Goal: Task Accomplishment & Management: Manage account settings

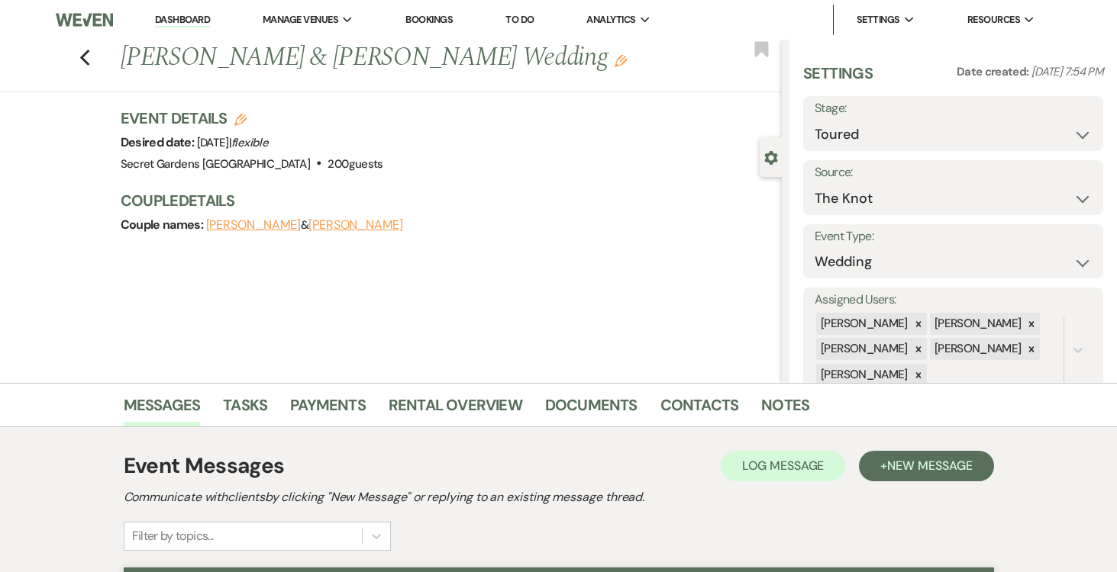
select select "5"
select select "2"
click at [176, 13] on link "Dashboard" at bounding box center [182, 20] width 55 height 15
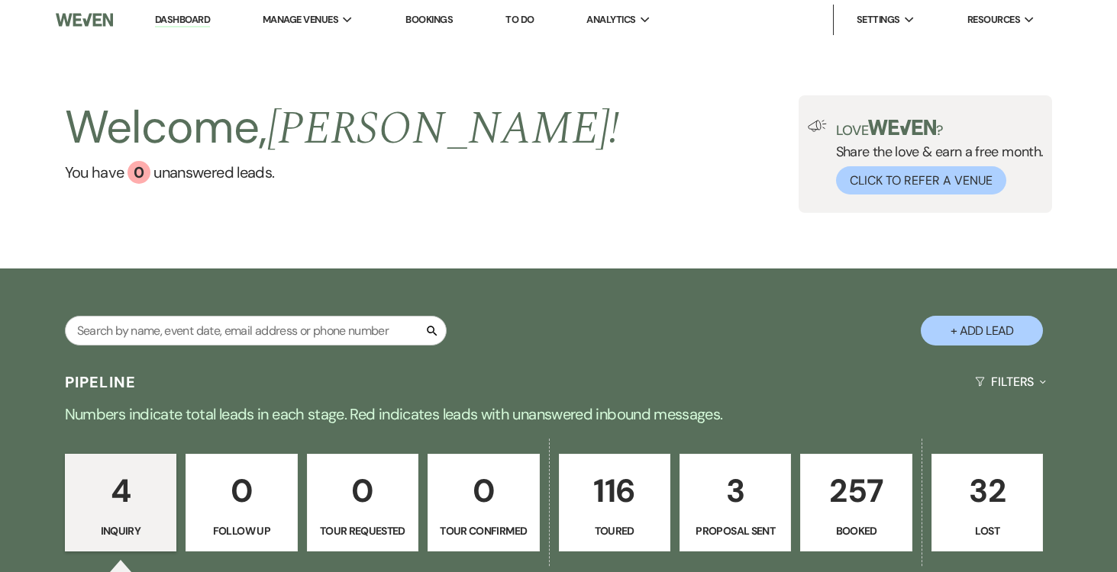
click at [979, 329] on button "+ Add Lead" at bounding box center [982, 331] width 122 height 30
select select "834"
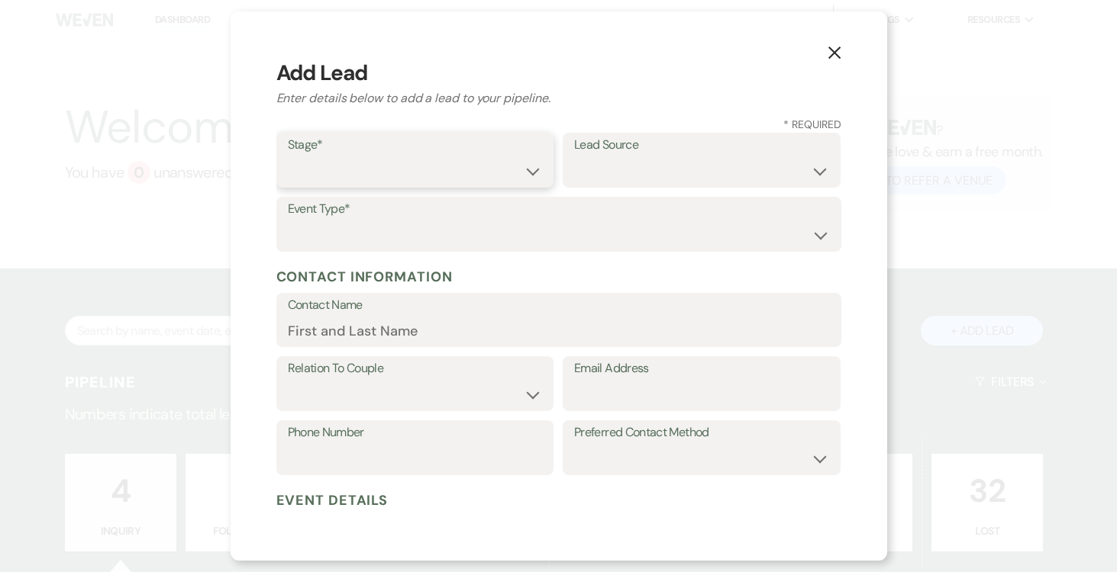
click at [540, 168] on select "Inquiry Follow Up Tour Requested Tour Confirmed Toured Proposal Sent Booked Lost" at bounding box center [415, 171] width 255 height 30
select select "6"
click at [288, 156] on select "Inquiry Follow Up Tour Requested Tour Confirmed Toured Proposal Sent Booked Lost" at bounding box center [415, 171] width 255 height 30
click at [811, 164] on select "Weven Venue Website Instagram Facebook Pinterest Google The Knot Wedding Wire H…" at bounding box center [701, 171] width 255 height 30
select select "17"
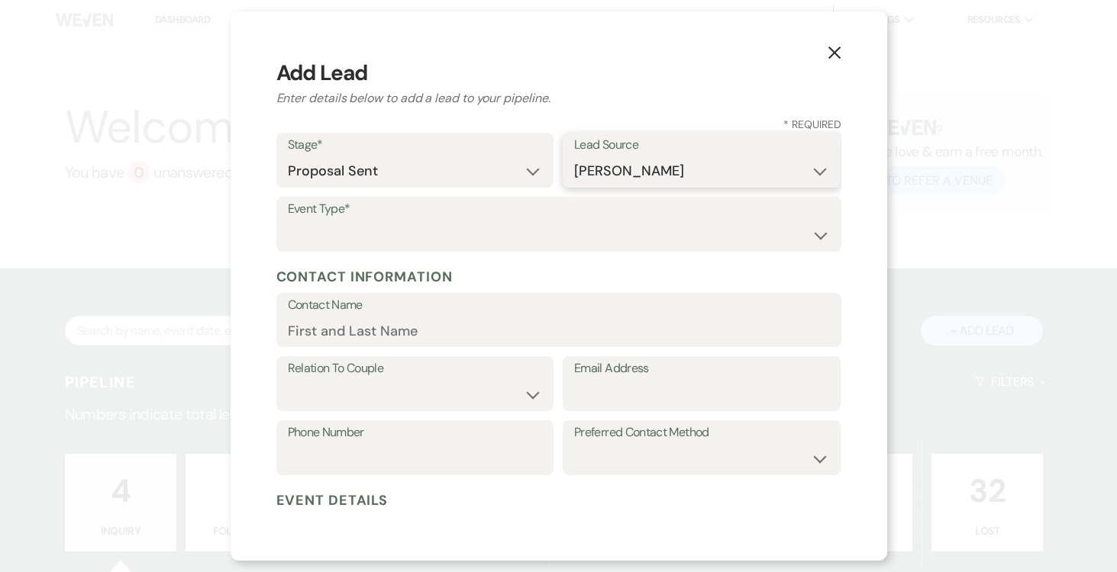
click at [574, 156] on select "Weven Venue Website Instagram Facebook Pinterest Google The Knot Wedding Wire H…" at bounding box center [701, 171] width 255 height 30
click at [450, 236] on select "Wedding Anniversary Party Baby Shower Bachelorette / Bachelor Party Birthday Pa…" at bounding box center [559, 236] width 542 height 30
select select "1"
click at [288, 221] on select "Wedding Anniversary Party Baby Shower Bachelorette / Bachelor Party Birthday Pa…" at bounding box center [559, 236] width 542 height 30
click at [437, 338] on input "Contact Name" at bounding box center [559, 331] width 542 height 30
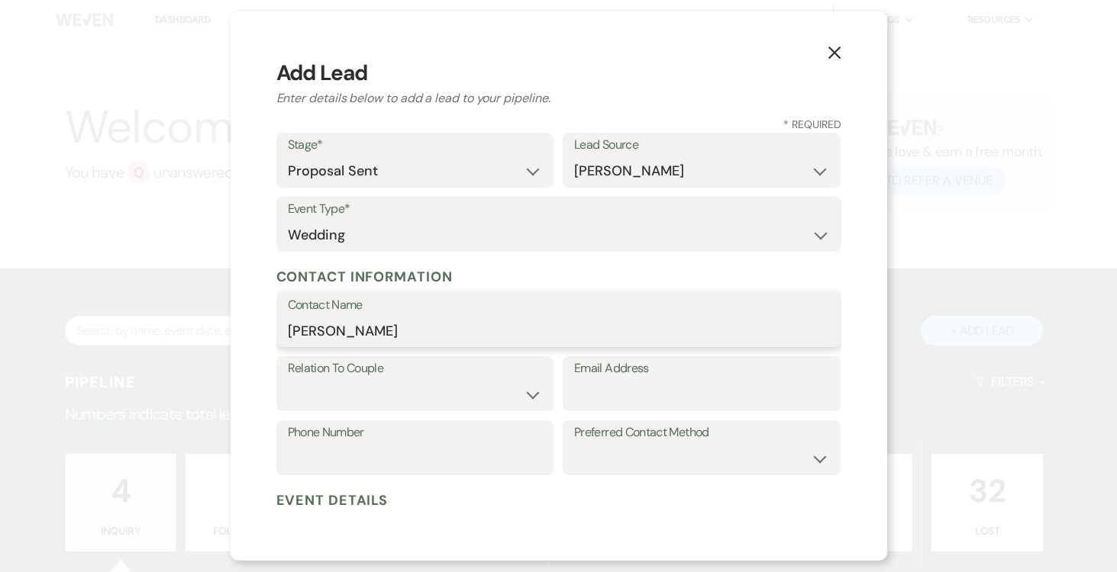
type input "[PERSON_NAME]"
click at [513, 394] on select "Couple Planner Parent of Couple Family Member Friend Other" at bounding box center [415, 395] width 255 height 30
select select "1"
click at [288, 380] on select "Couple Planner Parent of Couple Family Member Friend Other" at bounding box center [415, 395] width 255 height 30
click at [608, 390] on input "Email Address" at bounding box center [701, 395] width 255 height 30
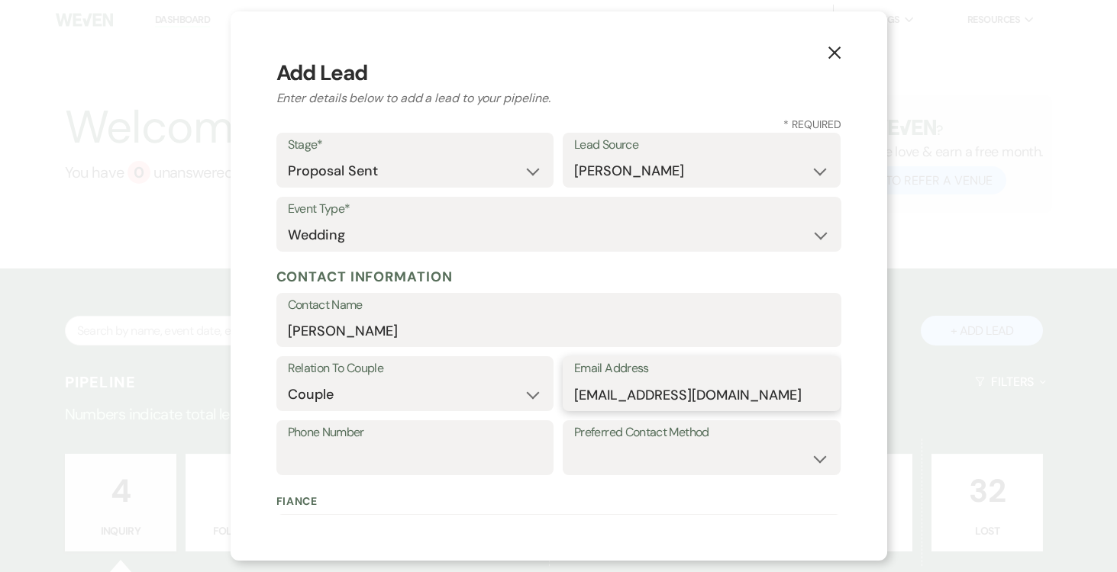
type input "giljennifer01@gmail.com"
click at [459, 448] on input "Phone Number" at bounding box center [415, 459] width 255 height 30
type input "786-760-2447"
click at [811, 451] on select "Email Phone Text" at bounding box center [701, 459] width 255 height 30
select select "text"
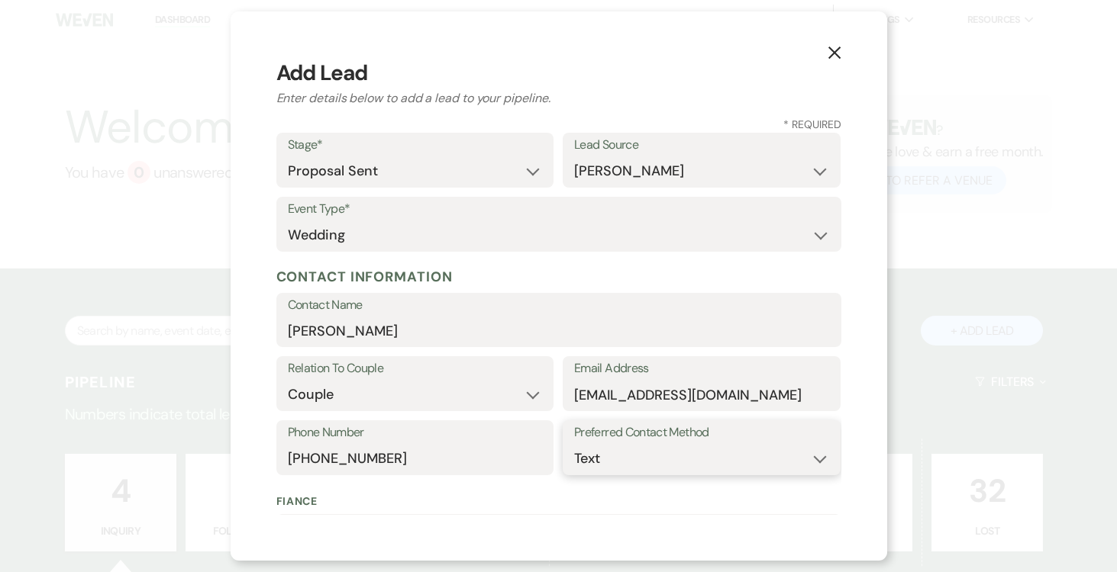
click at [574, 444] on select "Email Phone Text" at bounding box center [701, 459] width 255 height 30
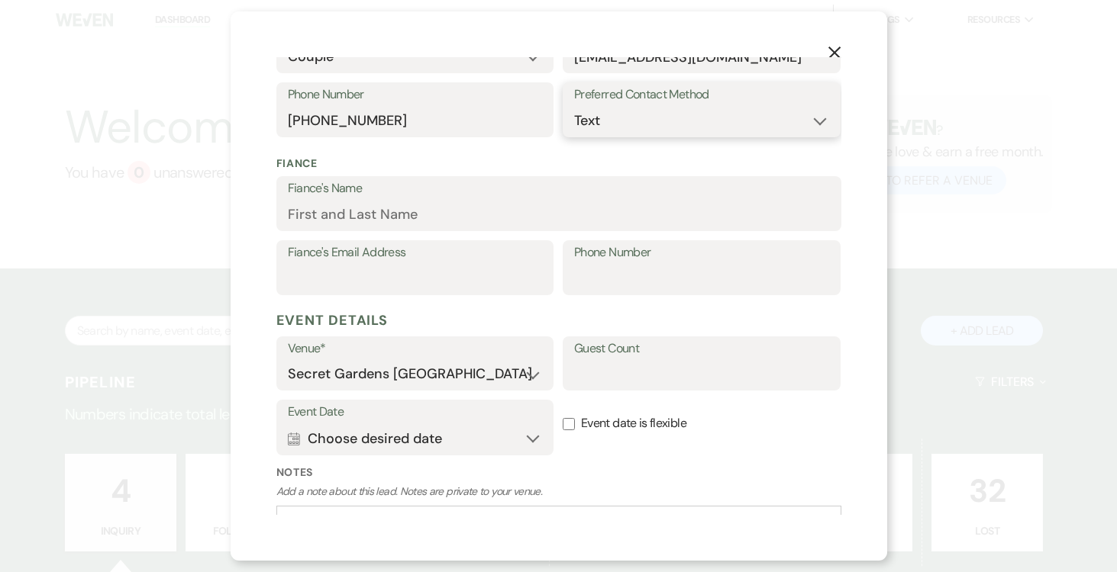
scroll to position [349, 0]
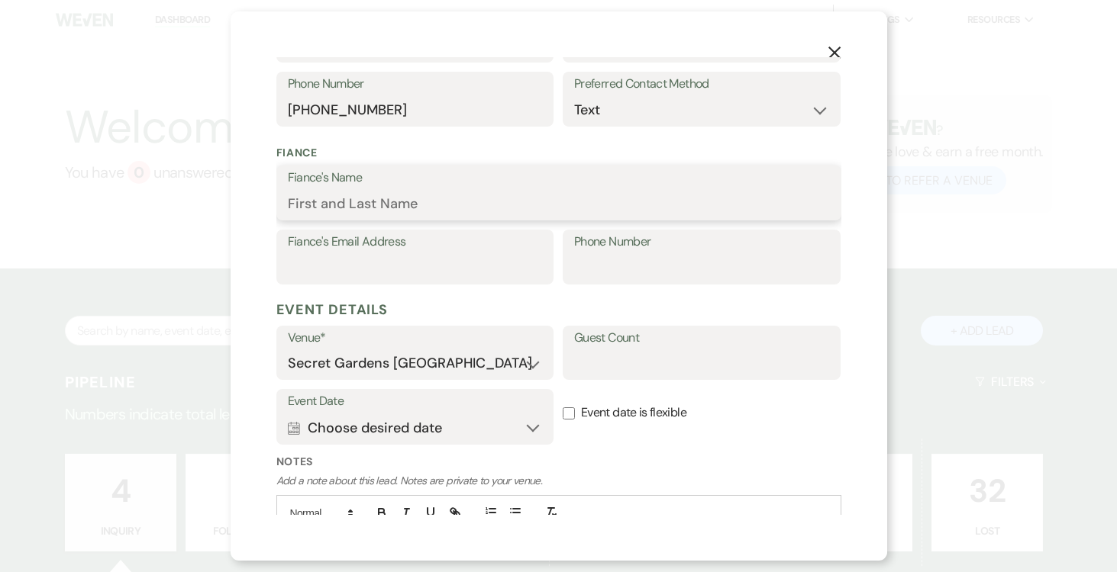
click at [463, 199] on input "Fiance's Name" at bounding box center [559, 204] width 542 height 30
type input "[PERSON_NAME]"
click at [434, 269] on input "Fiance's Email Address" at bounding box center [415, 268] width 255 height 30
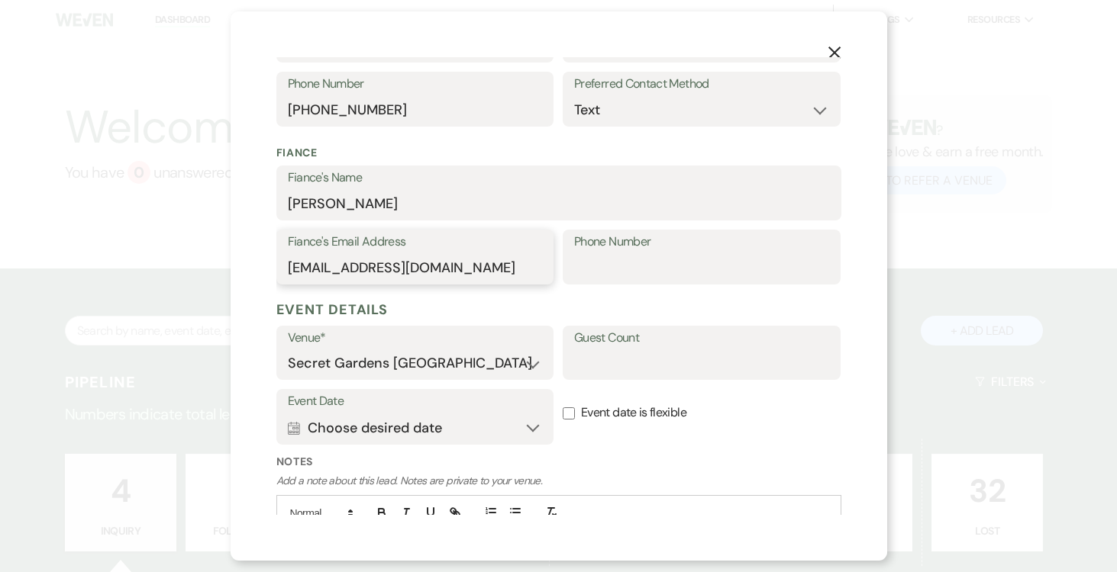
type input "jerezfernandezchris@gmail.com"
click at [631, 259] on input "Phone Number" at bounding box center [701, 268] width 255 height 30
type input "786-359-1454"
click at [679, 360] on input "Guest Count" at bounding box center [701, 364] width 255 height 30
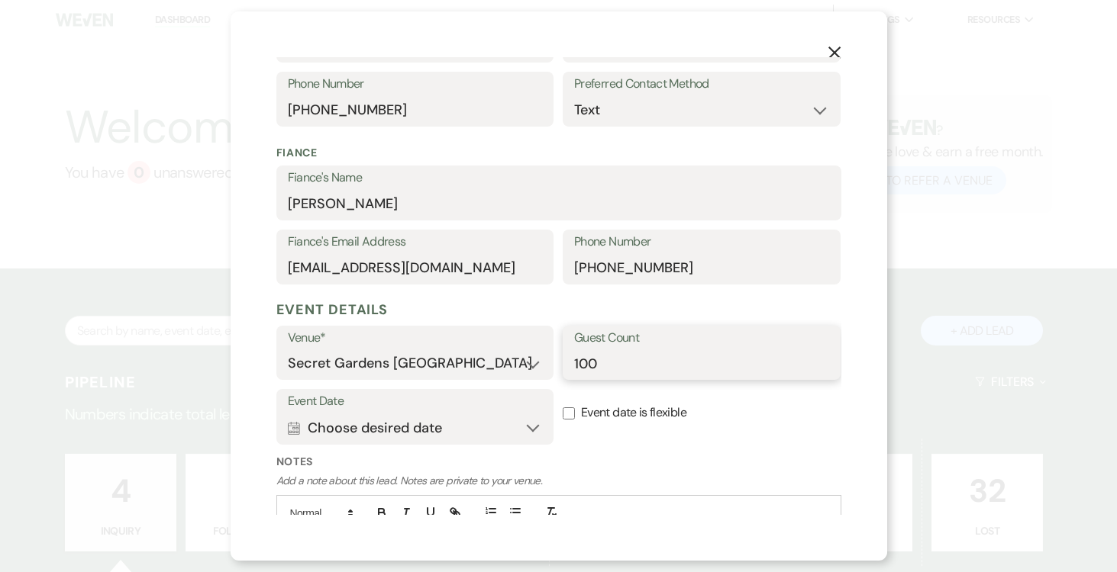
type input "100"
click at [532, 429] on button "Calendar Choose desired date Expand" at bounding box center [415, 428] width 255 height 31
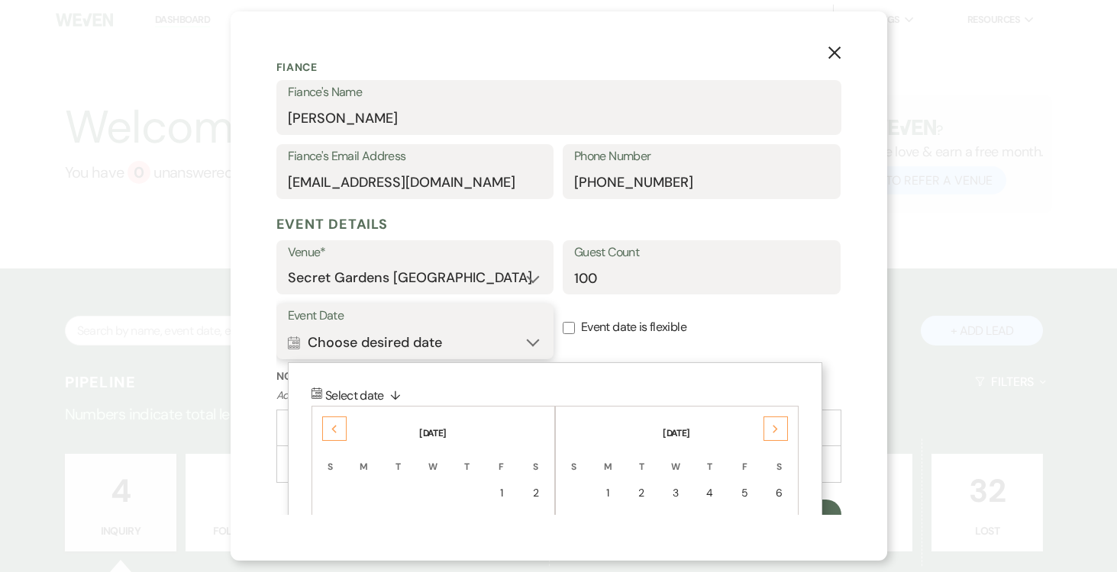
scroll to position [448, 0]
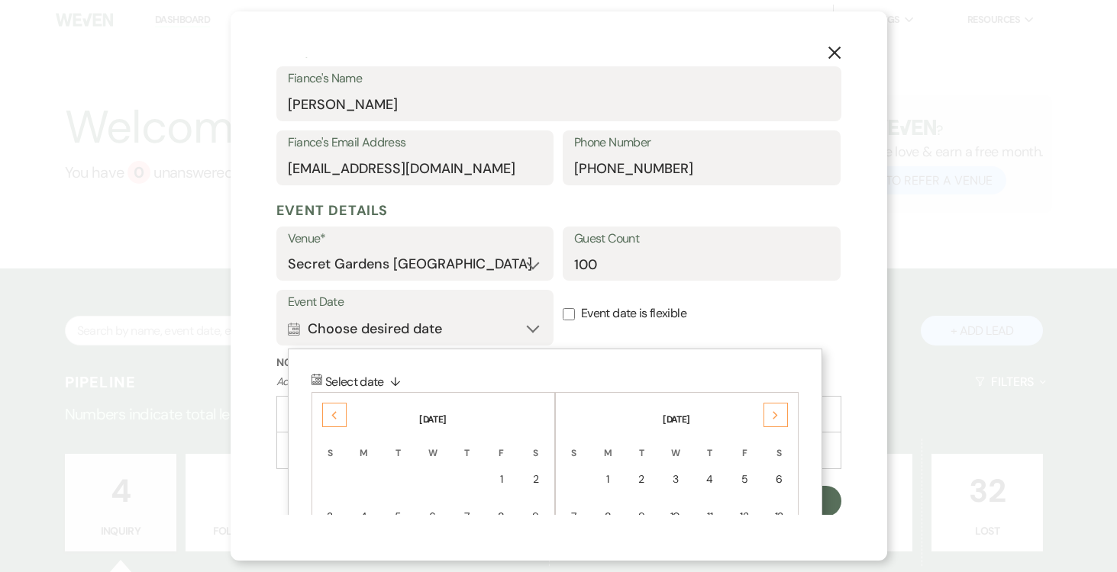
click at [772, 479] on div "6" at bounding box center [779, 480] width 14 height 16
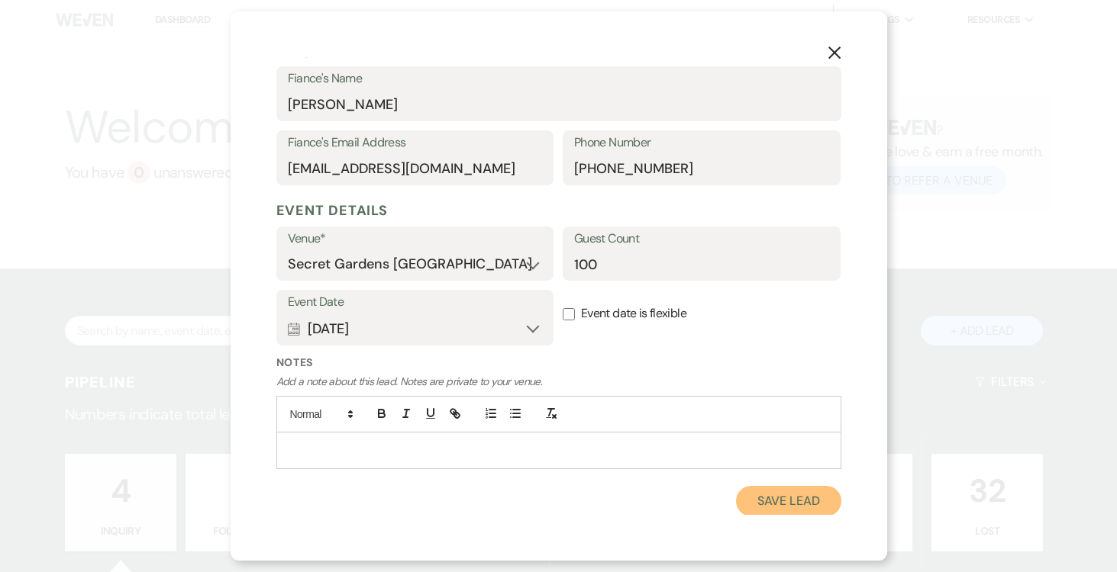
click at [767, 494] on button "Save Lead" at bounding box center [788, 501] width 105 height 31
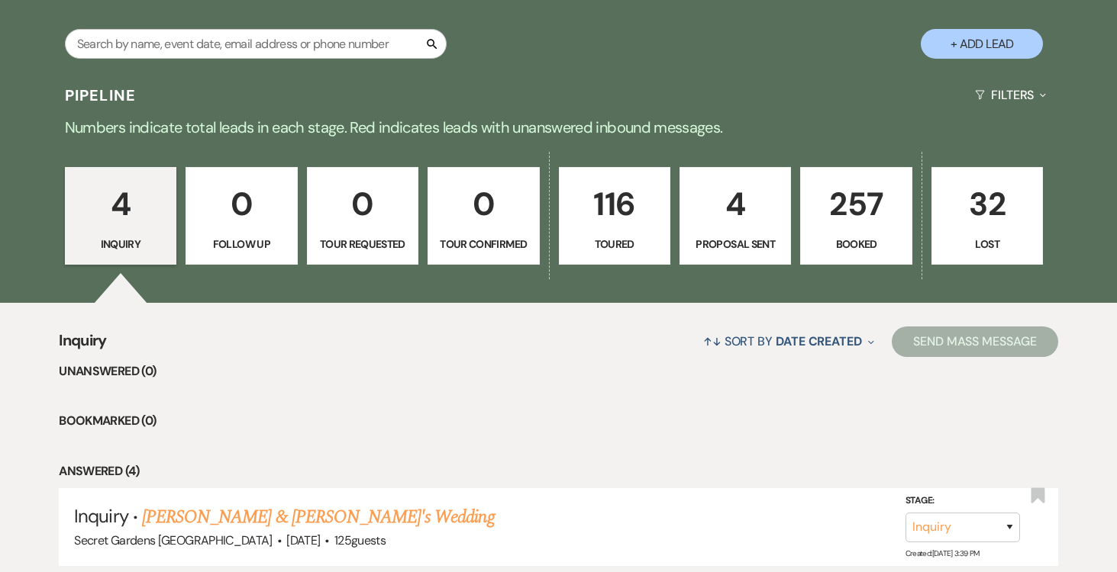
scroll to position [302, 0]
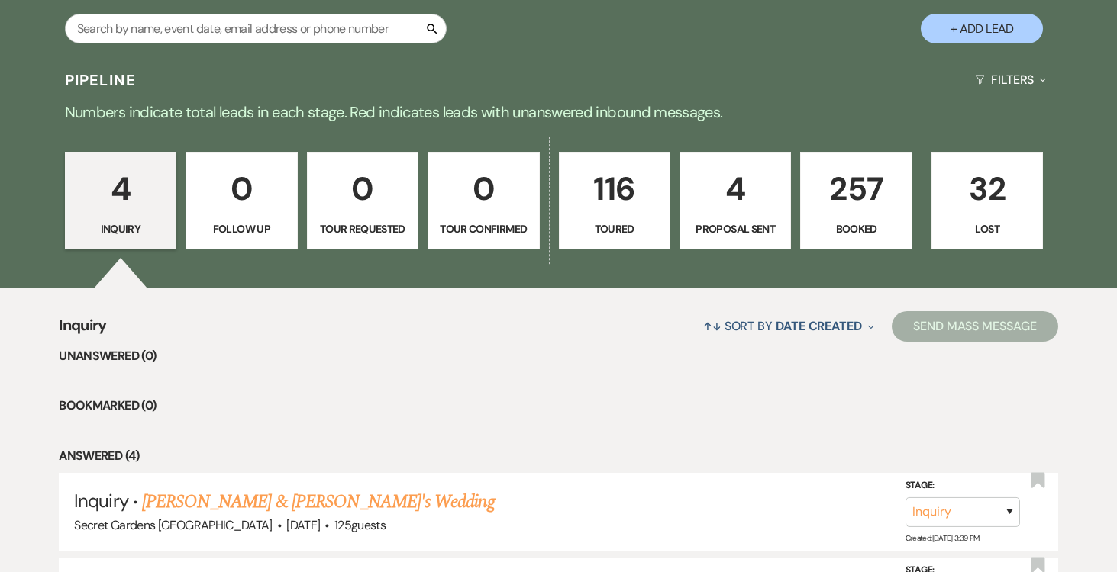
click at [741, 191] on p "4" at bounding box center [735, 188] width 92 height 51
select select "6"
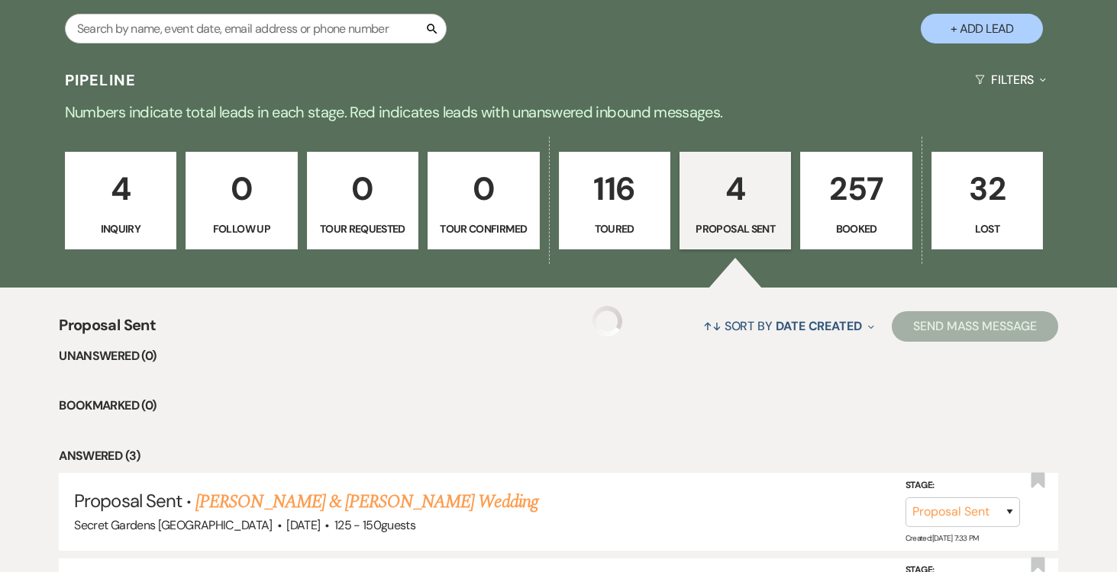
select select "6"
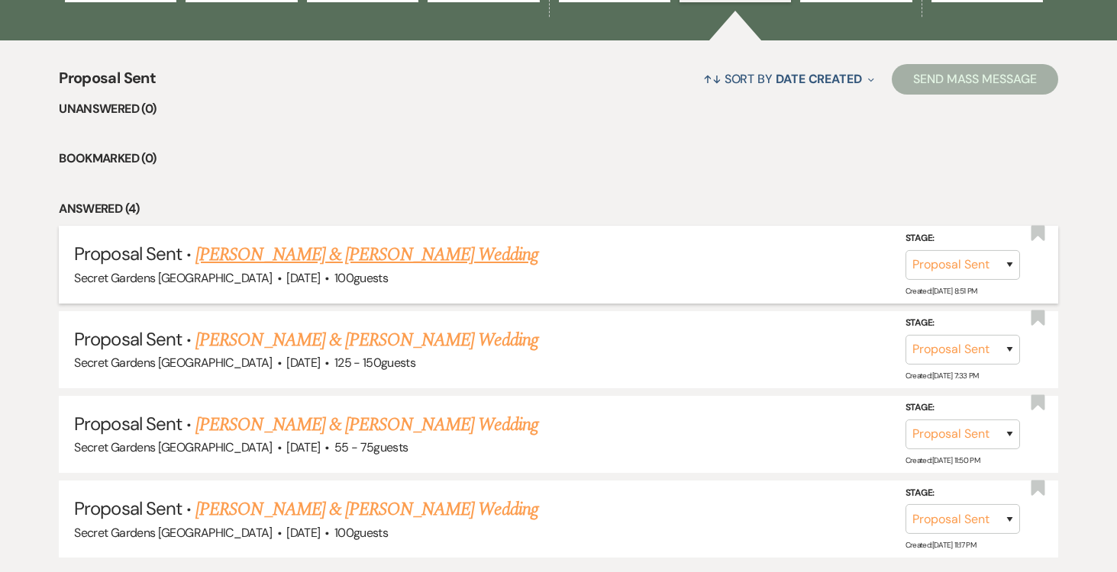
scroll to position [553, 0]
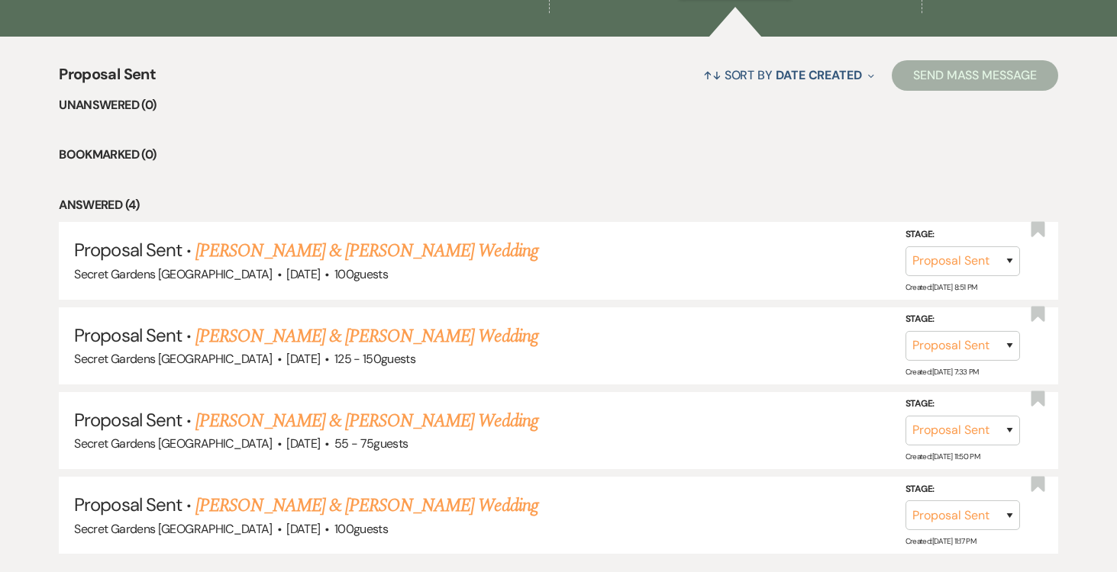
click at [498, 253] on link "[PERSON_NAME] & [PERSON_NAME] Wedding" at bounding box center [366, 250] width 342 height 27
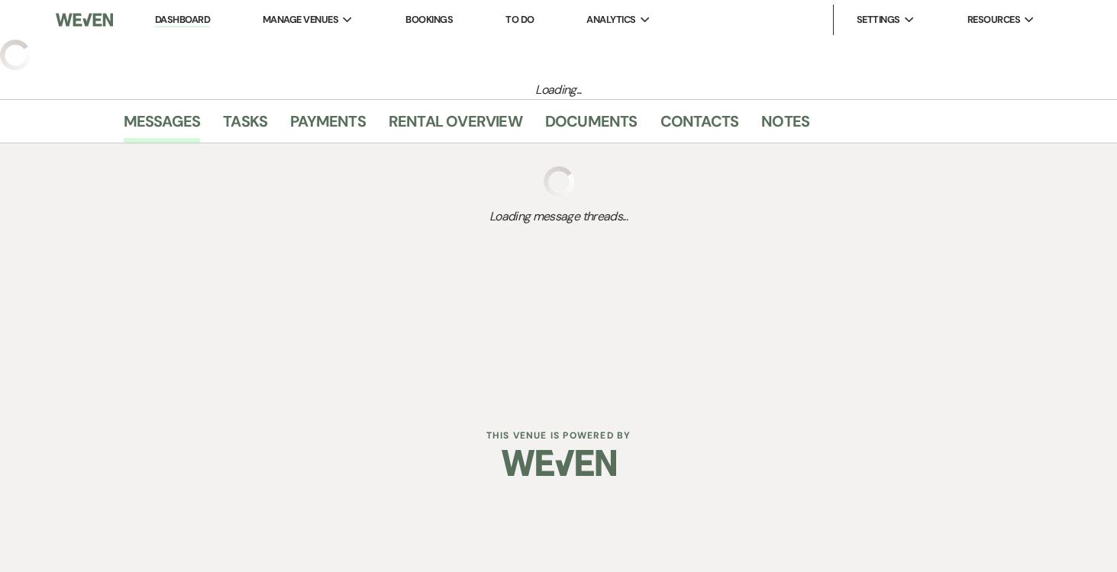
select select "6"
select select "17"
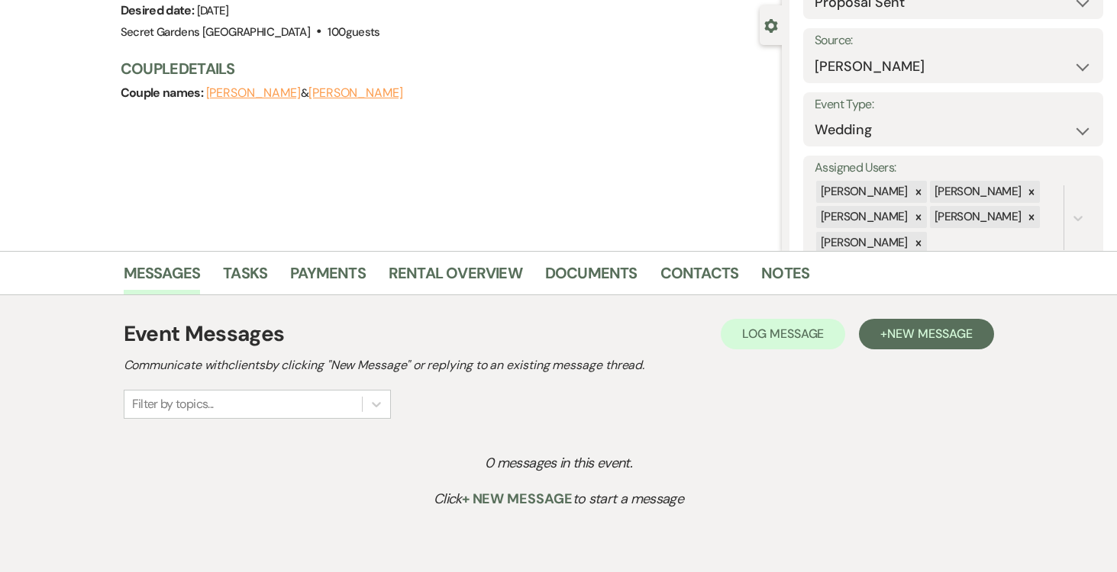
scroll to position [218, 0]
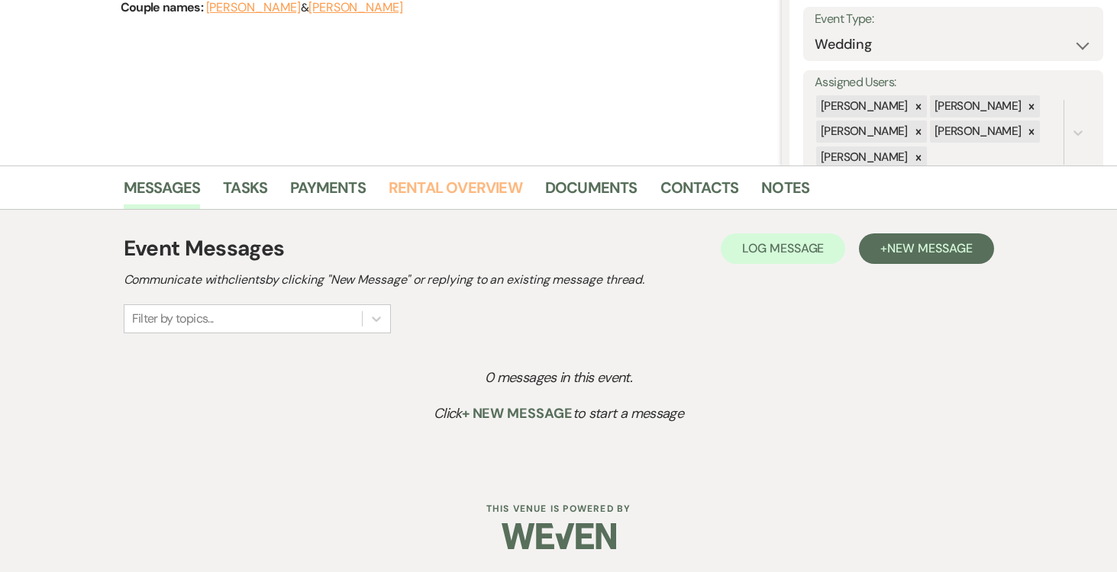
click at [491, 185] on link "Rental Overview" at bounding box center [456, 193] width 134 height 34
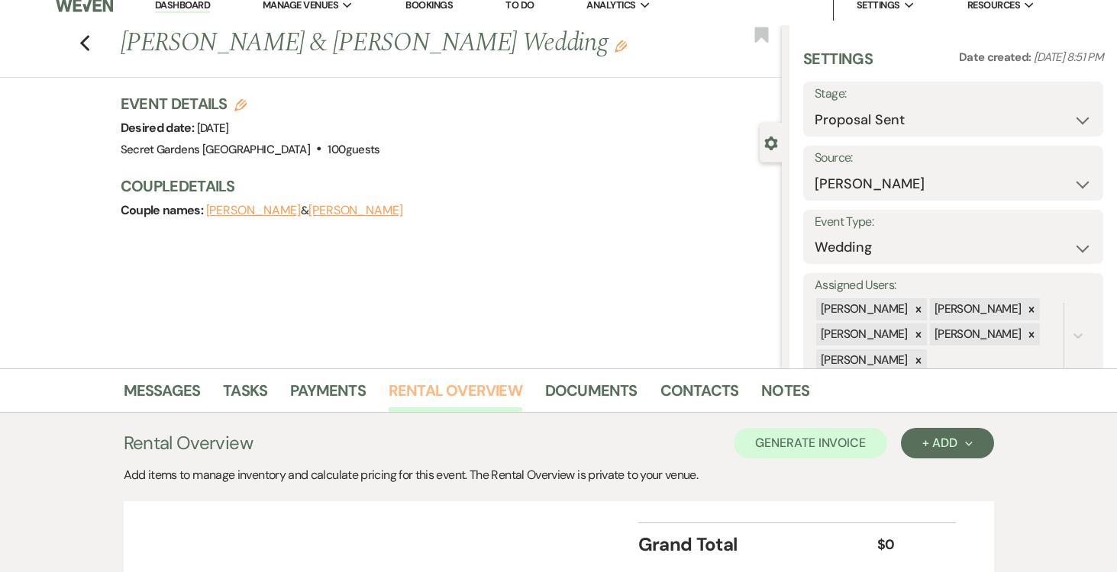
scroll to position [136, 0]
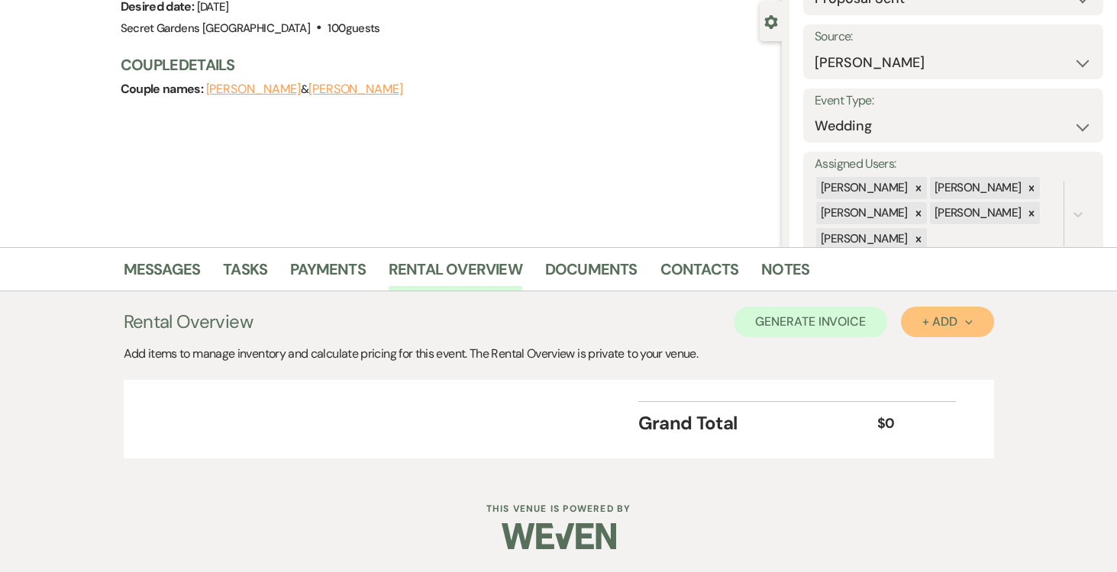
click at [969, 320] on icon "Next" at bounding box center [969, 323] width 8 height 8
click at [936, 356] on button "Item" at bounding box center [939, 357] width 77 height 24
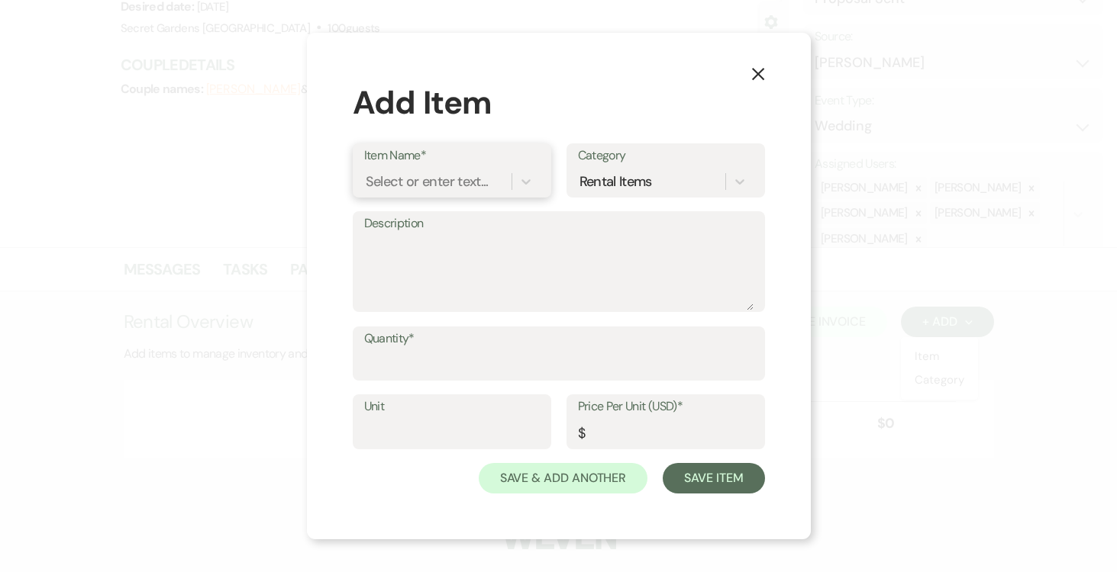
click at [466, 181] on div "Select or enter text..." at bounding box center [427, 181] width 123 height 21
type input "Base Venue Fee"
click at [445, 222] on div "+ Add "Base Venue Fee"" at bounding box center [452, 220] width 176 height 31
click at [434, 240] on textarea "Description" at bounding box center [558, 272] width 389 height 76
click at [379, 244] on textarea "BAse Venue Fee" at bounding box center [558, 272] width 389 height 76
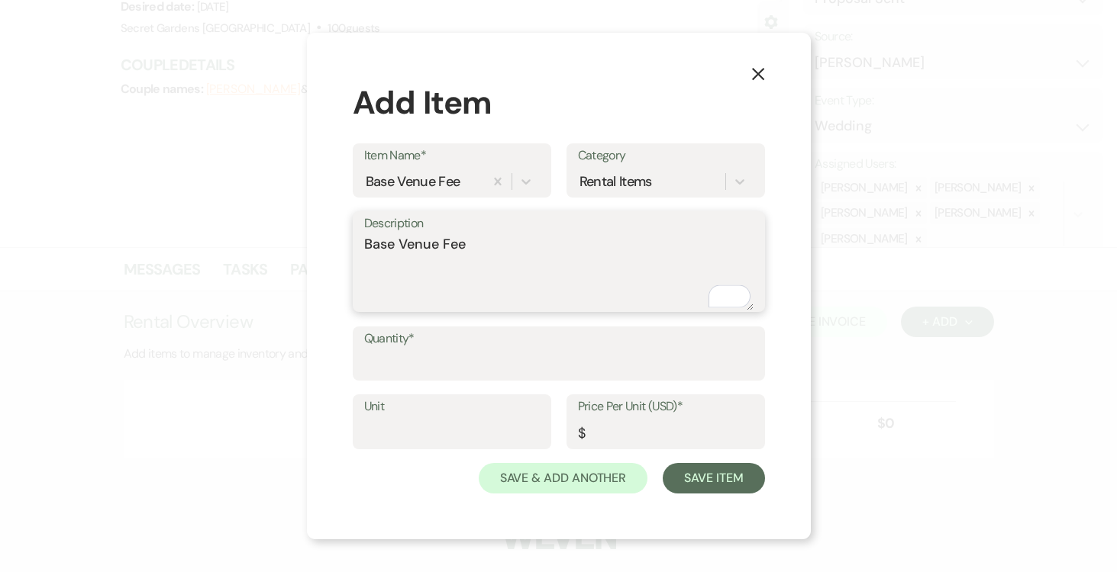
click at [494, 244] on textarea "Base Venue Fee" at bounding box center [558, 272] width 389 height 76
type textarea "Base Venue Fee Main Property Saturday"
click at [471, 356] on input "Quantity*" at bounding box center [558, 365] width 389 height 30
type input "1"
click at [423, 431] on input "Unit" at bounding box center [452, 433] width 176 height 30
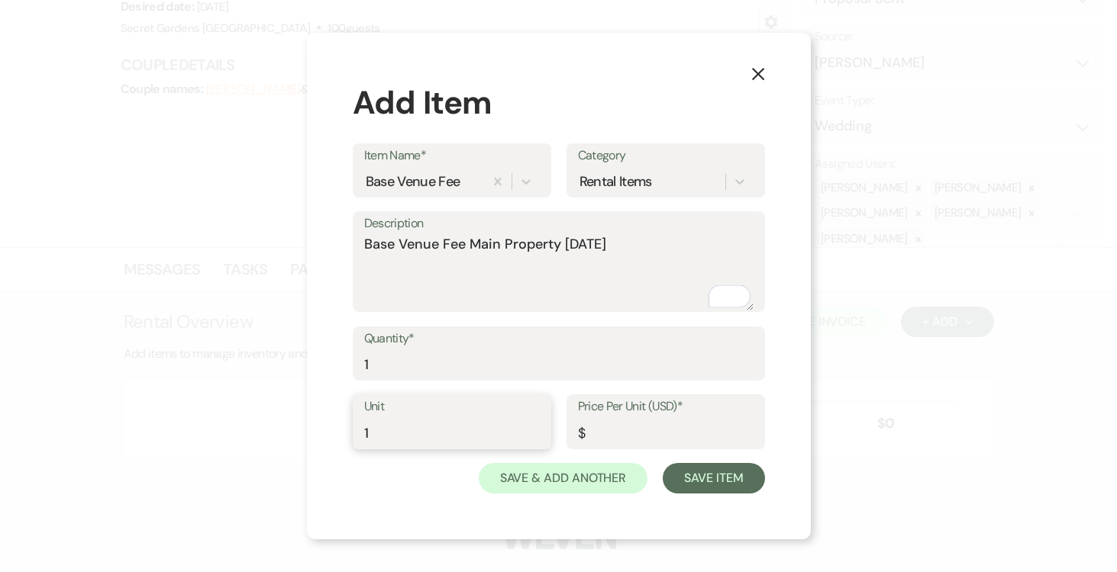
type input "1"
click at [640, 435] on input "Price Per Unit (USD)*" at bounding box center [666, 433] width 176 height 30
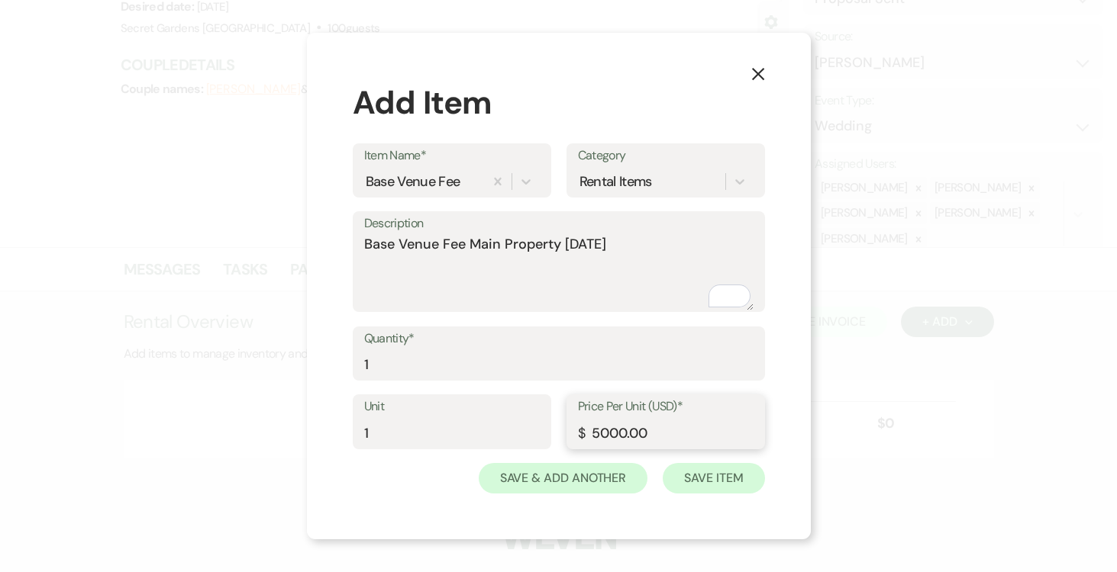
type input "5000.00"
click at [730, 480] on button "Save Item" at bounding box center [714, 478] width 102 height 31
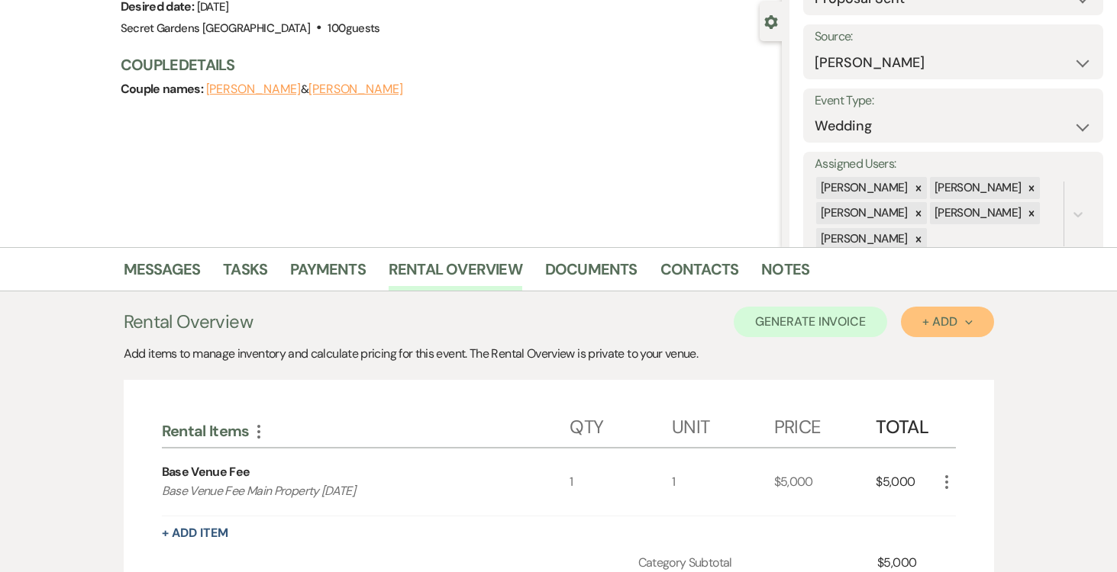
click at [972, 322] on button "+ Add Next" at bounding box center [947, 322] width 92 height 31
click at [943, 354] on button "Item" at bounding box center [939, 357] width 77 height 24
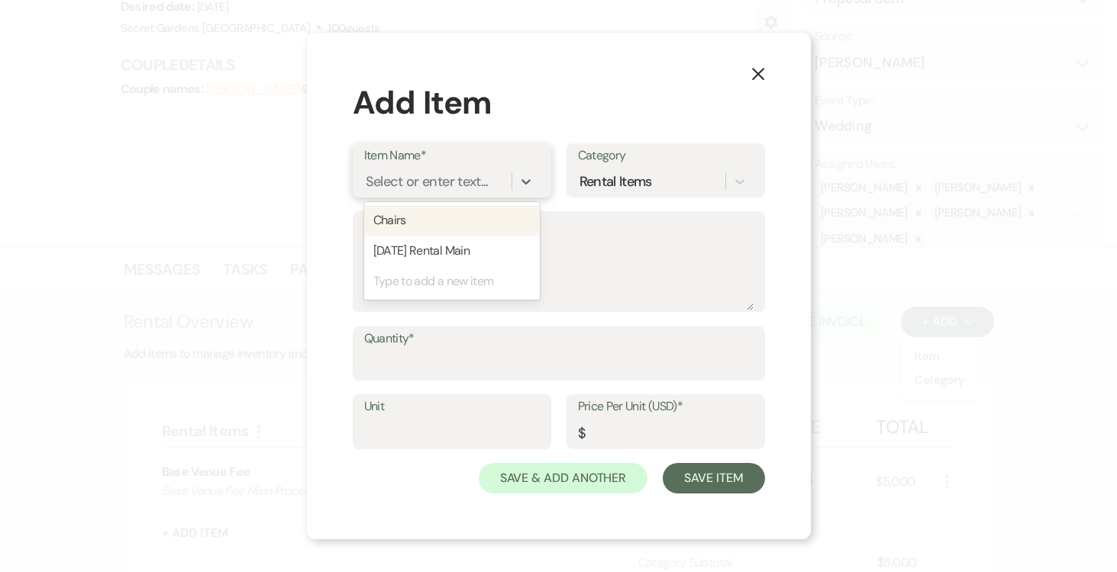
click at [431, 174] on div "Select or enter text..." at bounding box center [427, 181] width 123 height 21
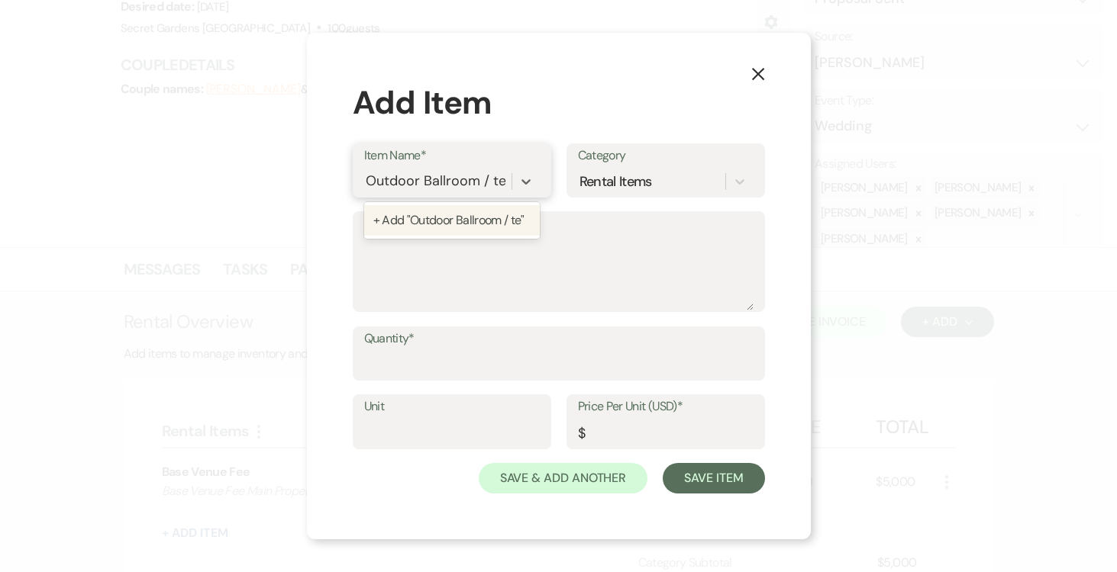
scroll to position [0, 0]
type input "Outdoor Ballroom / Tent"
click at [436, 222] on div "+ Add "Outdoor Ballroom / Tent"" at bounding box center [452, 229] width 176 height 49
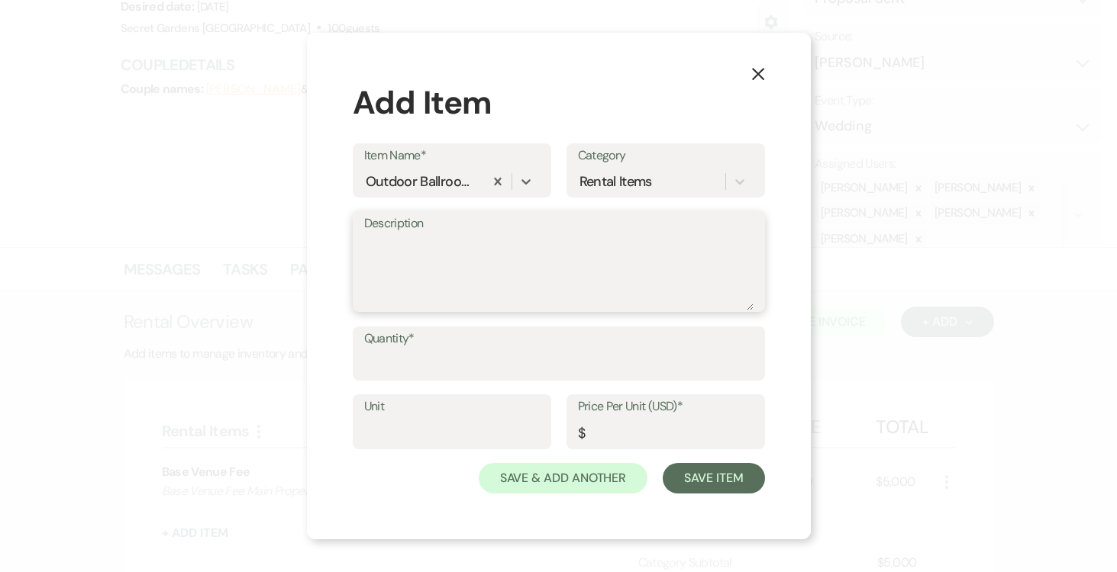
click at [420, 246] on textarea "Description" at bounding box center [558, 272] width 389 height 76
type textarea "Outdoor Ballroom / Tent (AC Included)"
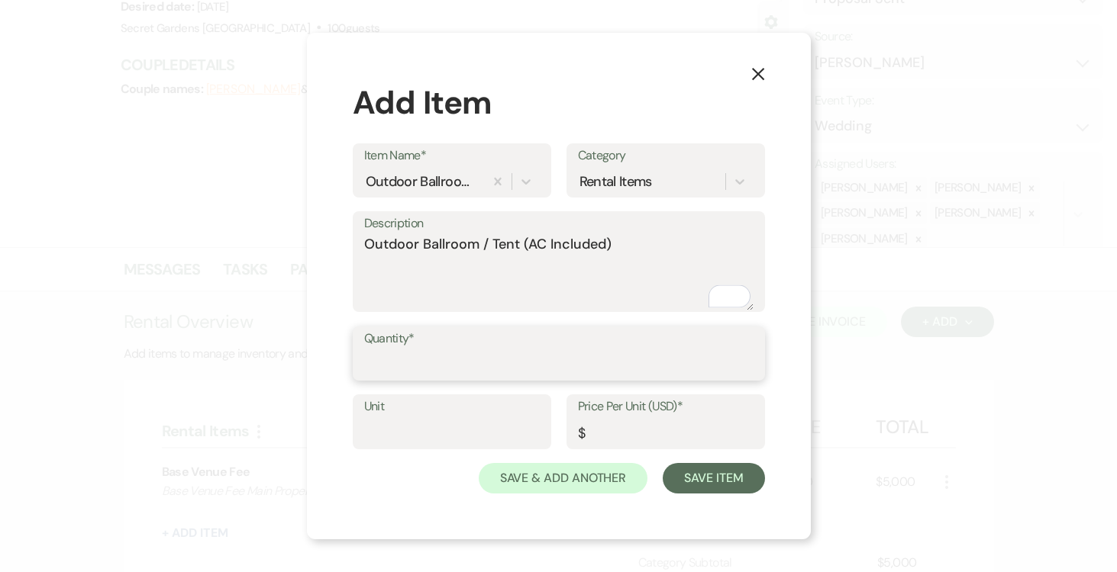
click at [422, 352] on input "Quantity*" at bounding box center [558, 365] width 389 height 30
type input "1"
click at [407, 418] on div "Unit" at bounding box center [452, 422] width 198 height 55
click at [437, 429] on input "Unit" at bounding box center [452, 433] width 176 height 30
type input "1"
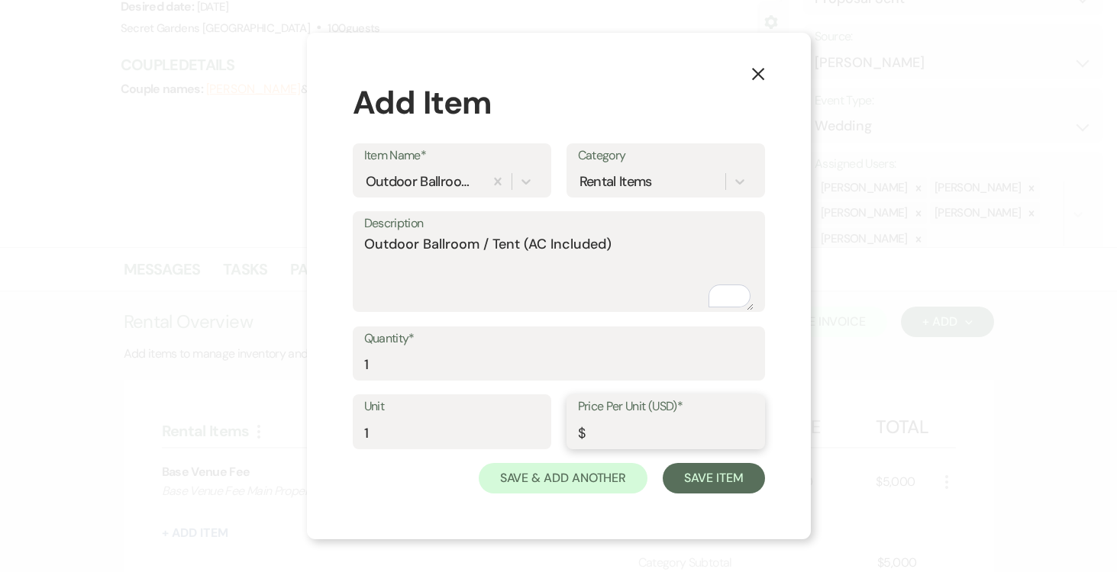
click at [629, 431] on input "Price Per Unit (USD)*" at bounding box center [666, 433] width 176 height 30
type input "2750.00"
click at [716, 477] on button "Save Item" at bounding box center [714, 478] width 102 height 31
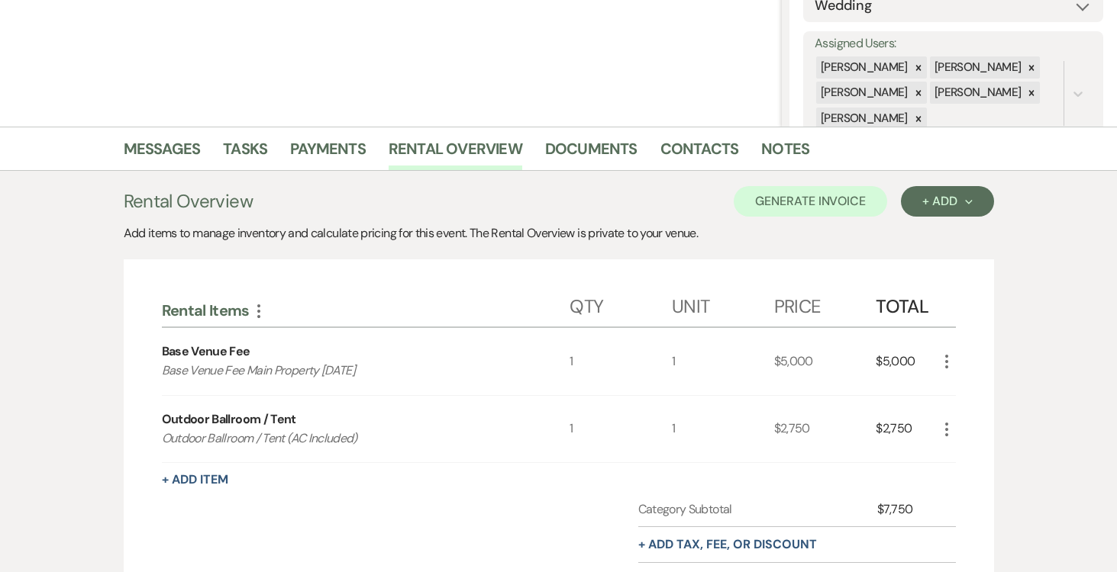
scroll to position [293, 0]
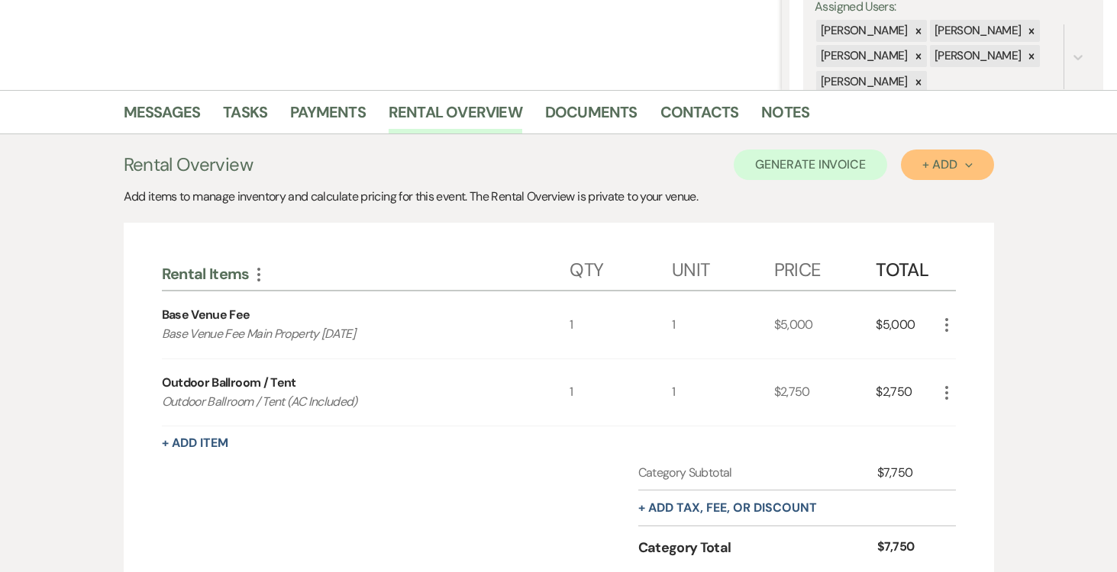
click at [968, 166] on icon "Next" at bounding box center [969, 166] width 8 height 8
click at [933, 197] on button "Item" at bounding box center [939, 200] width 77 height 24
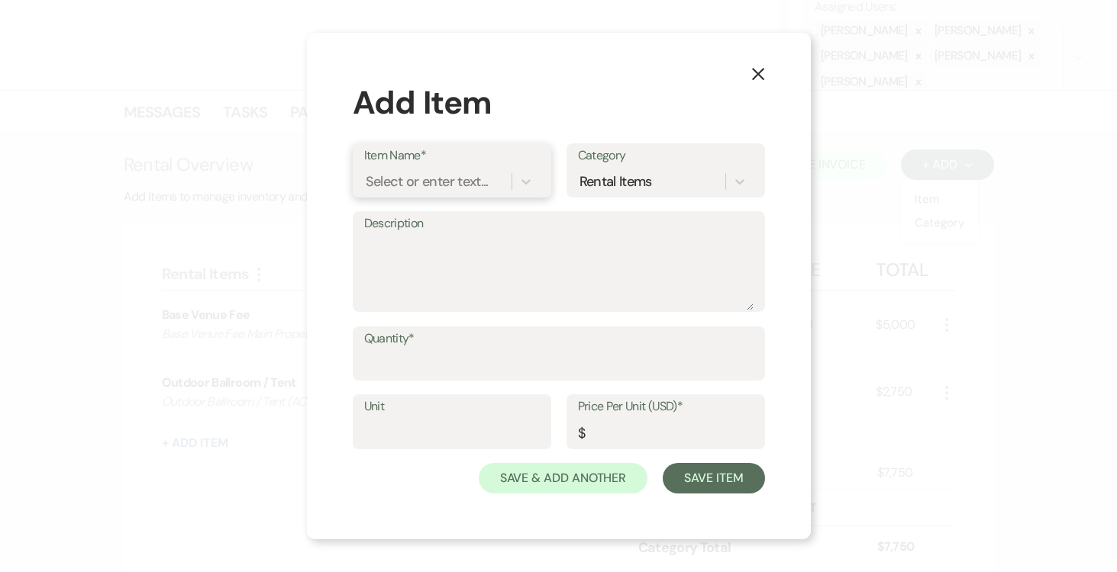
click at [431, 182] on div "Select or enter text..." at bounding box center [427, 181] width 123 height 21
type input "Valet Parking"
click at [472, 224] on div "+ Add "Valet Parking"" at bounding box center [452, 220] width 176 height 31
click at [443, 243] on textarea "Description" at bounding box center [558, 272] width 389 height 76
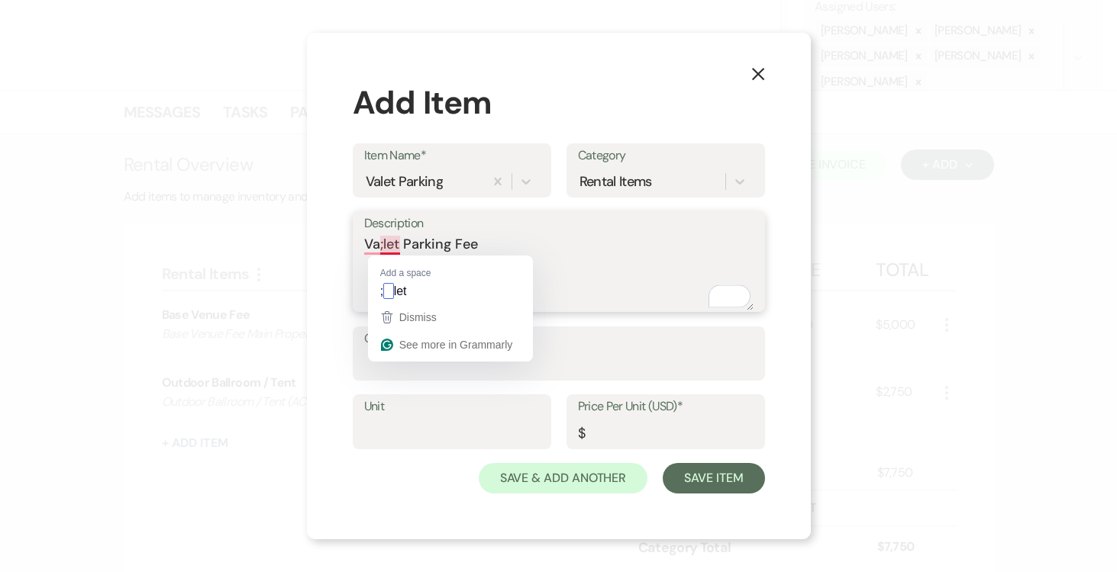
drag, startPoint x: 382, startPoint y: 244, endPoint x: 392, endPoint y: 247, distance: 9.7
click at [382, 244] on textarea "Va;let Parking Fee" at bounding box center [558, 272] width 389 height 76
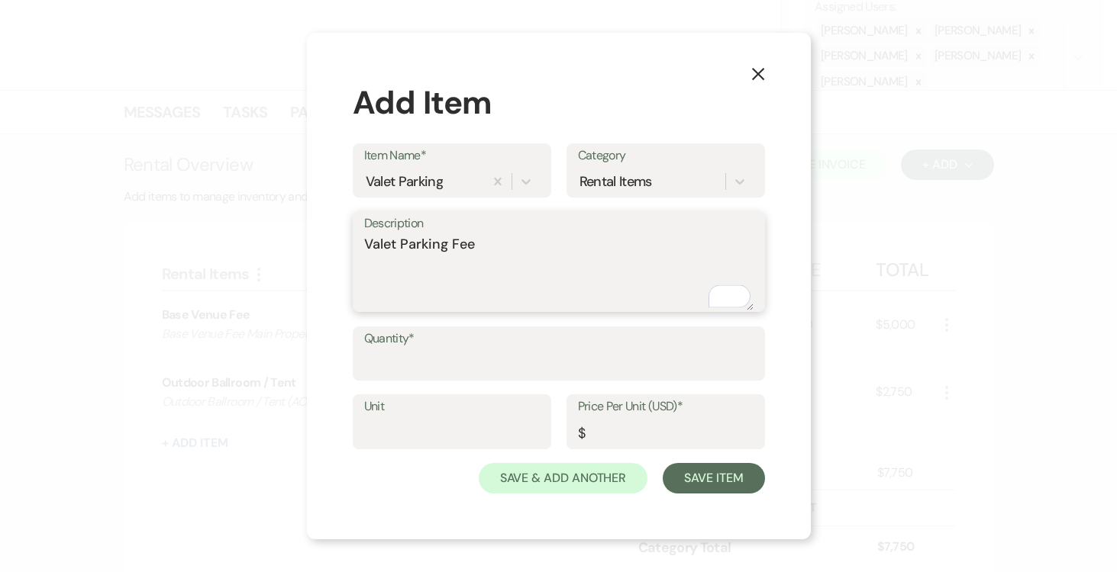
click at [498, 246] on textarea "Valet Parking Fee" at bounding box center [558, 272] width 389 height 76
type textarea "Valet Parking Fee for 76-150 guests"
click at [508, 355] on input "Quantity*" at bounding box center [558, 365] width 389 height 30
type input "1"
click at [472, 421] on input "Unit" at bounding box center [452, 433] width 176 height 30
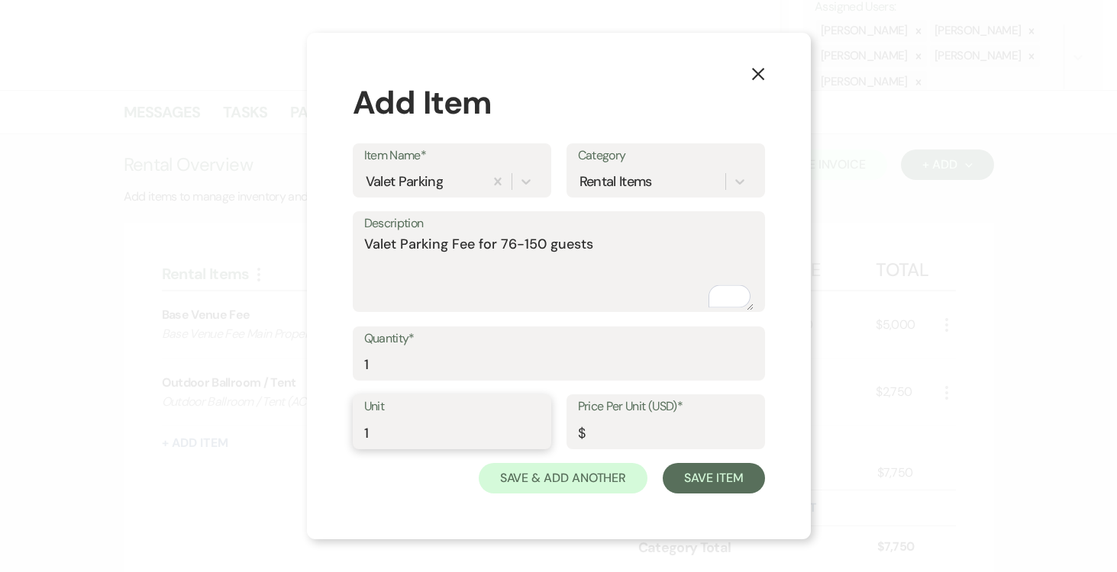
type input "1"
click at [686, 434] on input "Price Per Unit (USD)*" at bounding box center [666, 433] width 176 height 30
click at [619, 432] on input "Price Per Unit (USD)*" at bounding box center [665, 433] width 175 height 30
type input "650.00"
click at [705, 476] on button "Save Item" at bounding box center [714, 478] width 102 height 31
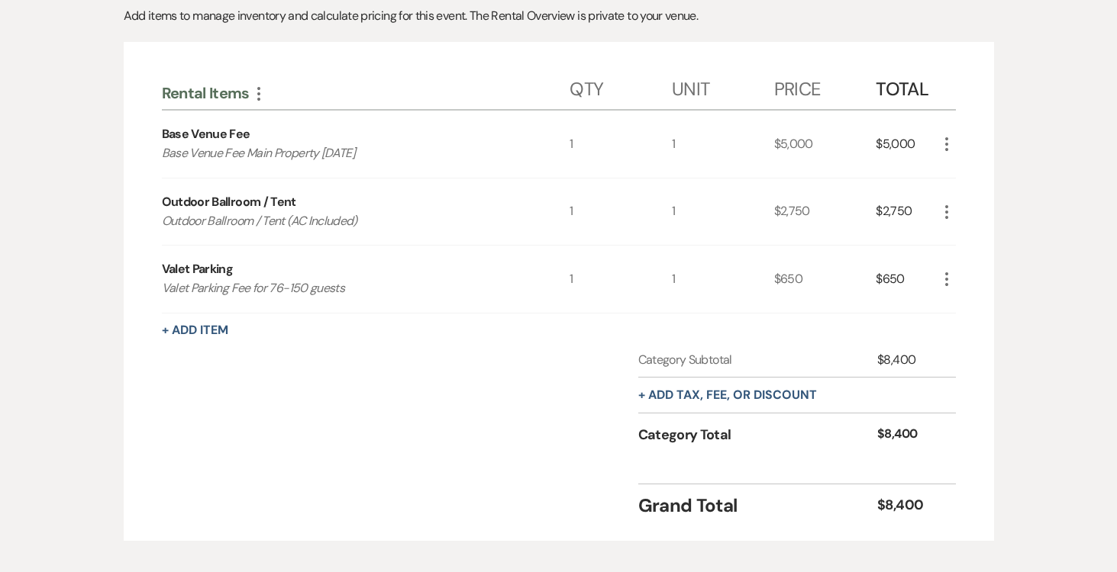
scroll to position [556, 0]
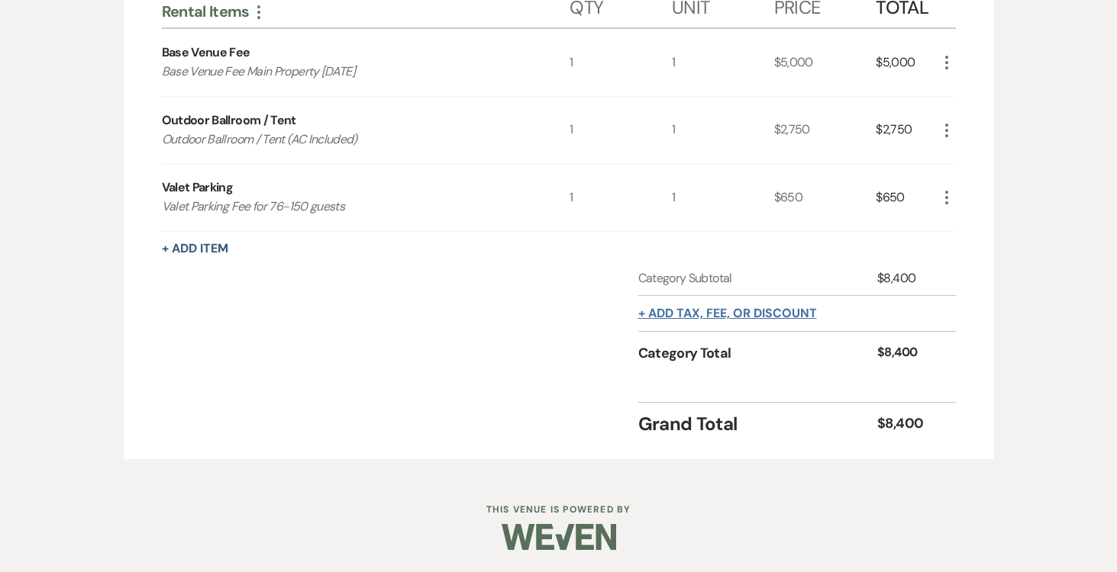
click at [781, 314] on button "+ Add tax, fee, or discount" at bounding box center [727, 314] width 179 height 12
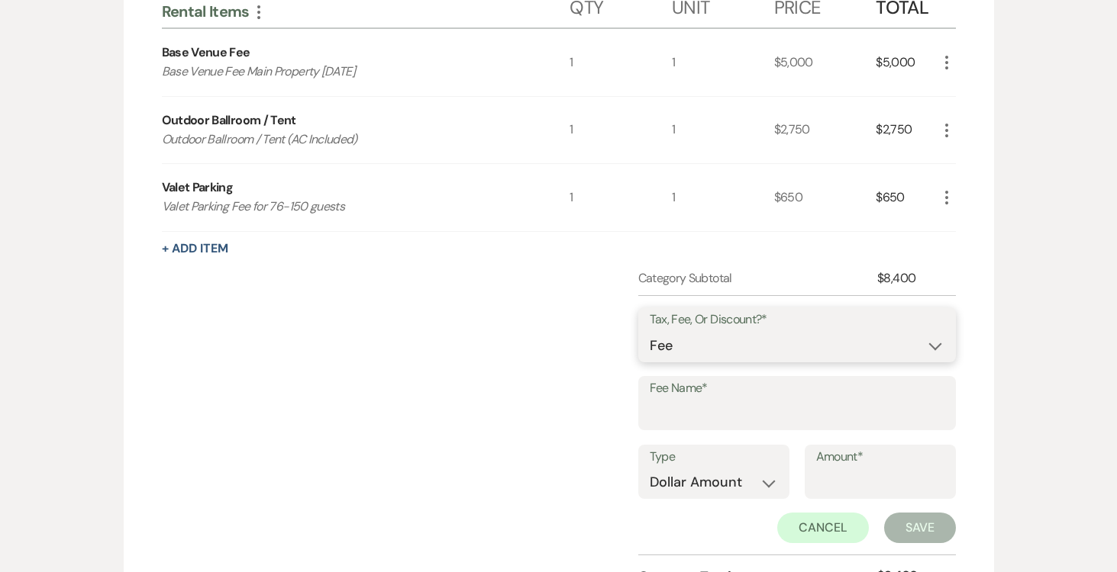
click at [929, 342] on select "Fee Discount Tax" at bounding box center [797, 346] width 295 height 30
select select "2"
click at [650, 331] on select "Fee Discount Tax" at bounding box center [797, 346] width 295 height 30
click at [724, 412] on input "Fee Name*" at bounding box center [797, 414] width 295 height 30
type input "Discount Outdoor Ballroom / Tent"
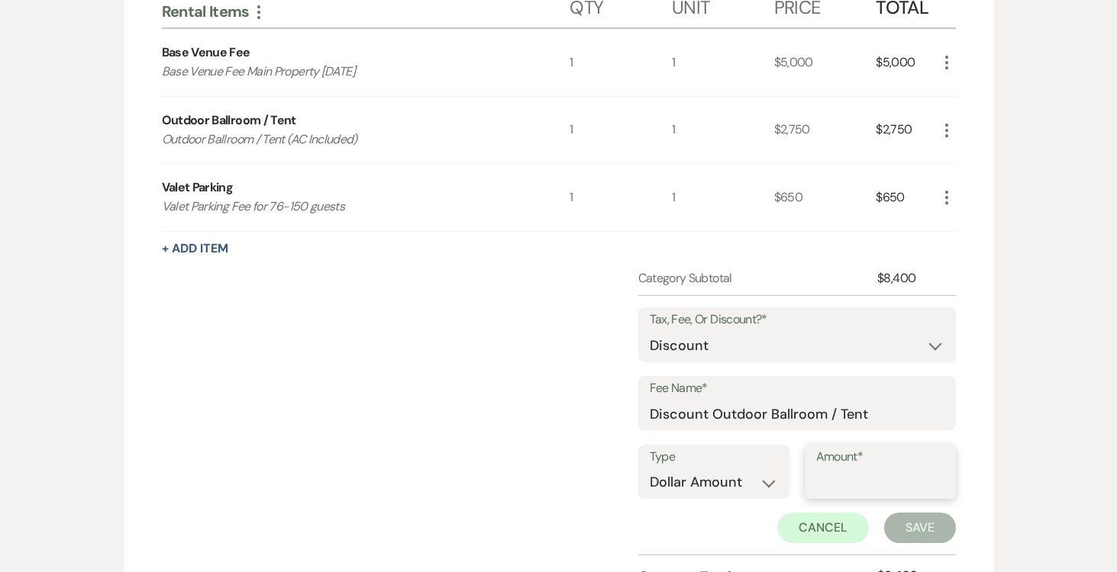
click at [860, 475] on input "Amount*" at bounding box center [880, 483] width 128 height 30
type input "250.00"
click at [924, 529] on button "Save" at bounding box center [920, 528] width 72 height 31
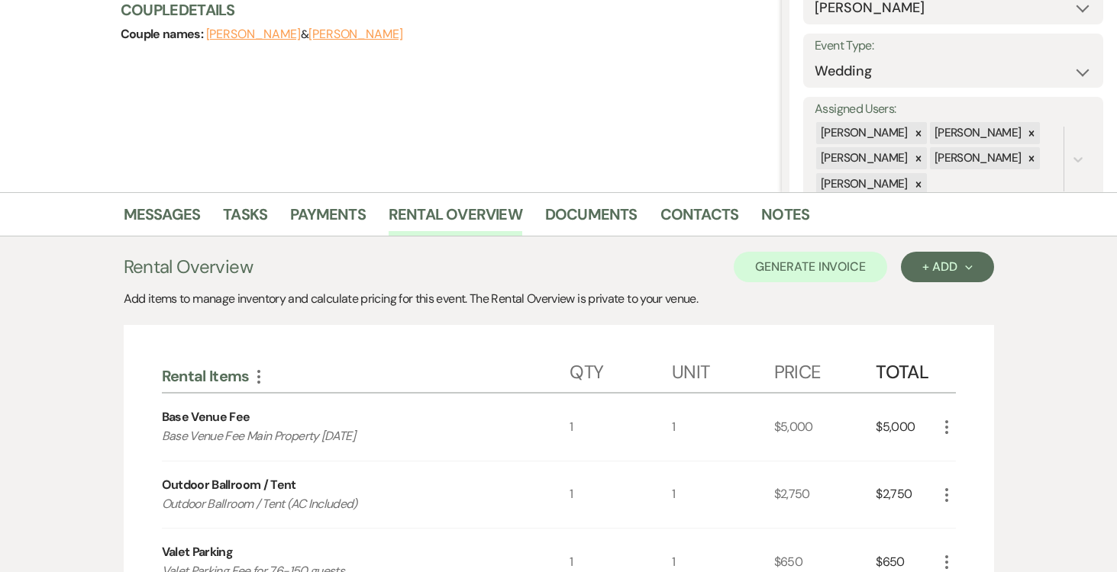
scroll to position [198, 0]
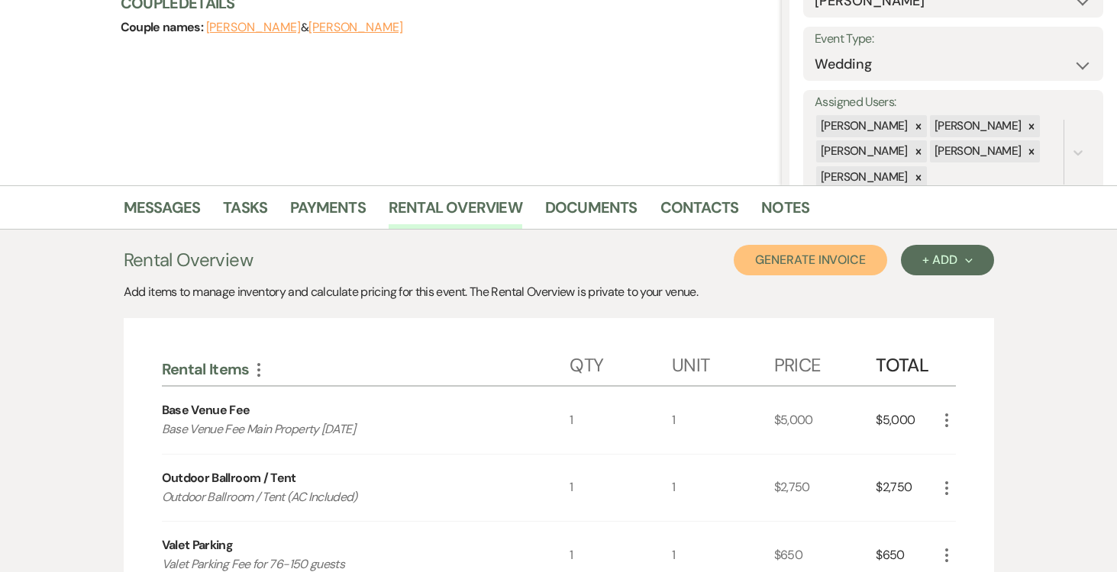
click at [801, 256] on button "Generate Invoice" at bounding box center [810, 260] width 153 height 31
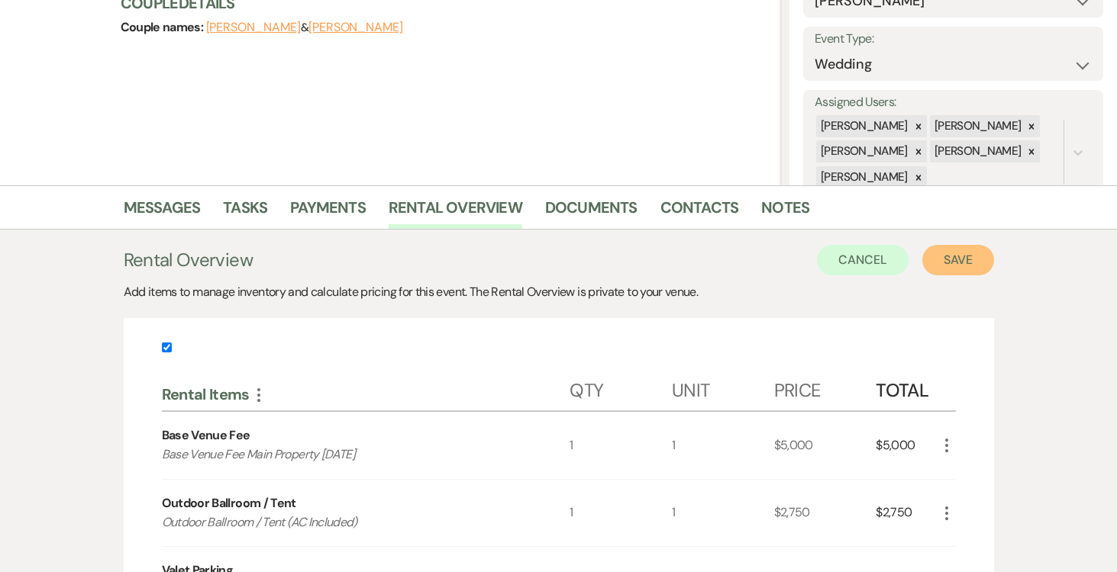
click at [941, 250] on button "Save" at bounding box center [958, 260] width 72 height 31
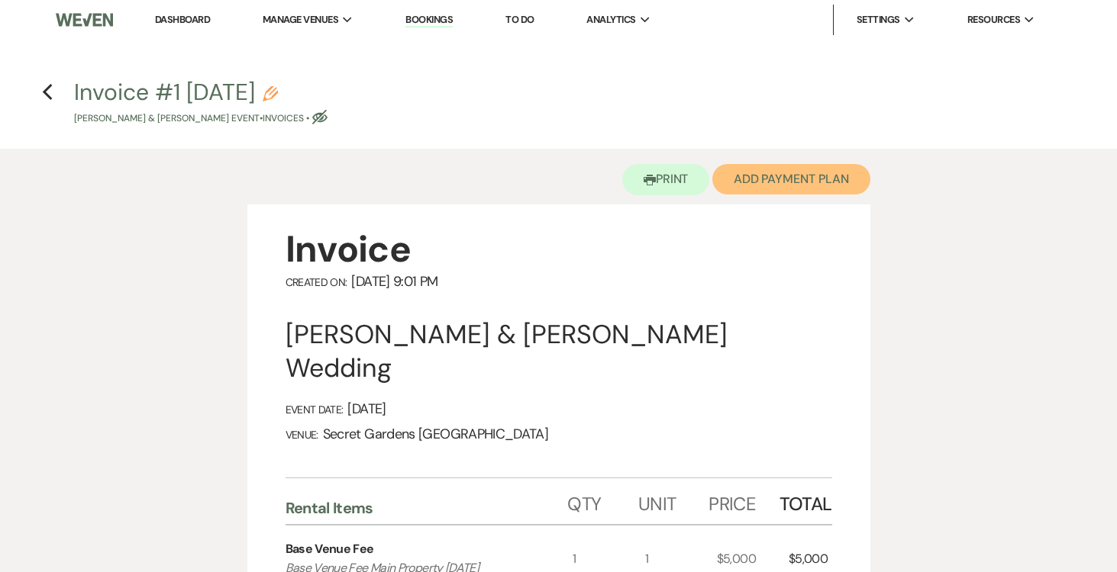
click at [769, 182] on button "Add Payment Plan" at bounding box center [791, 179] width 158 height 31
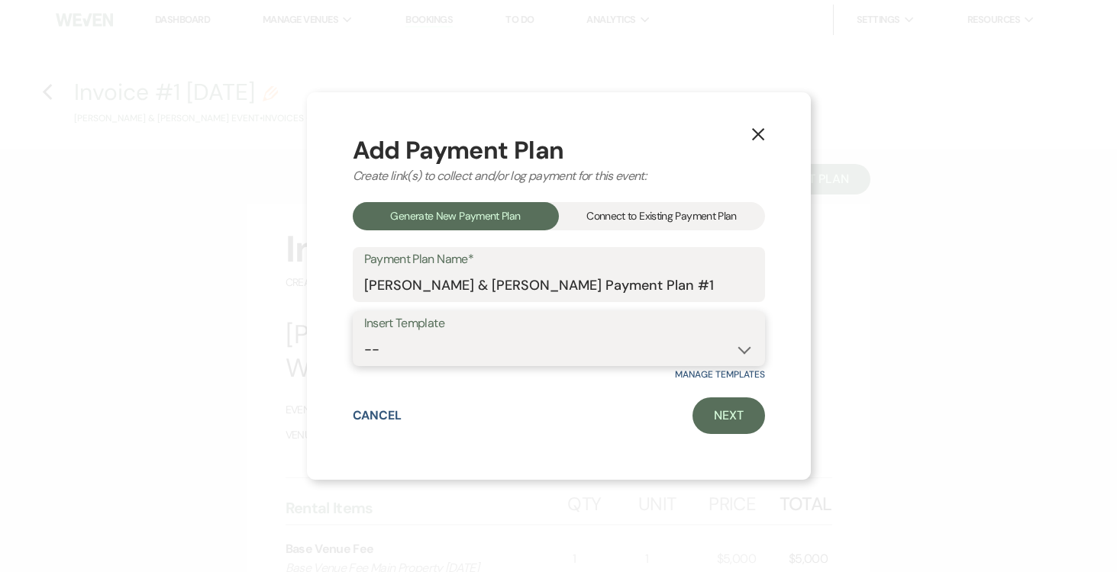
click at [744, 349] on select "-- Test Standard Payment Plan Balance Security Early Access Bridal Suite" at bounding box center [558, 350] width 389 height 30
select select "424"
click at [364, 335] on select "-- Test Standard Payment Plan Balance Security Early Access Bridal Suite" at bounding box center [558, 350] width 389 height 30
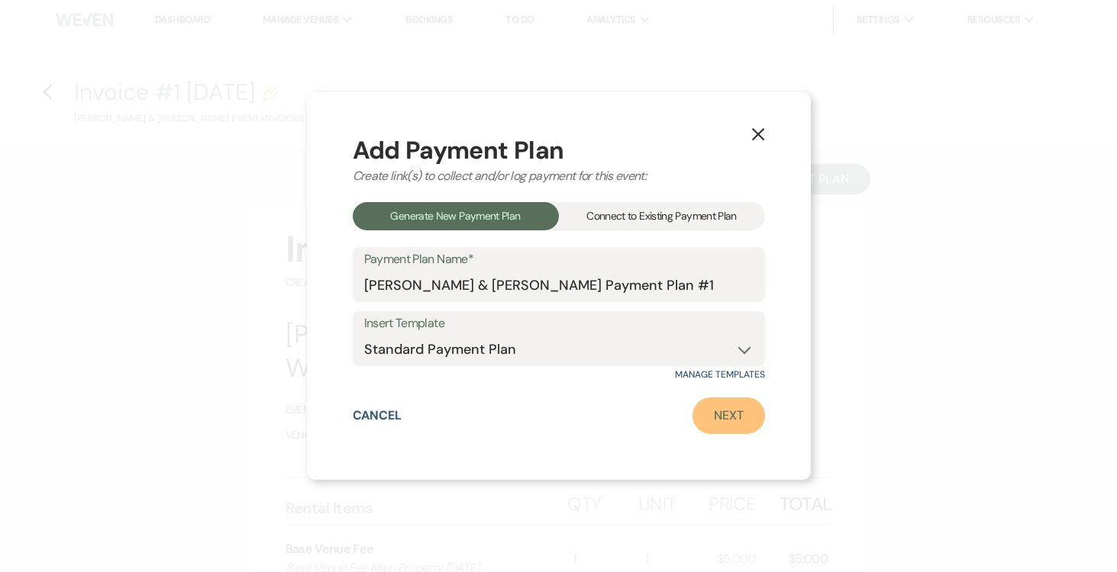
click at [716, 410] on link "Next" at bounding box center [728, 416] width 73 height 37
select select "27234"
select select "2"
select select "percentage"
select select "true"
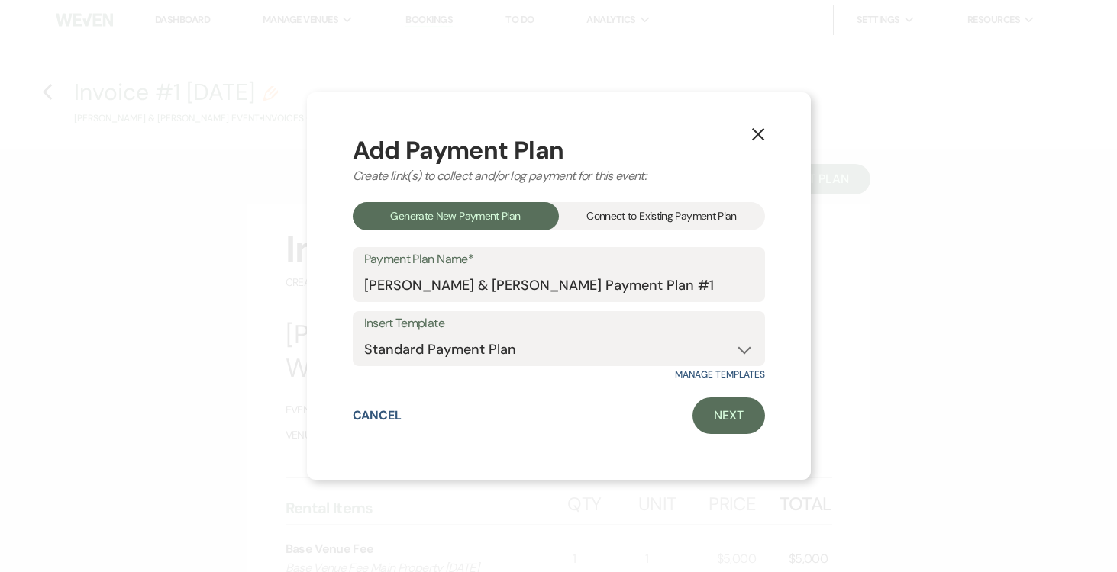
select select "2"
select select "percentage"
select select "true"
select select "client"
select select "weeks"
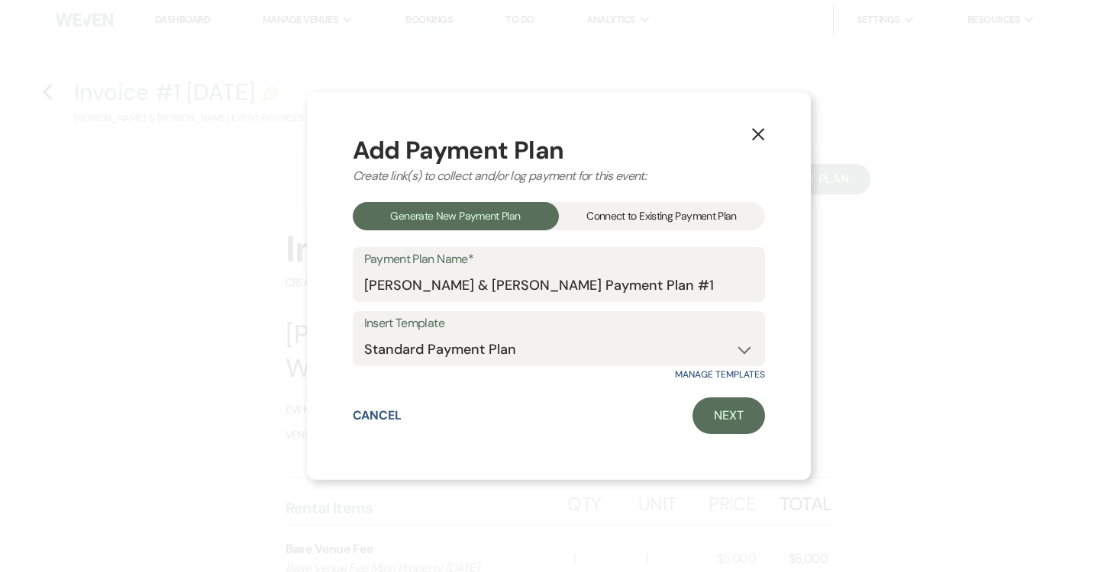
select select "client"
select select "weekly"
select select "days"
select select "afterDueDate"
select select "complete"
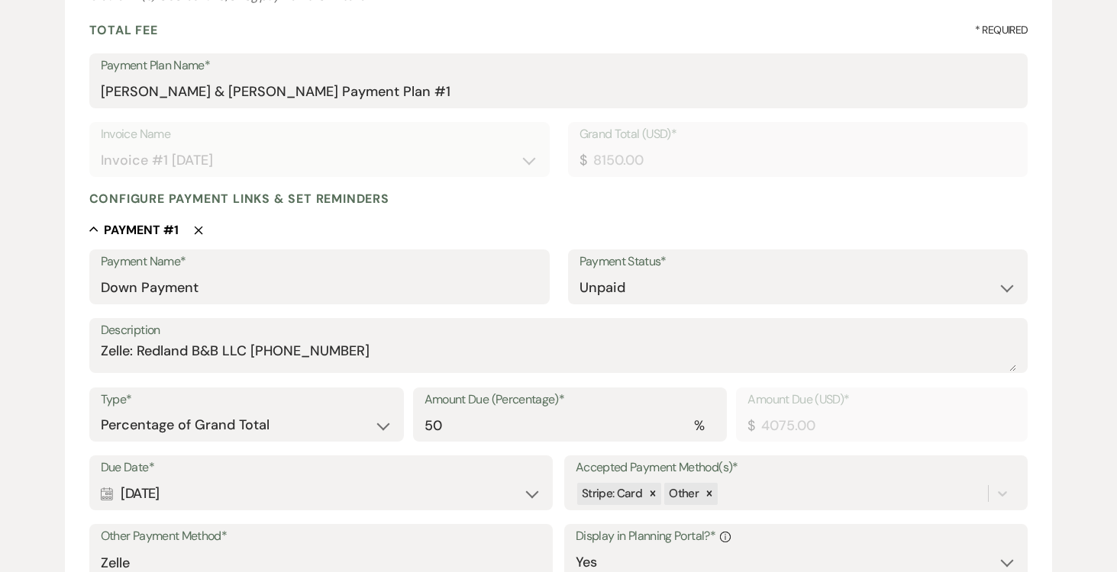
scroll to position [215, 0]
click at [388, 423] on select "Dollar Amount Percentage of Grand Total" at bounding box center [247, 425] width 292 height 30
select select "flat"
click at [101, 410] on select "Dollar Amount Percentage of Grand Total" at bounding box center [247, 425] width 292 height 30
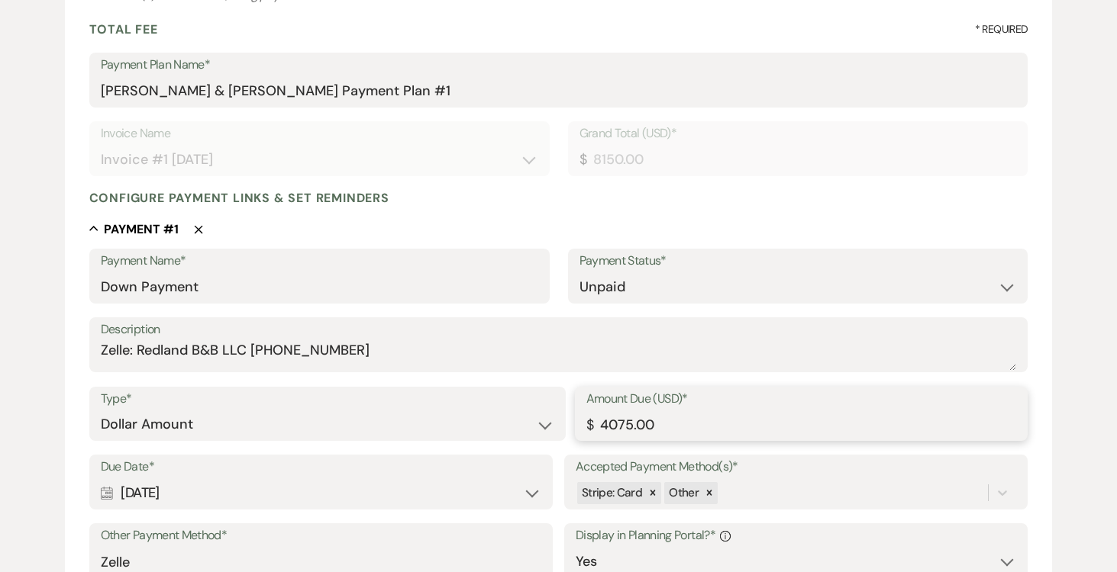
click at [727, 427] on input "4075.00" at bounding box center [801, 425] width 431 height 30
type input "4"
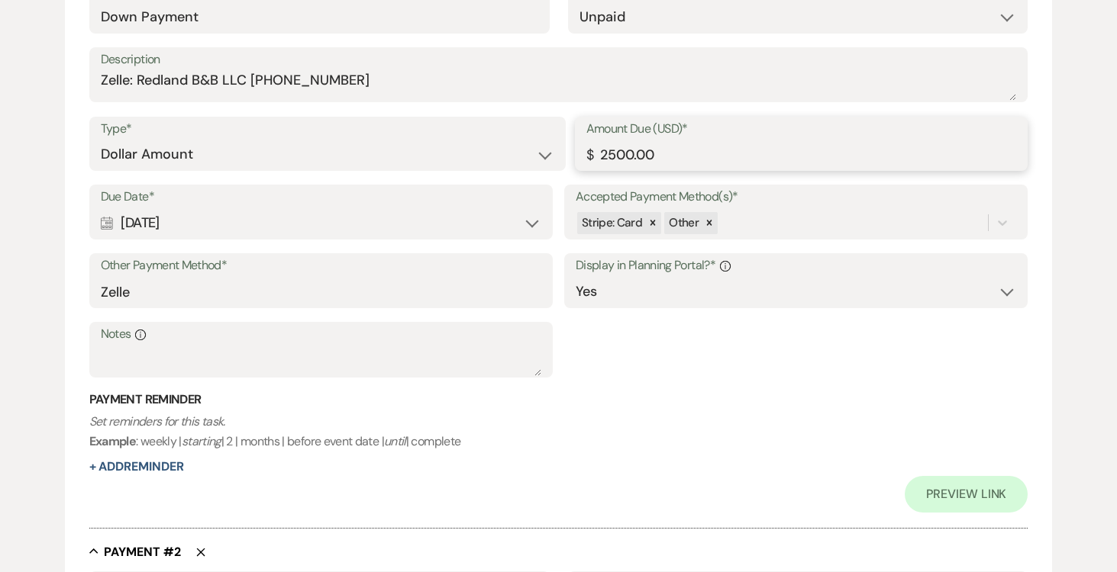
scroll to position [487, 0]
type input "2500.00"
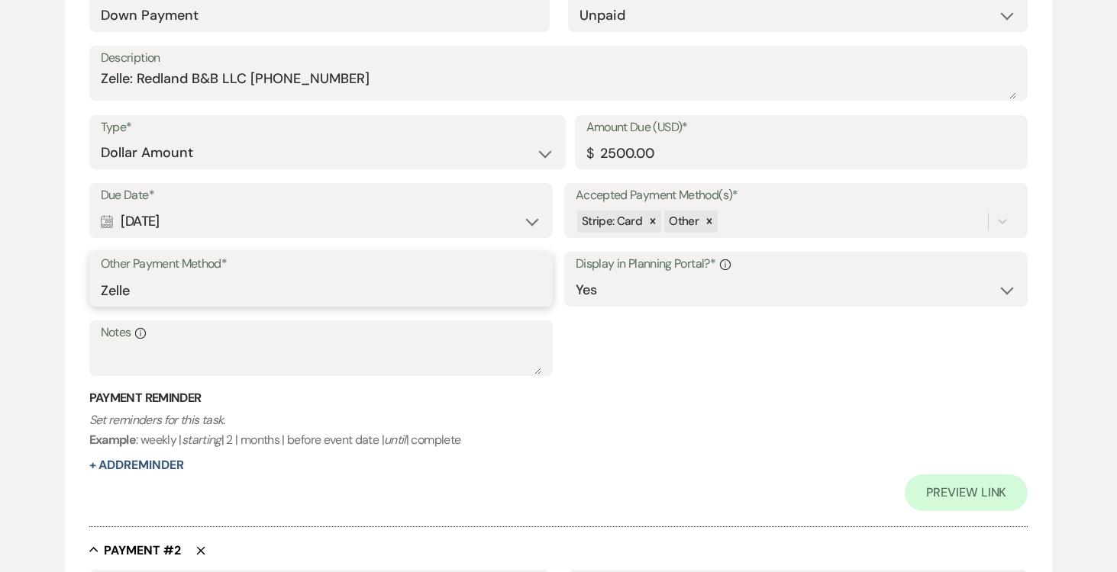
click at [377, 298] on input "Zelle" at bounding box center [321, 291] width 440 height 30
type input "Z"
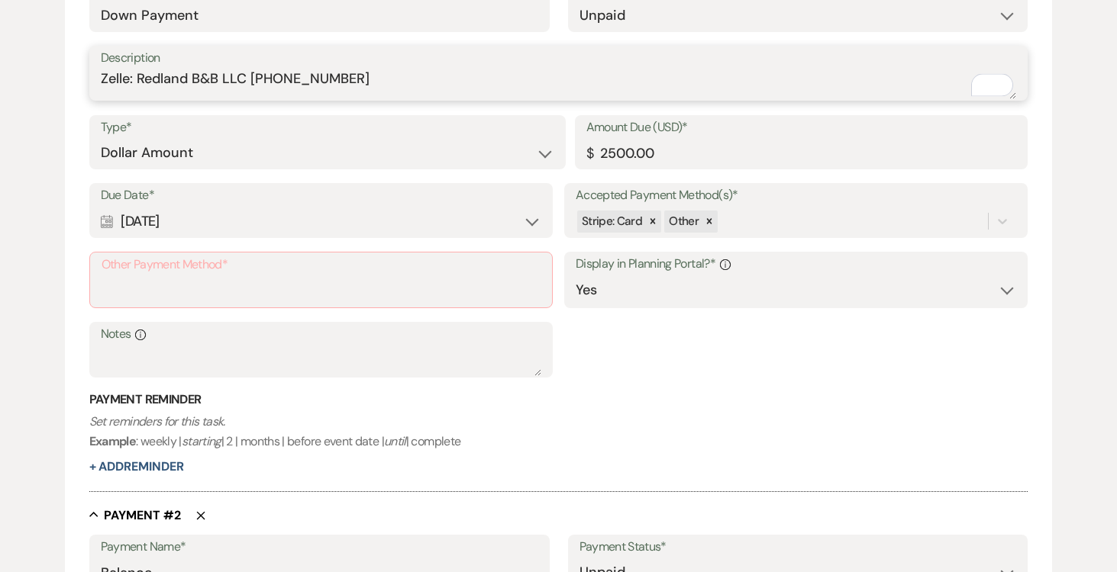
drag, startPoint x: 117, startPoint y: 77, endPoint x: 348, endPoint y: 85, distance: 231.4
click at [377, 80] on textarea "Zelle: Redland B&B LLC (305)458-0415" at bounding box center [559, 84] width 916 height 31
click at [179, 287] on input "Other Payment Method*" at bounding box center [321, 291] width 439 height 30
paste input "Zelle: Redland B&B LLC (305)458-0415"
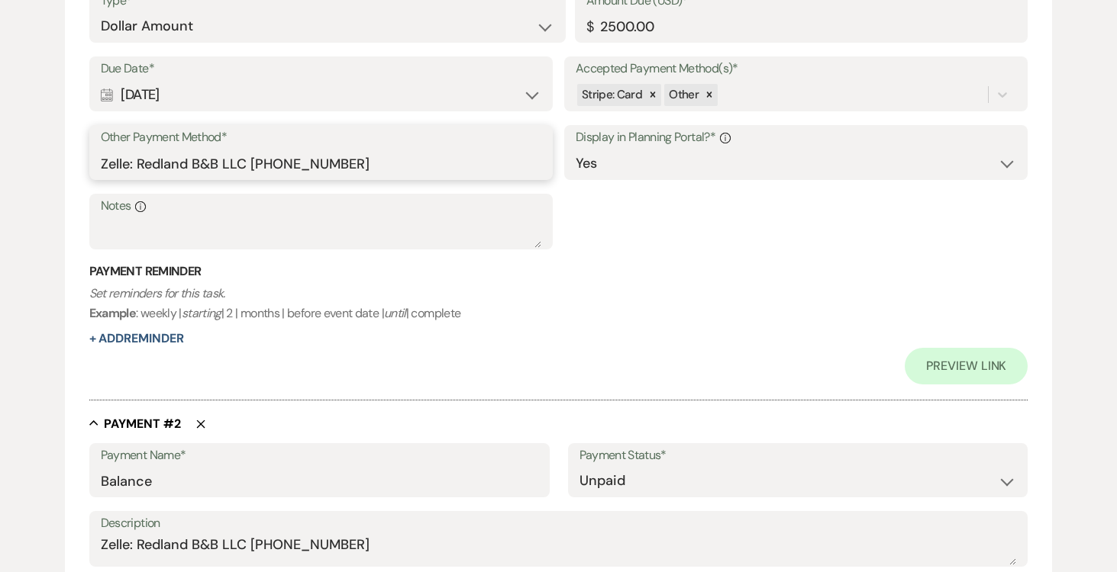
scroll to position [615, 0]
type input "Zelle: Redland B&B LLC (305)458-0415"
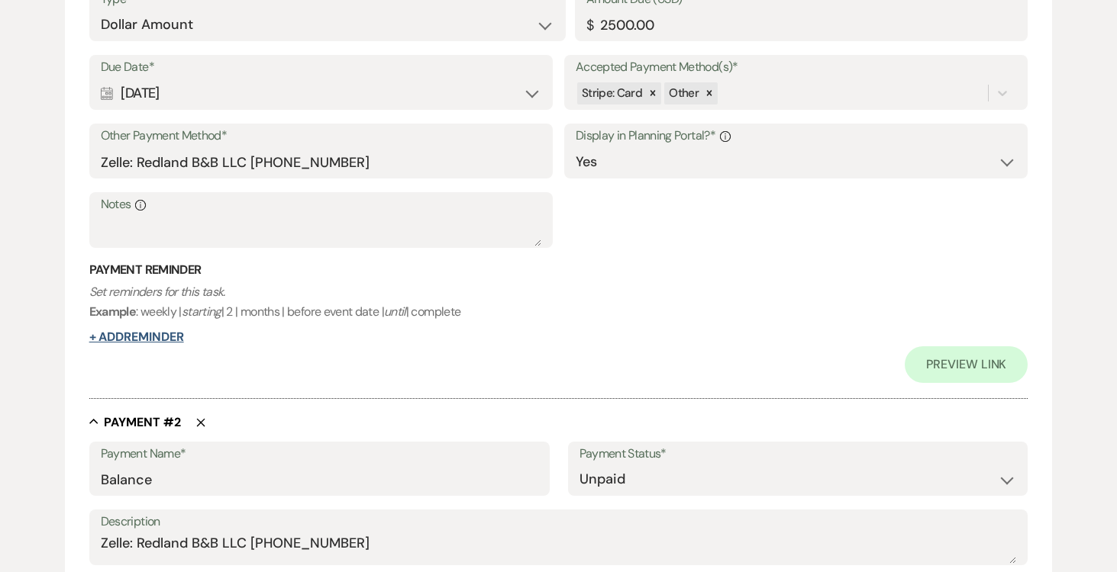
click at [165, 334] on button "+ Add Reminder" at bounding box center [136, 337] width 95 height 12
select select "client"
select select "days"
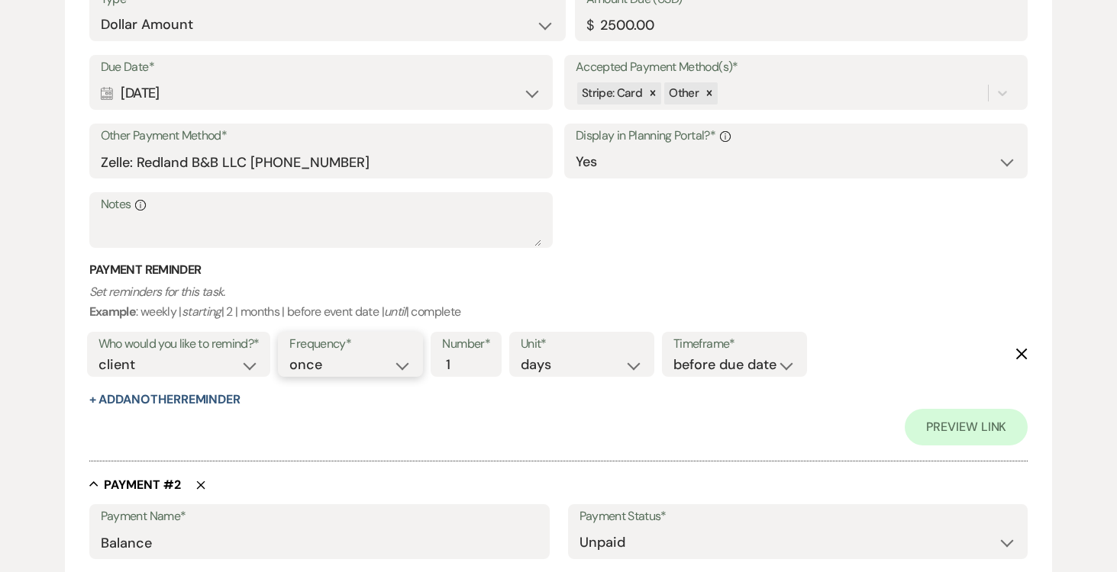
click at [403, 366] on select "once daily weekly monthly" at bounding box center [350, 365] width 122 height 21
select select "daily"
click at [292, 355] on select "once daily weekly monthly" at bounding box center [350, 365] width 122 height 21
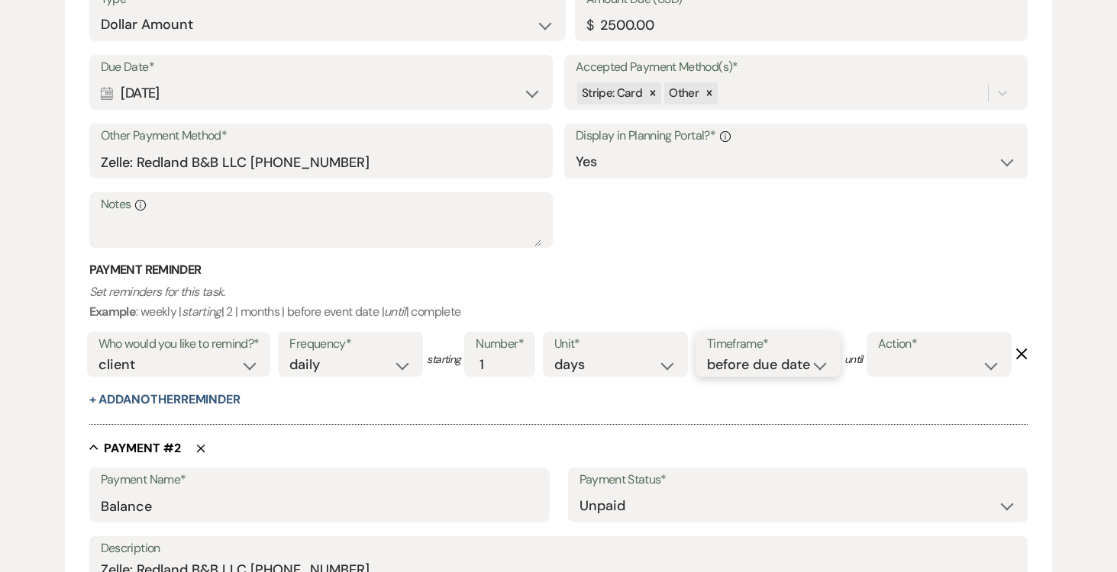
click at [828, 364] on select "before due date after due date on due date on custom date" at bounding box center [768, 365] width 122 height 21
select select "afterDueDate"
click at [710, 355] on select "before due date after due date on due date on custom date" at bounding box center [768, 365] width 122 height 21
click at [878, 376] on select "complete due date custom date" at bounding box center [939, 365] width 122 height 21
select select "complete"
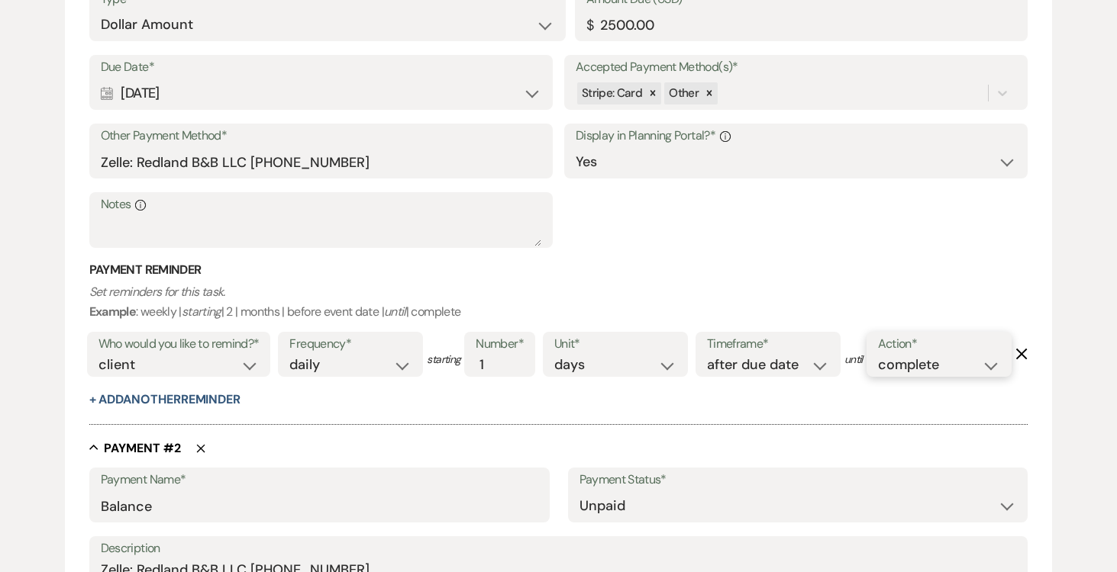
click at [878, 376] on select "complete due date custom date" at bounding box center [939, 365] width 122 height 21
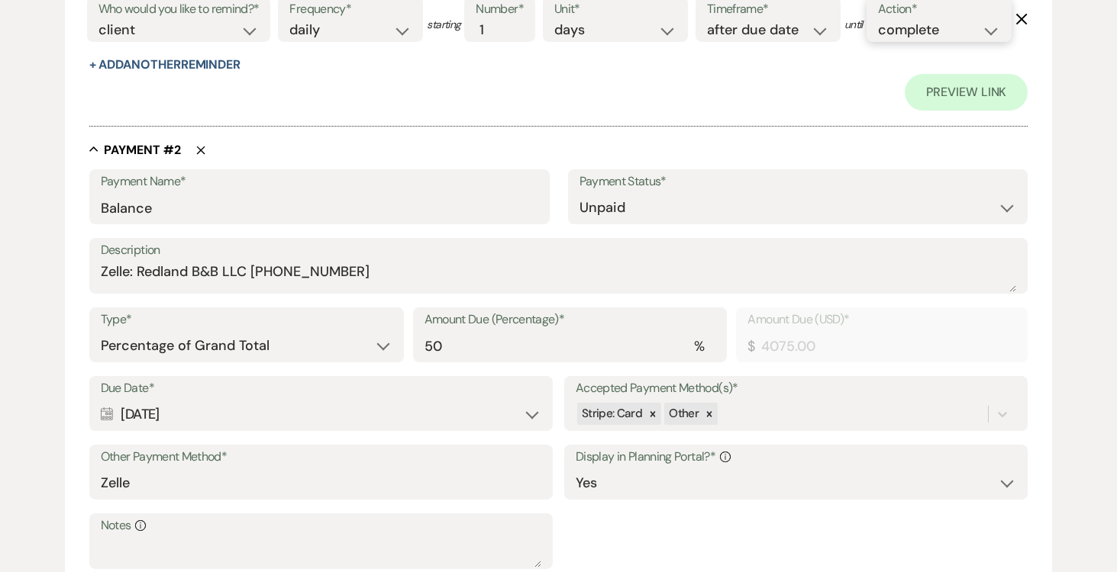
scroll to position [1050, 0]
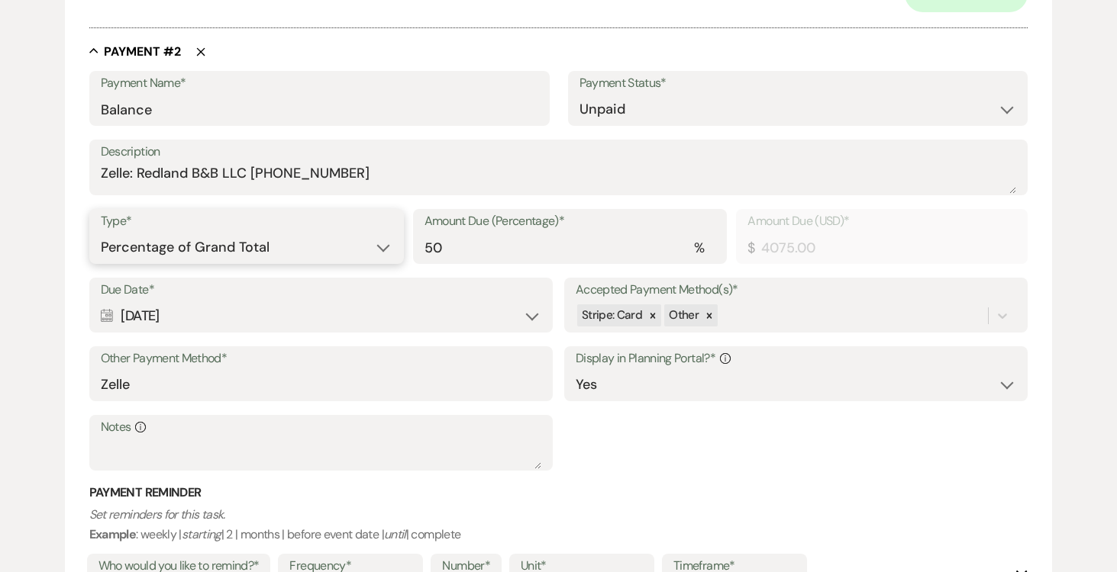
click at [375, 263] on select "Dollar Amount Percentage of Grand Total" at bounding box center [247, 248] width 292 height 30
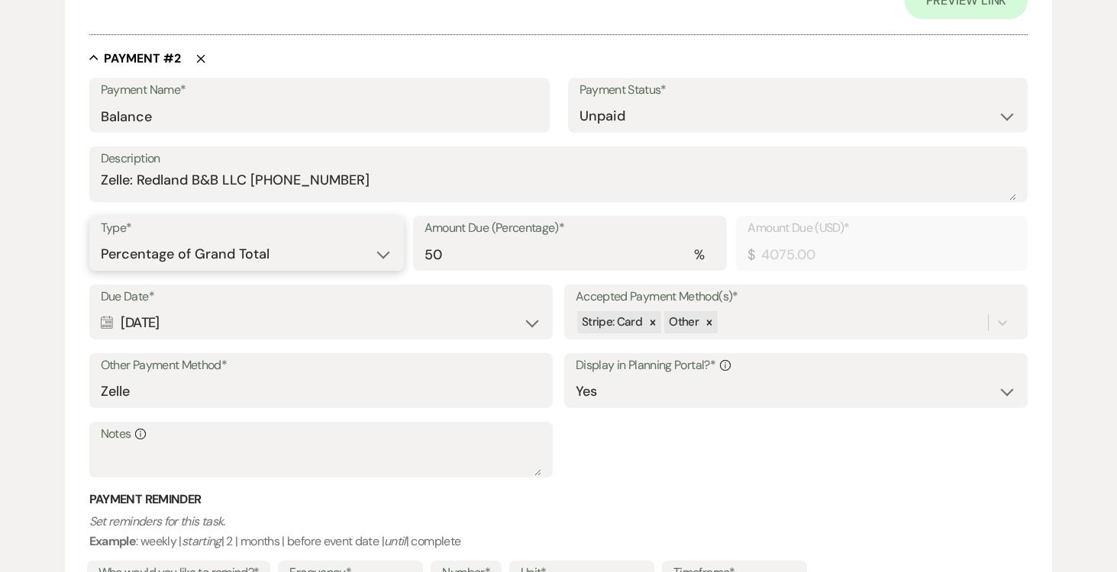
scroll to position [1041, 0]
select select "flat"
click at [101, 270] on select "Dollar Amount Percentage of Grand Total" at bounding box center [247, 255] width 292 height 30
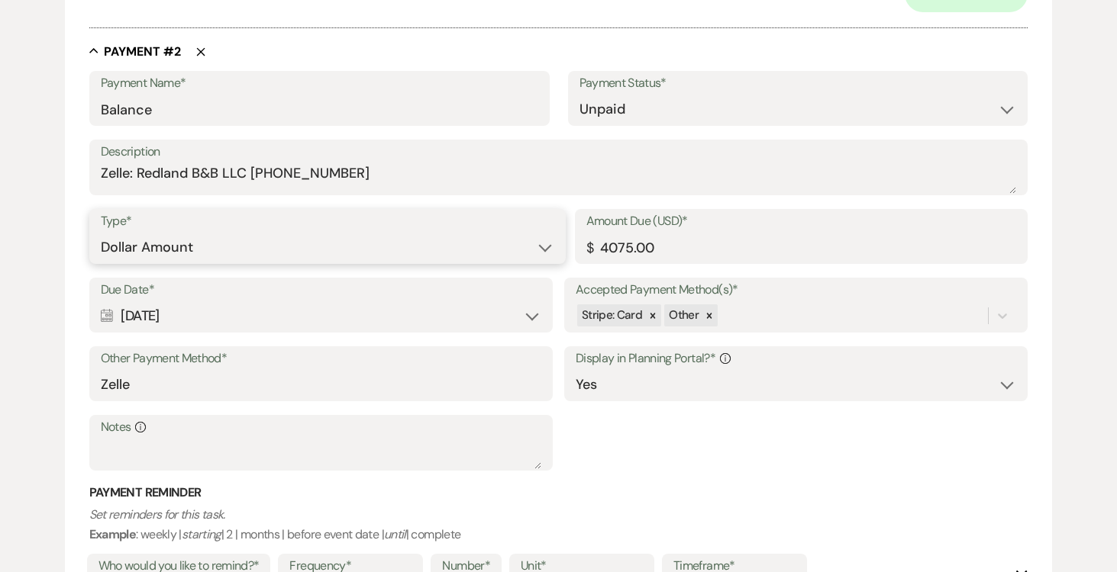
scroll to position [1054, 0]
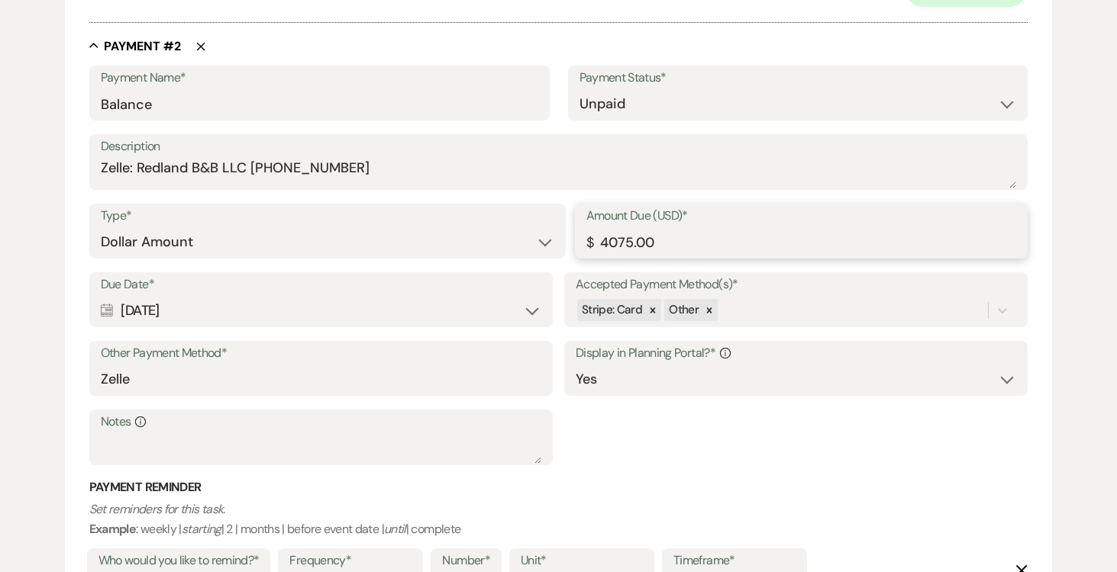
click at [682, 257] on input "4075.00" at bounding box center [801, 242] width 431 height 30
type input "4"
type input "5650.00"
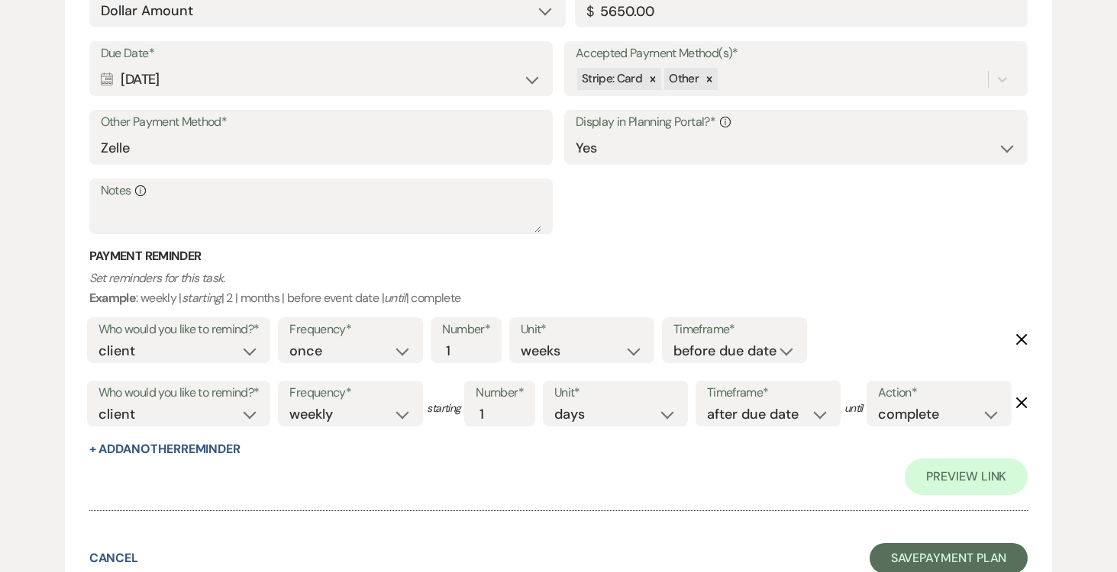
scroll to position [1293, 0]
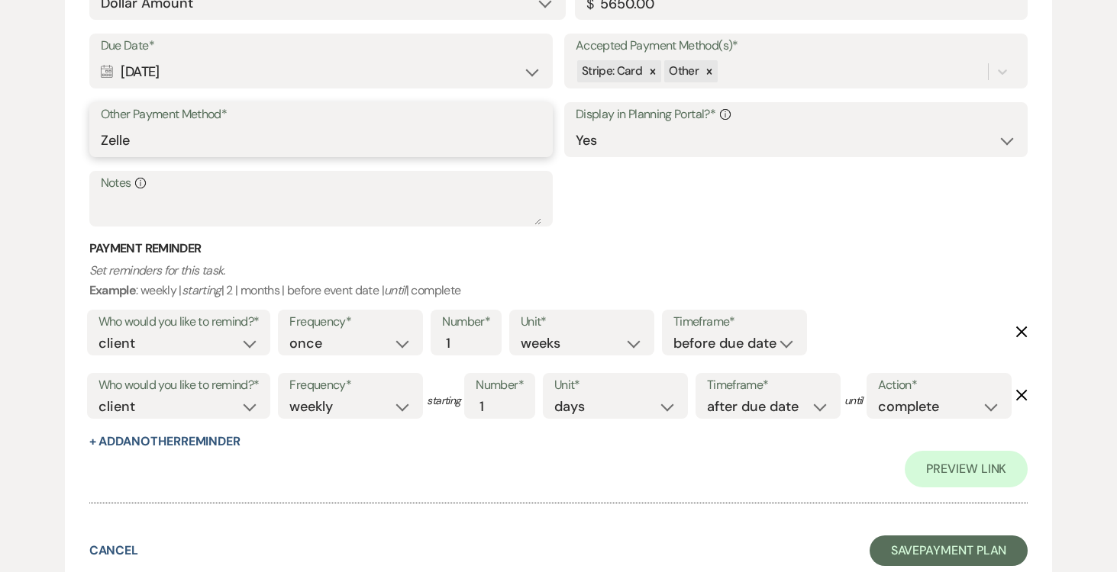
click at [331, 156] on input "Zelle" at bounding box center [321, 141] width 440 height 30
type input "Z"
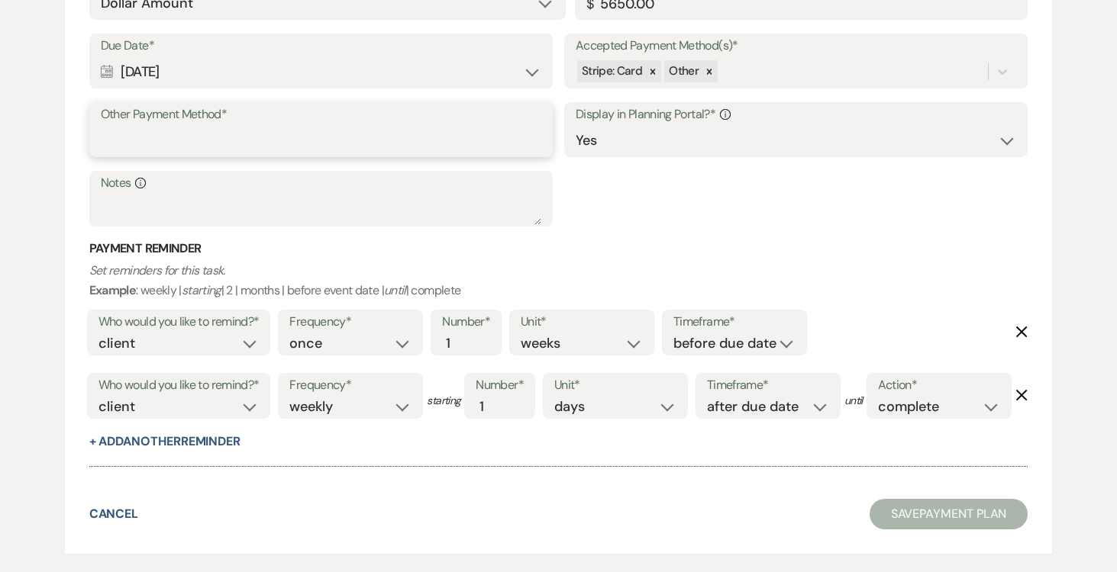
paste input "Zelle: Redland B&B LLC (305)458-0415"
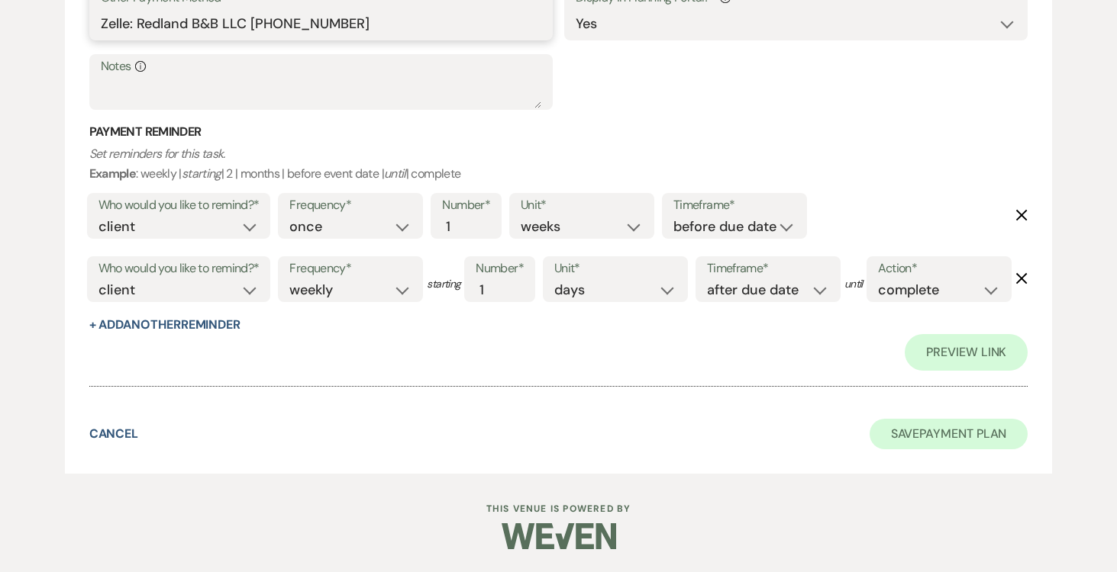
scroll to position [1524, 0]
type input "Zelle: Redland B&B LLC (305)458-0415"
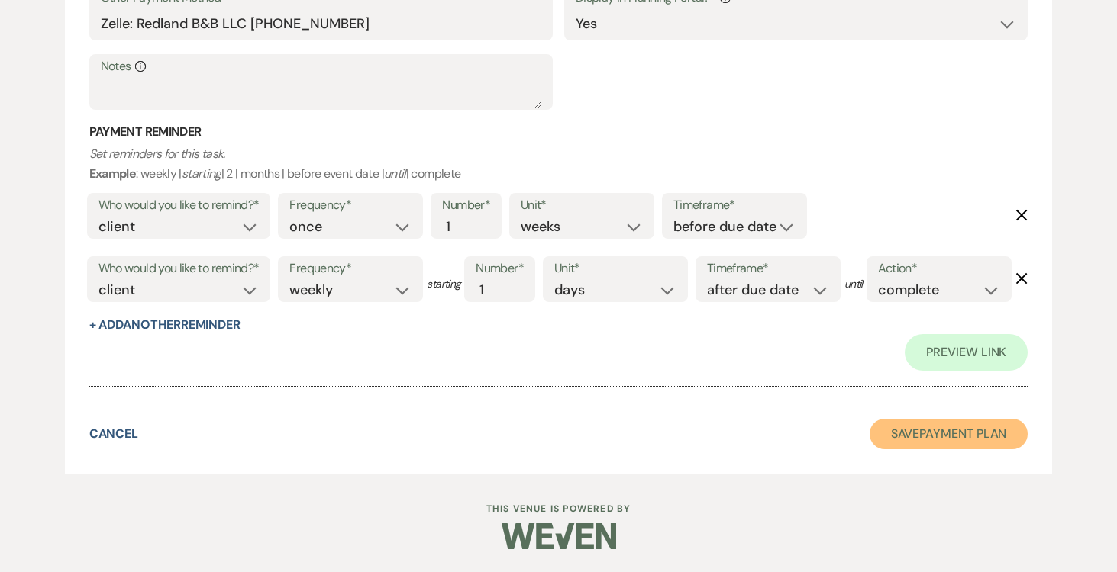
click at [928, 449] on button "Save Payment Plan" at bounding box center [948, 434] width 159 height 31
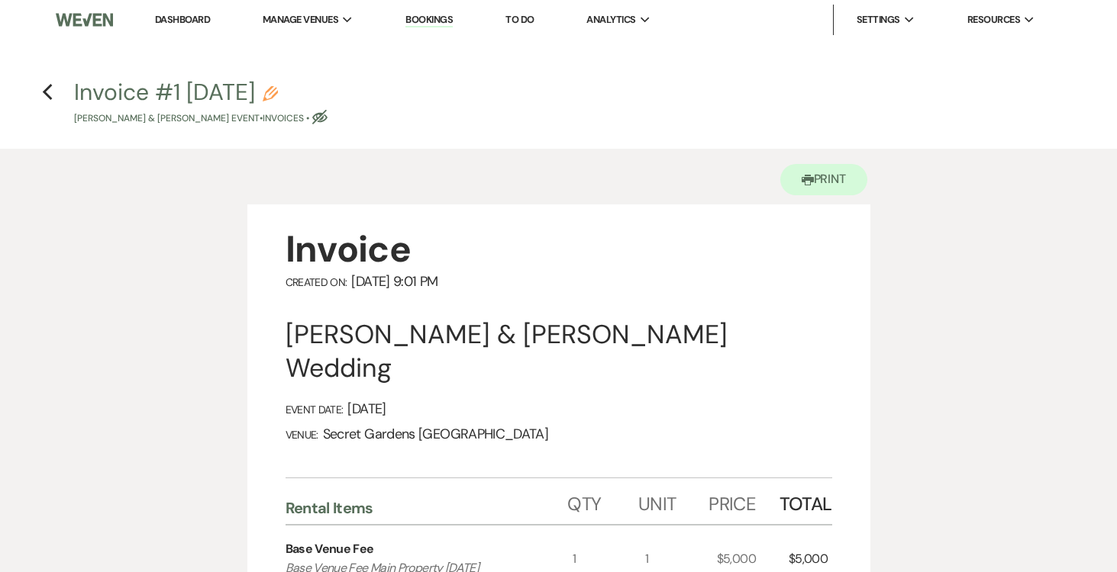
scroll to position [5, 0]
click at [45, 88] on icon "Previous" at bounding box center [47, 92] width 11 height 18
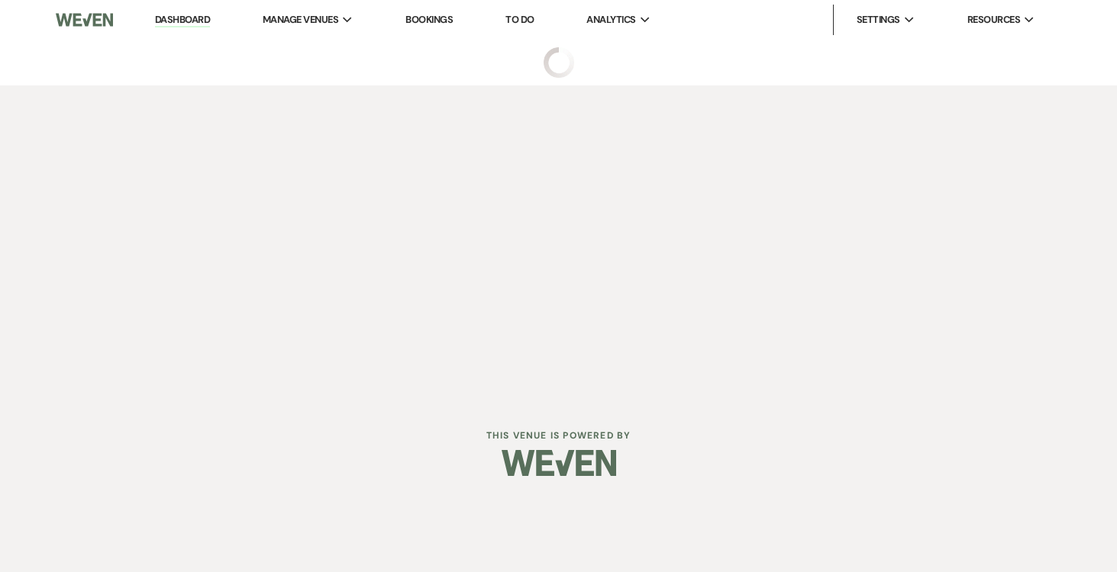
select select "6"
select select "17"
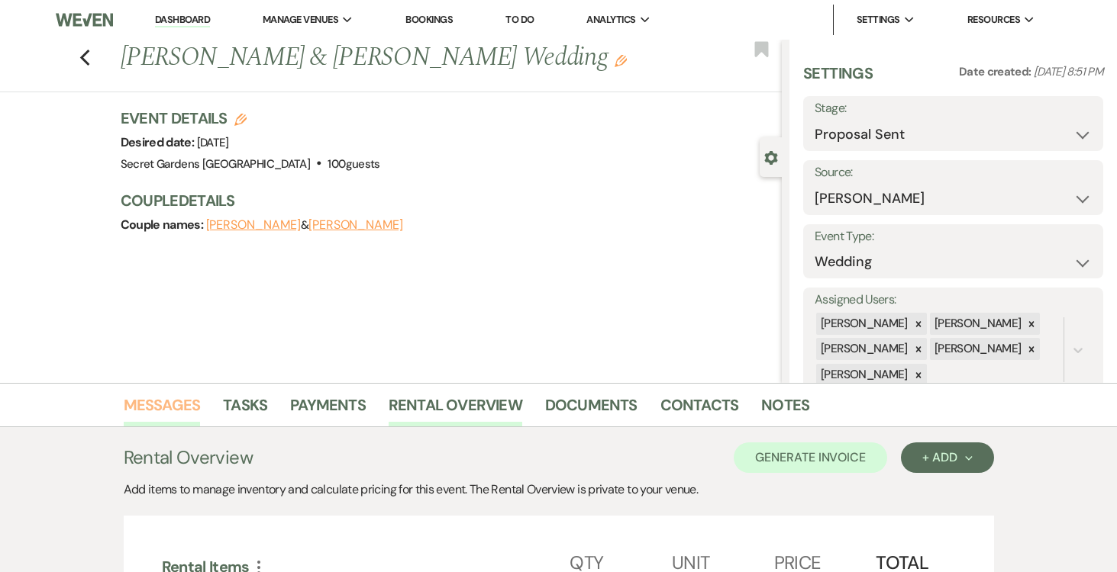
click at [179, 402] on link "Messages" at bounding box center [162, 410] width 77 height 34
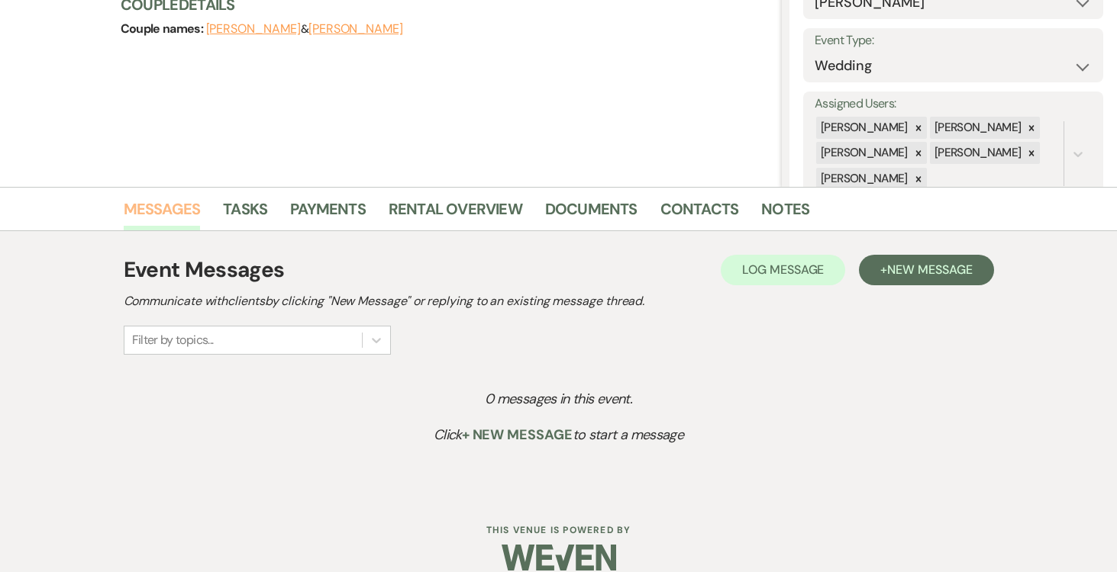
scroll to position [218, 0]
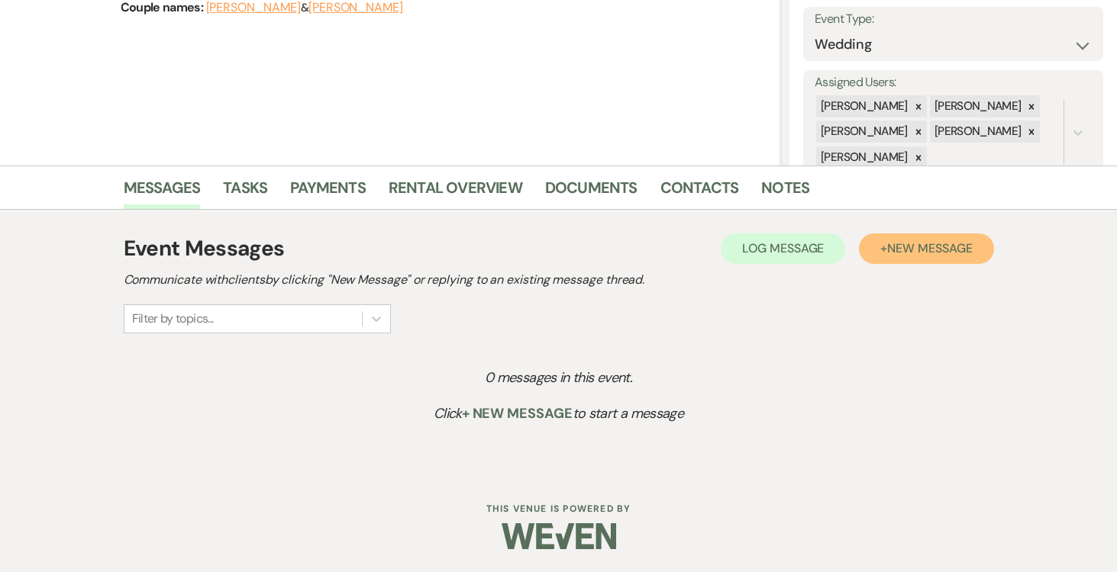
click at [943, 247] on span "New Message" at bounding box center [929, 248] width 85 height 16
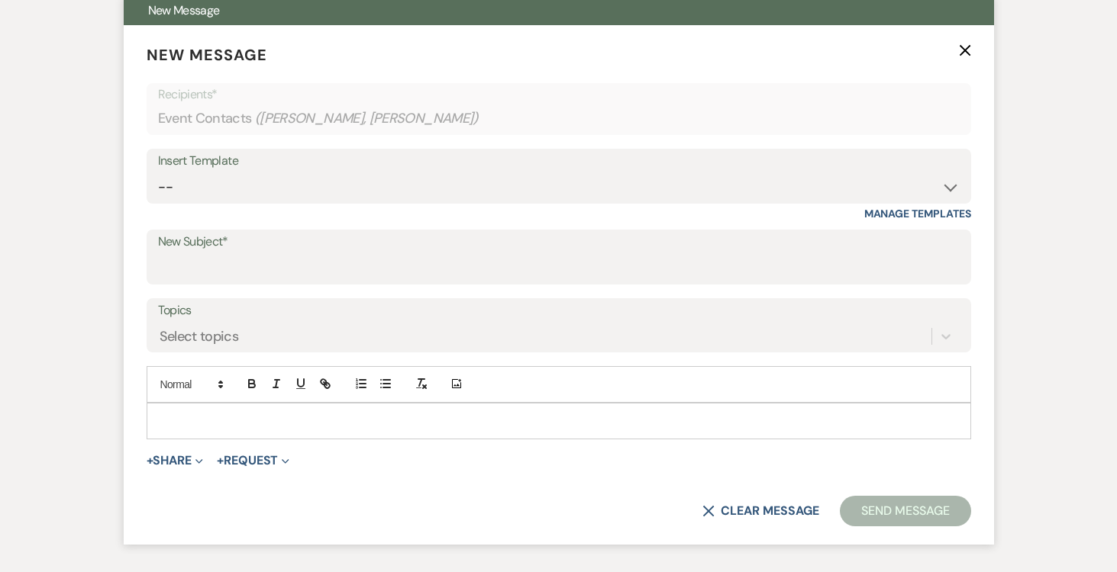
scroll to position [573, 0]
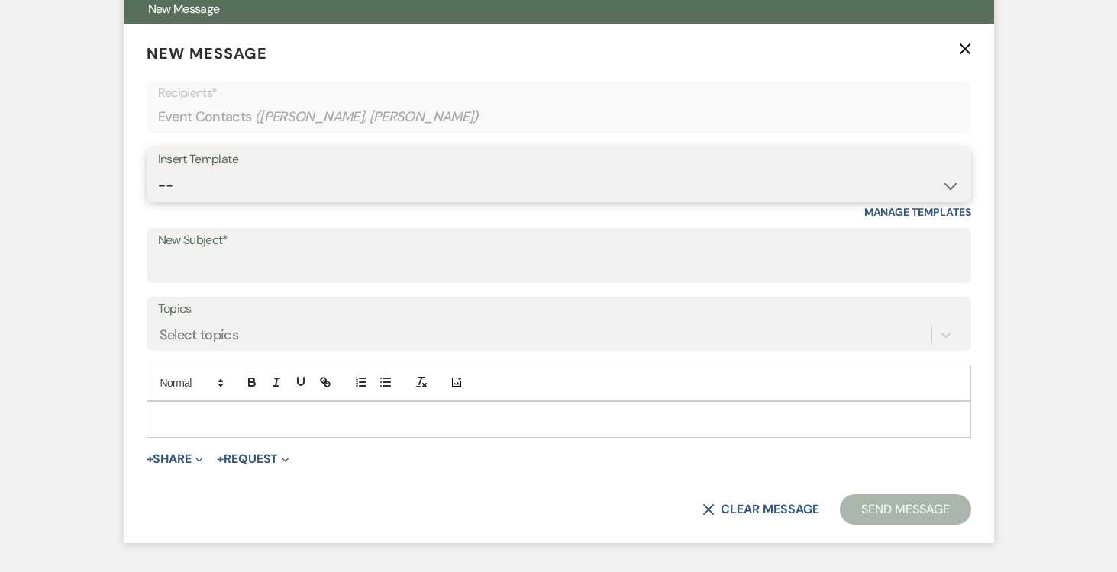
click at [943, 183] on select "-- Weven Planning Portal Introduction (Booked Events) Tour Request Response Fol…" at bounding box center [558, 186] width 801 height 30
select select "978"
click at [158, 171] on select "-- Weven Planning Portal Introduction (Booked Events) Tour Request Response Fol…" at bounding box center [558, 186] width 801 height 30
type input "Booking your event!"
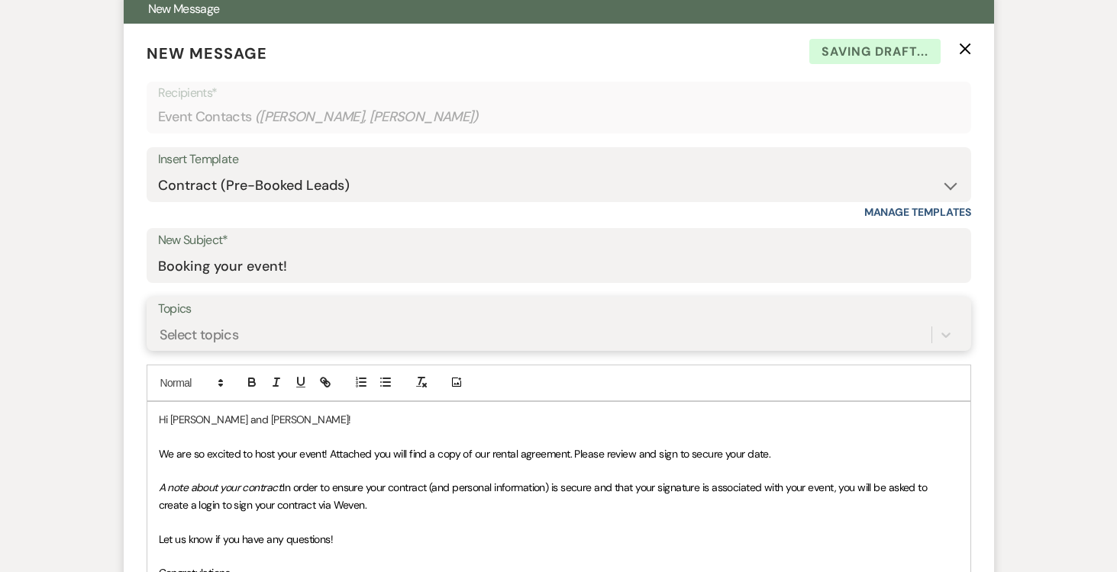
drag, startPoint x: 855, startPoint y: 336, endPoint x: 847, endPoint y: 334, distance: 7.8
click at [855, 336] on div "Topics Select topics" at bounding box center [559, 324] width 824 height 54
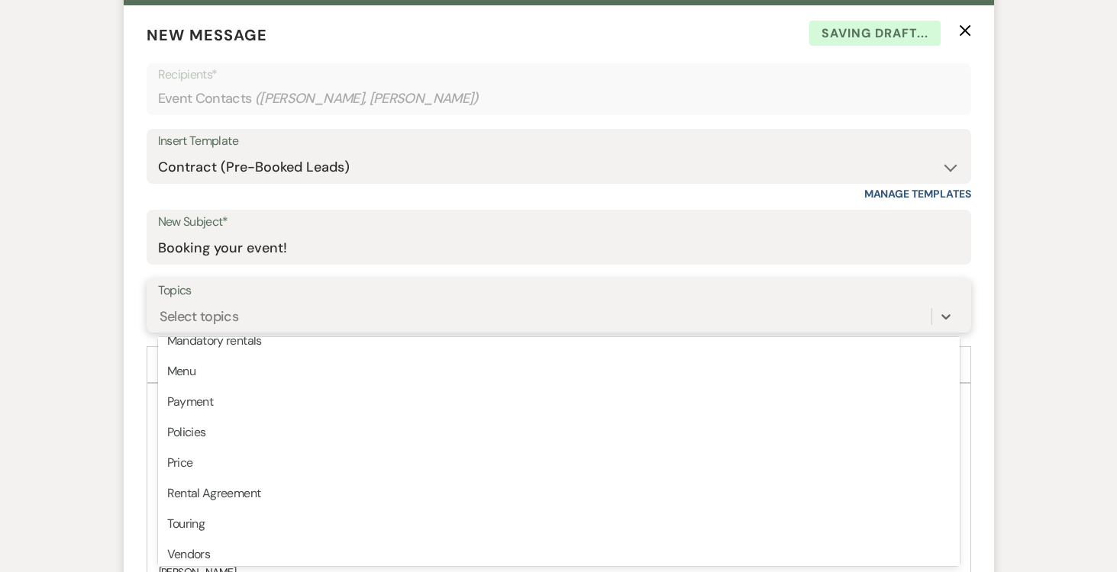
scroll to position [388, 0]
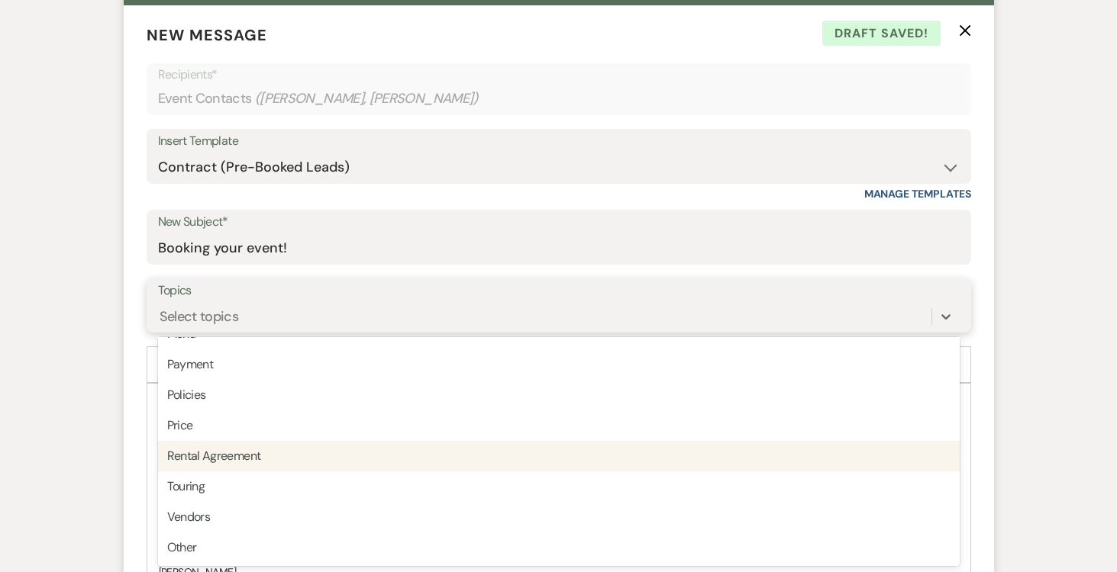
click at [269, 458] on div "Rental Agreement" at bounding box center [558, 456] width 801 height 31
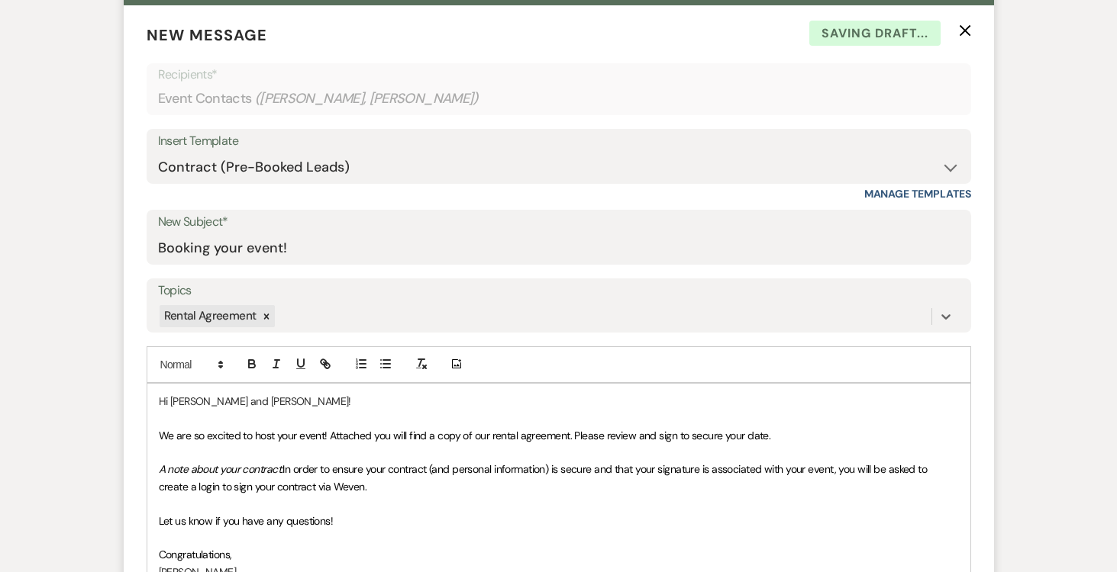
click at [169, 398] on p "Hi Jennifer and Christopher!" at bounding box center [559, 401] width 800 height 17
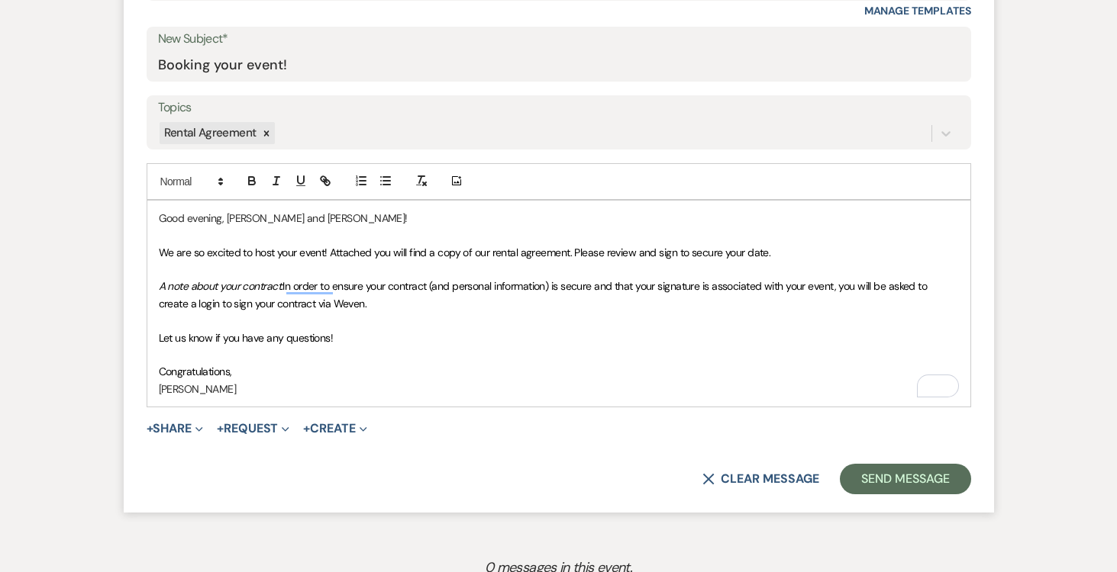
scroll to position [780, 0]
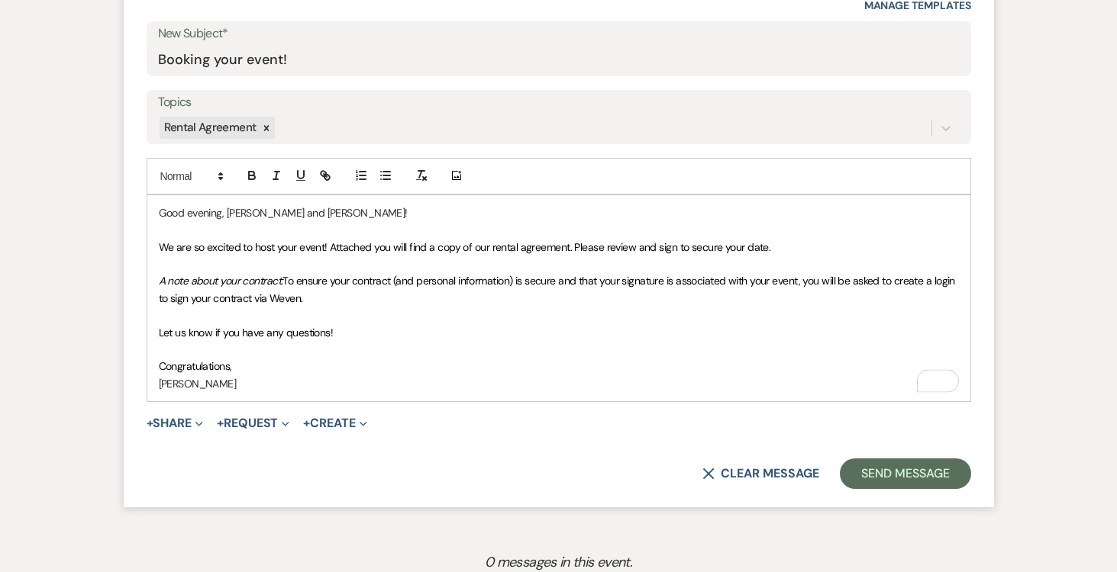
click at [260, 369] on p "Congratulations," at bounding box center [559, 366] width 800 height 17
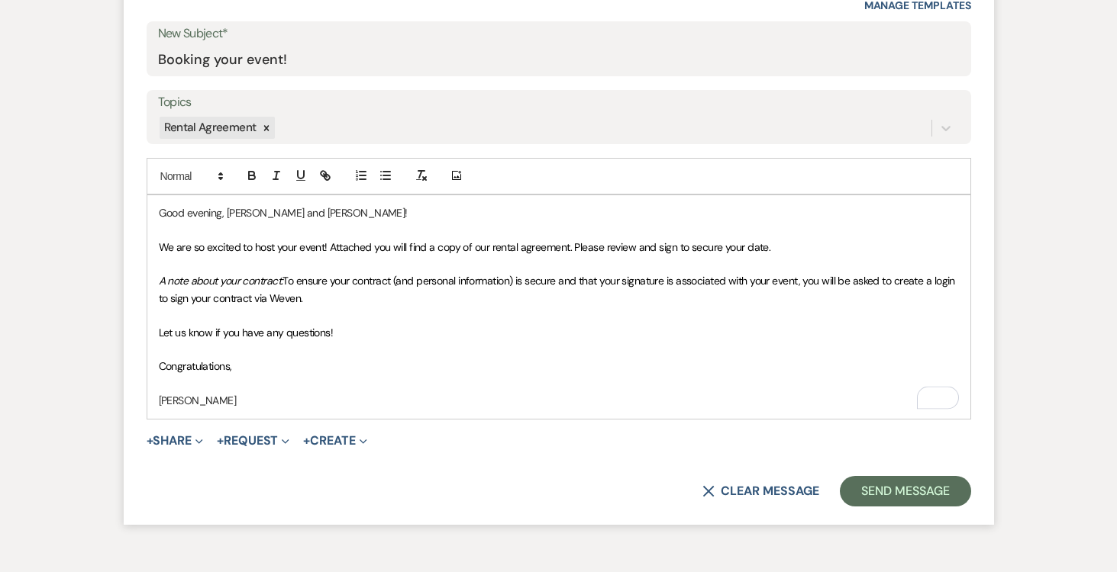
click at [218, 405] on p "[PERSON_NAME]" at bounding box center [559, 400] width 800 height 17
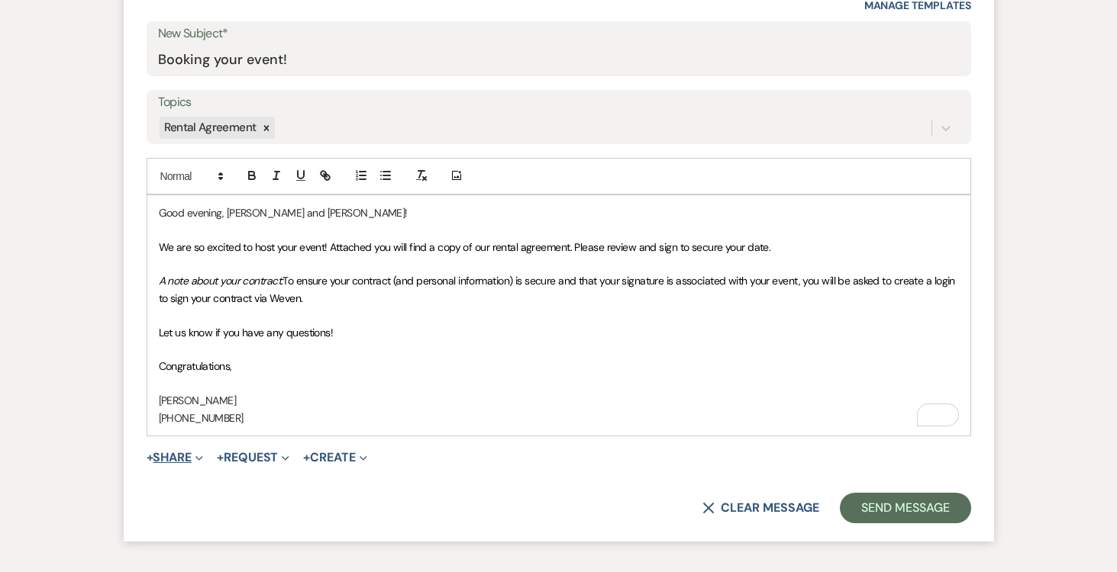
click at [185, 453] on button "+ Share Expand" at bounding box center [175, 458] width 57 height 12
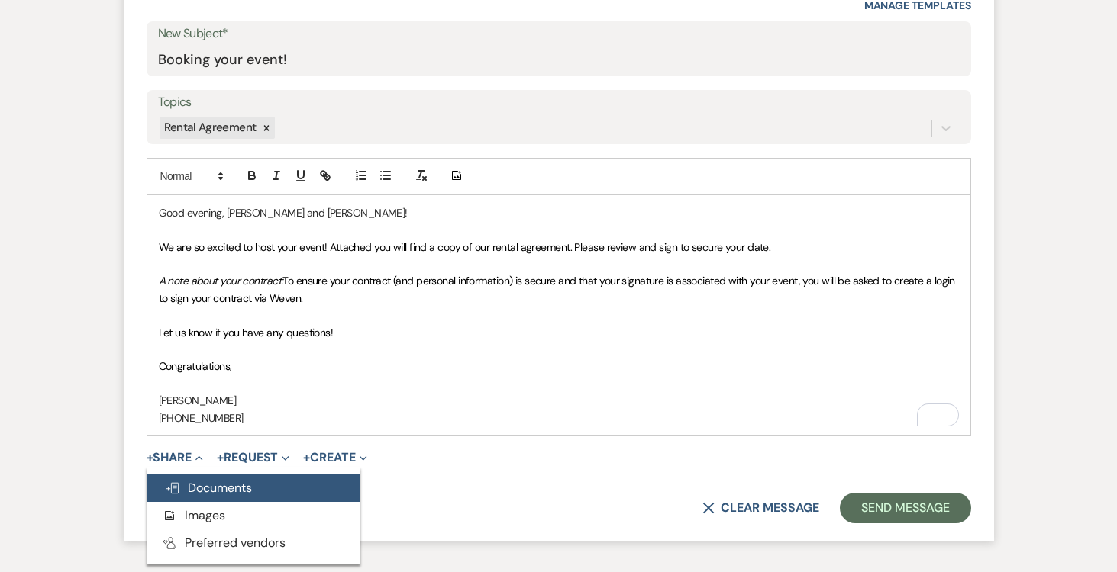
click at [199, 487] on span "Doc Upload Documents" at bounding box center [208, 488] width 87 height 16
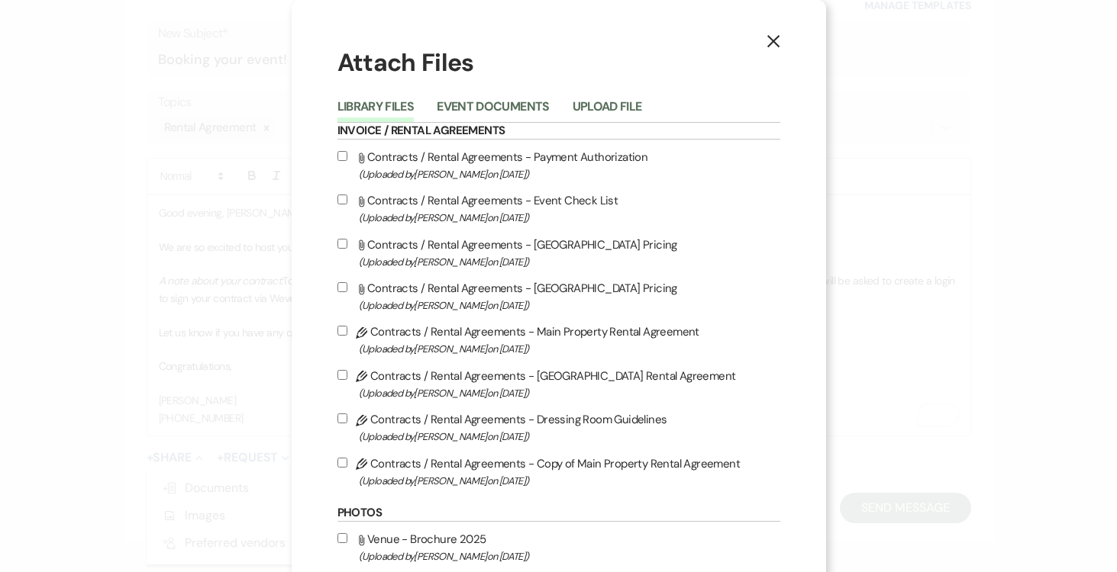
click at [342, 467] on input "Pencil Contracts / Rental Agreements - Copy of Main Property Rental Agreement (…" at bounding box center [342, 463] width 10 height 10
checkbox input "true"
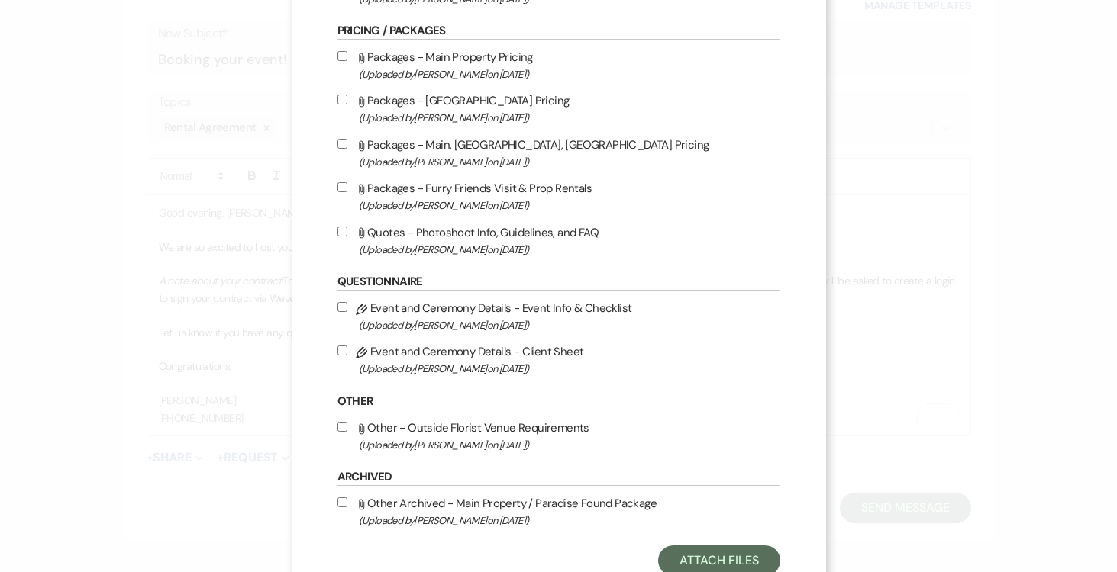
scroll to position [702, 0]
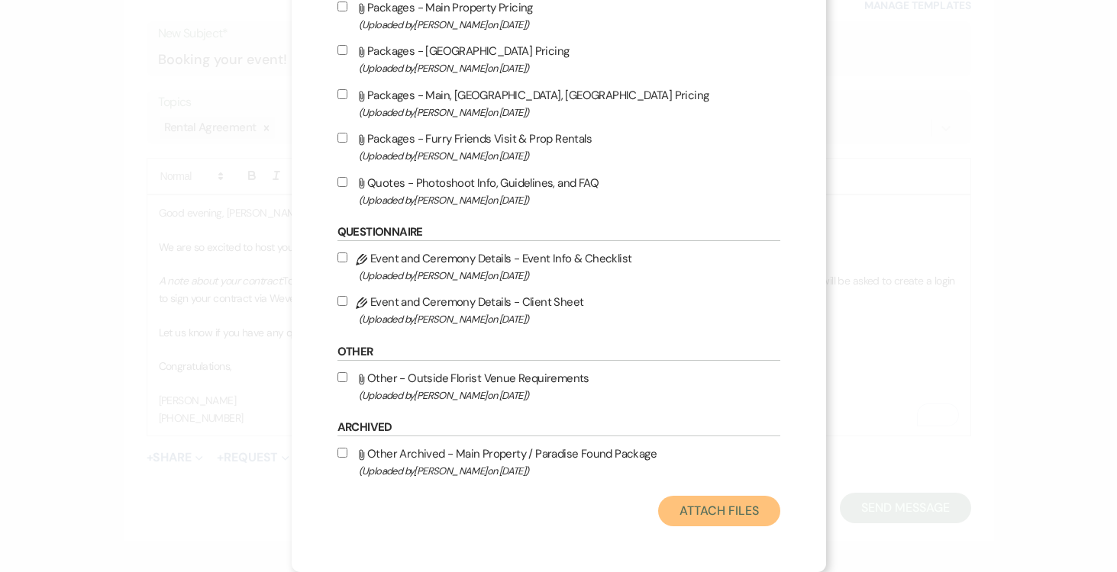
click at [707, 511] on button "Attach Files" at bounding box center [718, 511] width 121 height 31
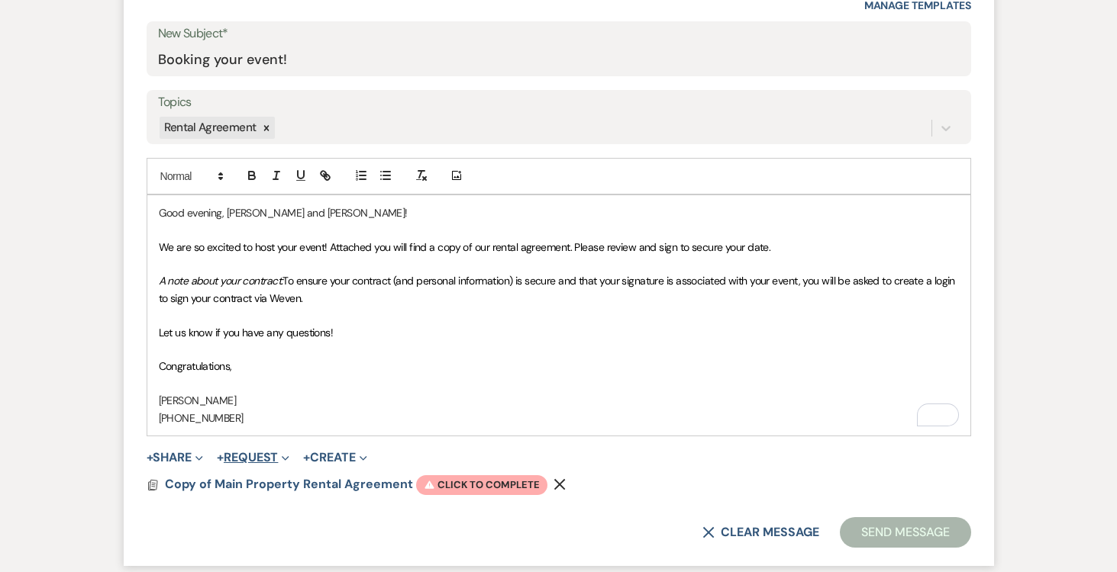
click at [276, 461] on button "+ Request Expand" at bounding box center [253, 458] width 73 height 12
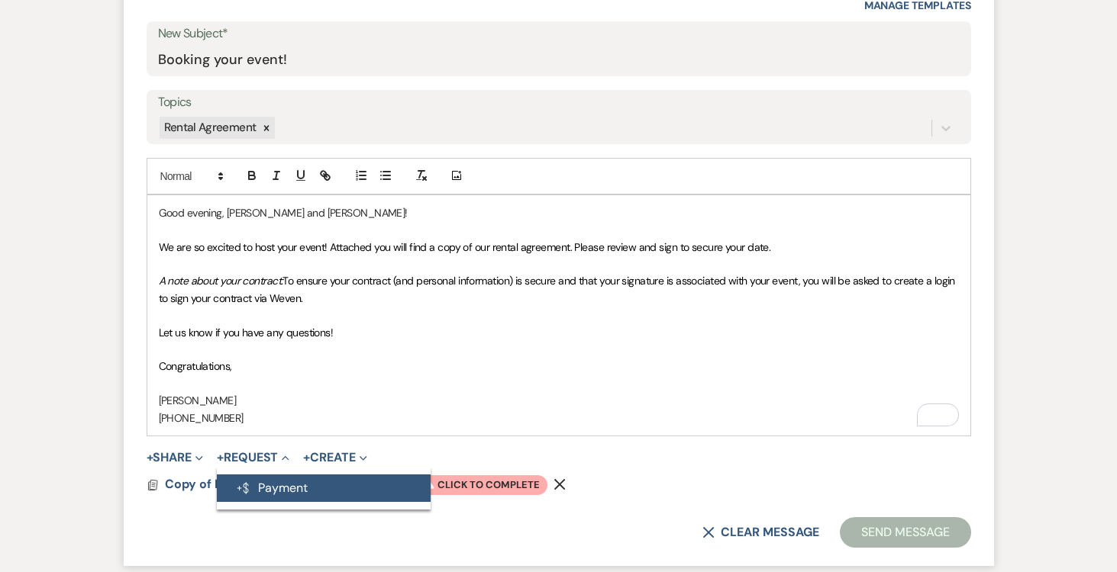
click at [289, 487] on button "Generate Payment Payment" at bounding box center [324, 488] width 214 height 27
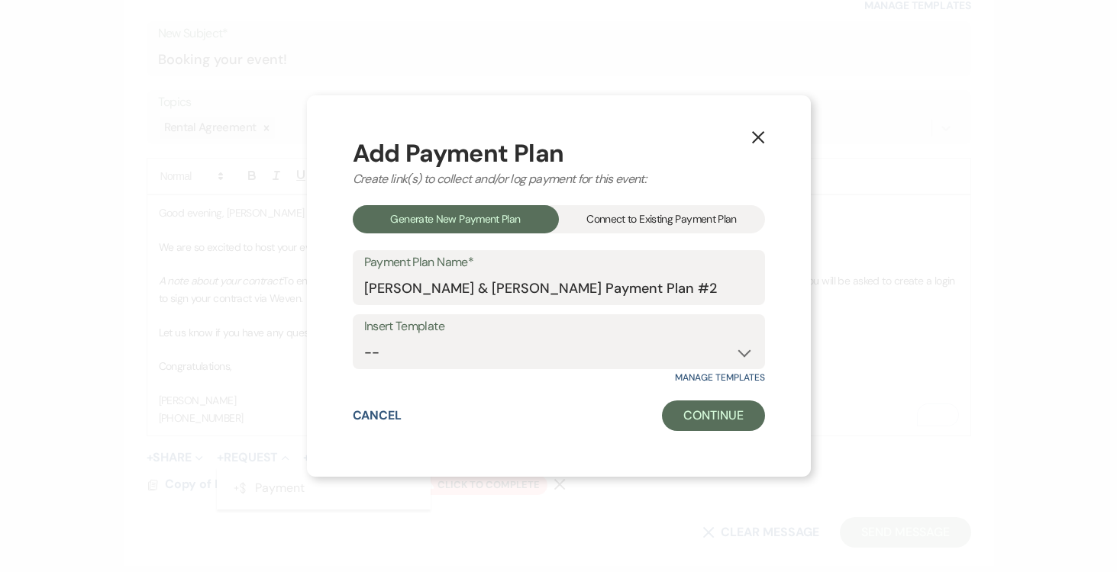
click at [694, 223] on div "Connect to Existing Payment Plan" at bounding box center [662, 219] width 206 height 28
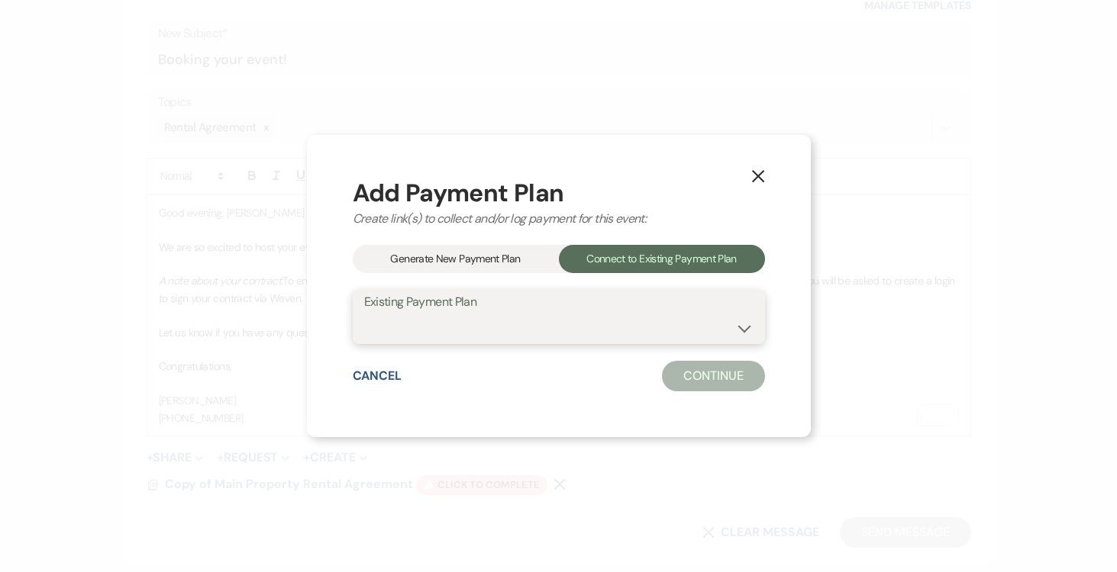
click at [753, 329] on select "Jennifer Gil & Christopher Jerez-Fernandez's Payment Plan #1" at bounding box center [558, 328] width 389 height 30
select select "24610"
click at [364, 313] on select "Jennifer Gil & Christopher Jerez-Fernandez's Payment Plan #1" at bounding box center [558, 328] width 389 height 30
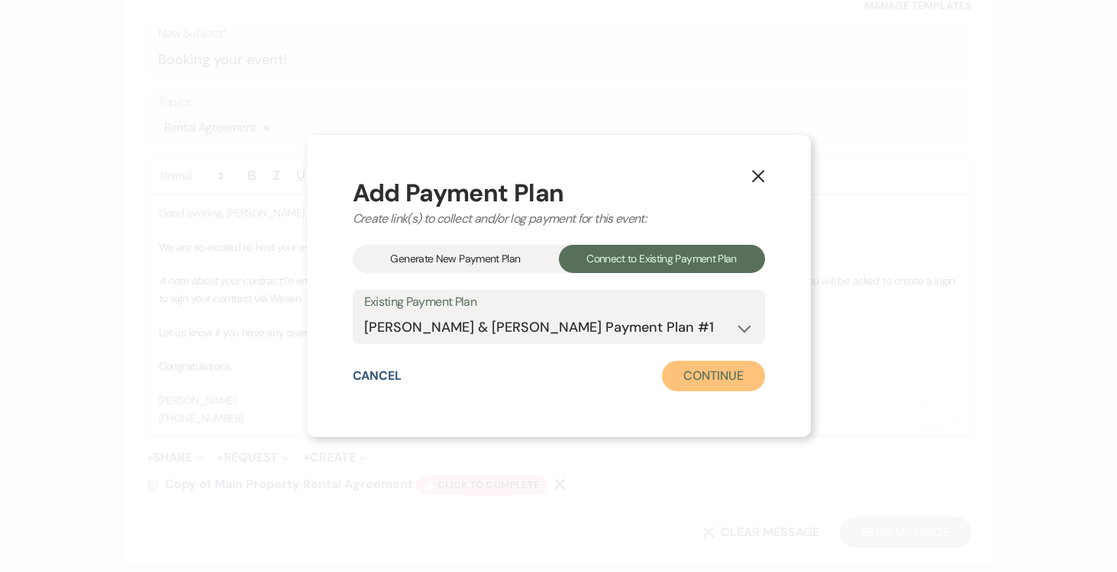
click at [742, 376] on button "Continue" at bounding box center [713, 376] width 102 height 31
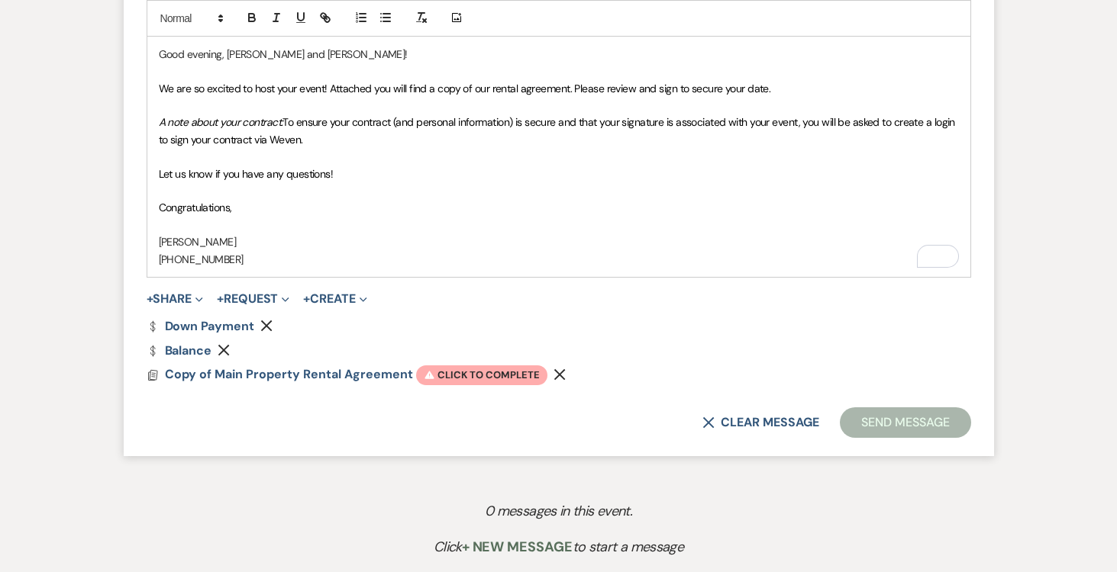
scroll to position [959, 0]
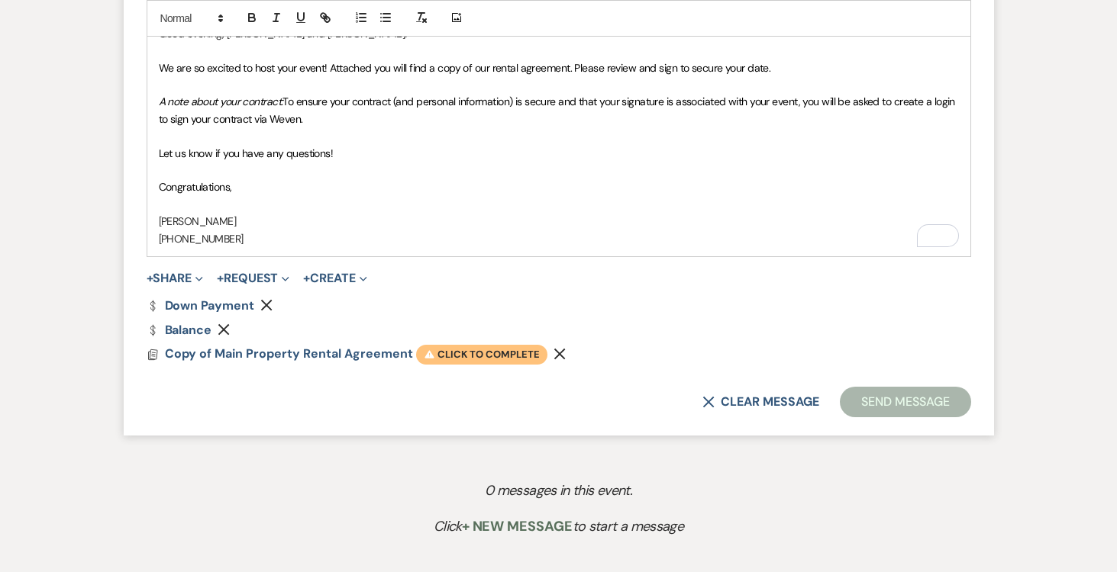
click at [454, 356] on span "Warning Click to complete" at bounding box center [481, 355] width 131 height 20
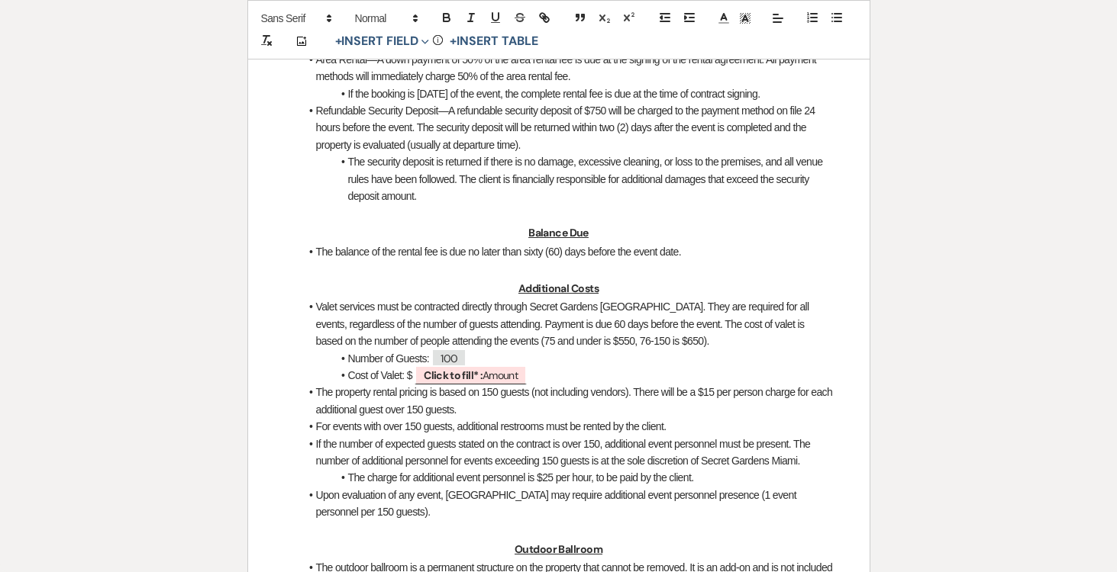
scroll to position [1215, 0]
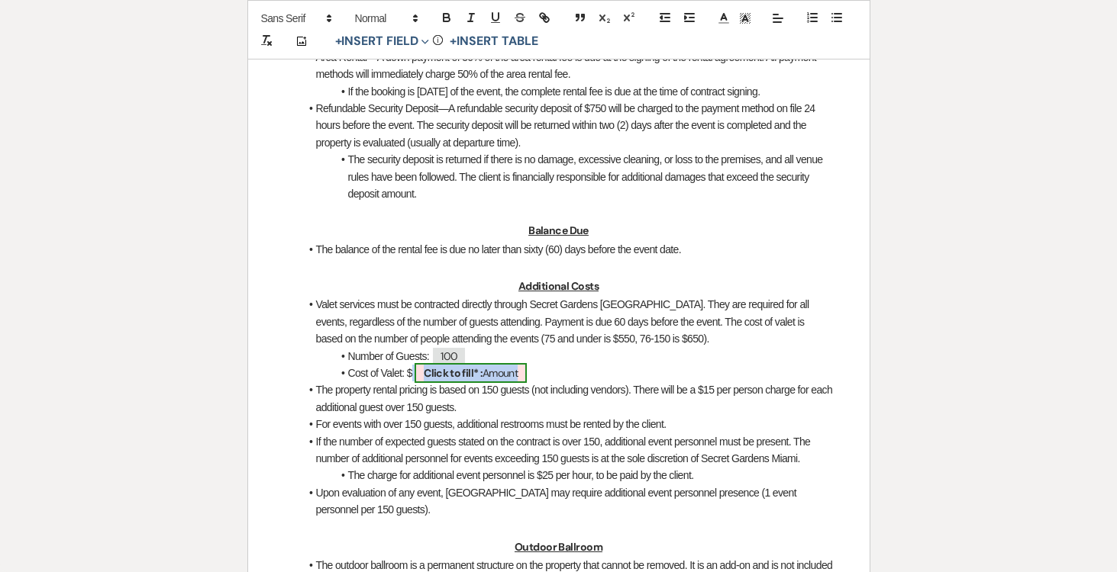
click at [488, 363] on span "Click to fill* : Amount" at bounding box center [470, 373] width 112 height 20
select select "owner"
select select "Amount"
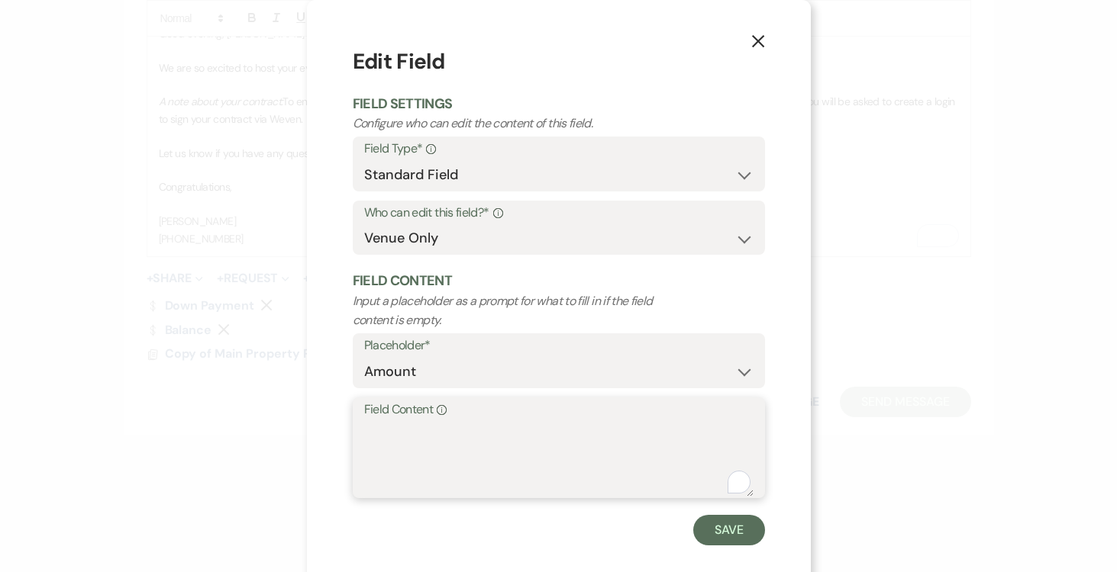
click at [424, 429] on textarea "Field Content Info" at bounding box center [558, 459] width 389 height 76
type textarea "5"
type textarea "650.00"
click at [734, 531] on button "Save" at bounding box center [729, 530] width 72 height 31
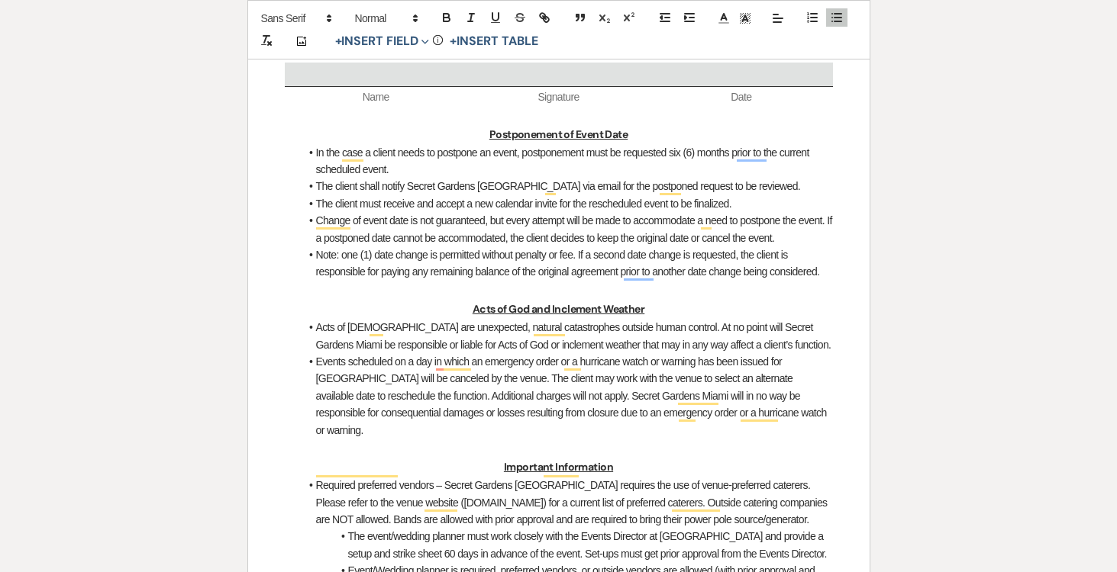
scroll to position [2297, 0]
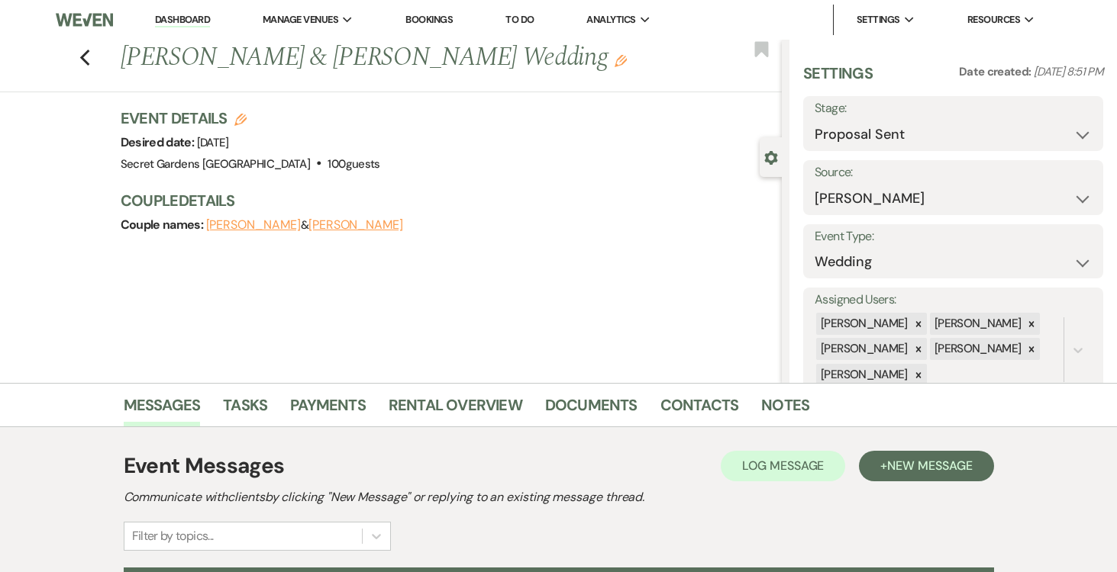
select select "6"
select select "17"
select select "978"
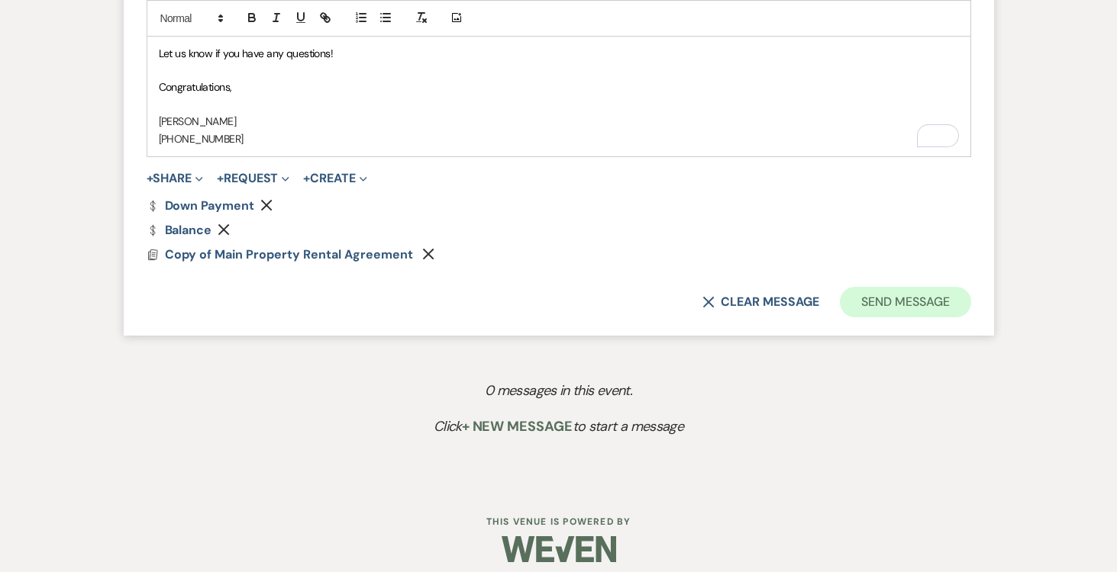
scroll to position [1053, 0]
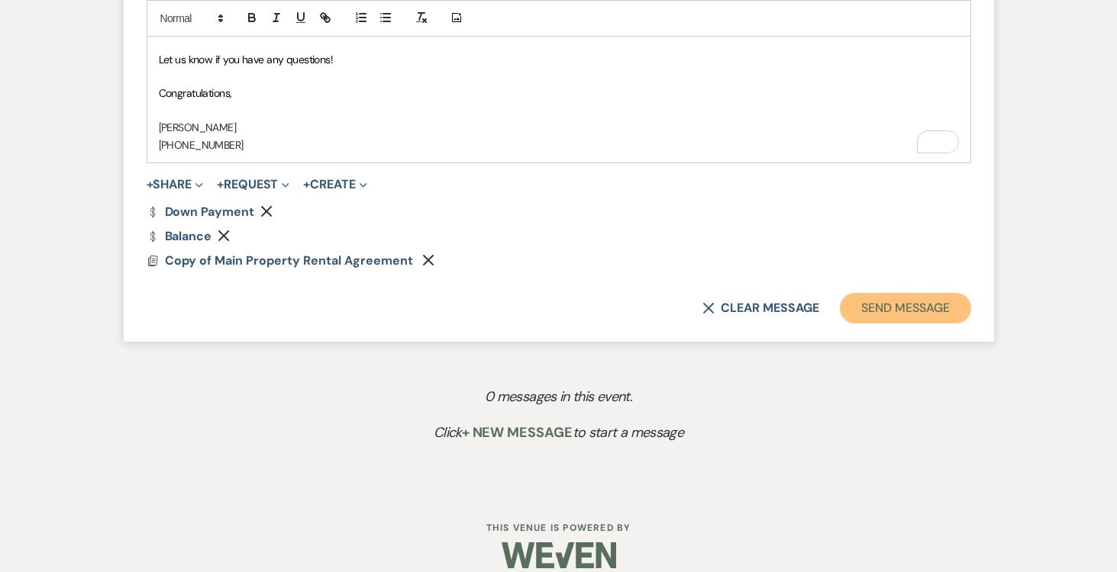
click at [895, 294] on button "Send Message" at bounding box center [905, 308] width 131 height 31
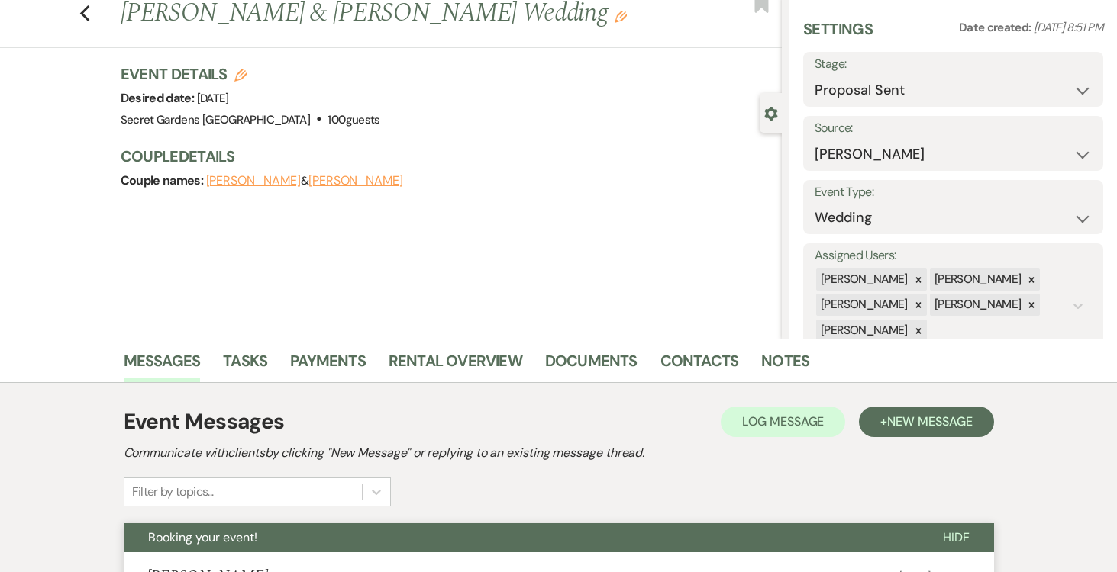
scroll to position [40, 0]
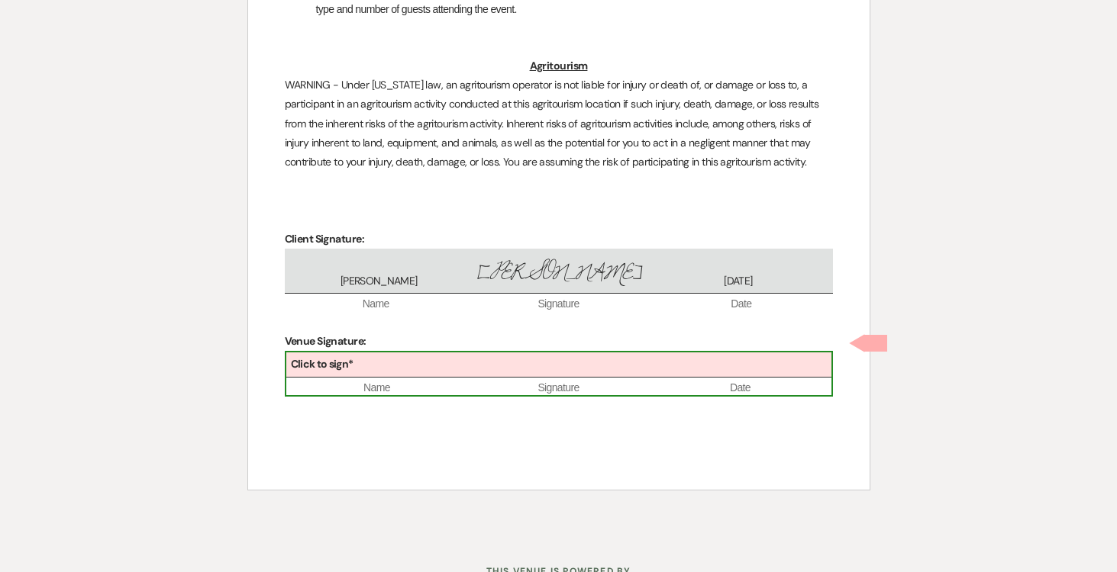
scroll to position [4198, 0]
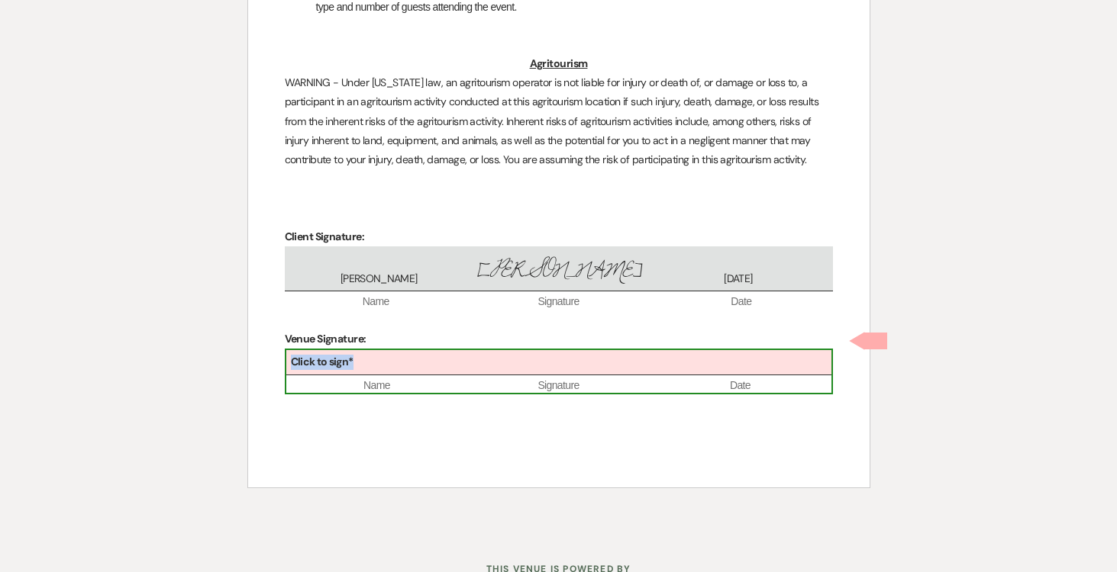
click at [492, 350] on div "Click to sign*" at bounding box center [558, 362] width 545 height 25
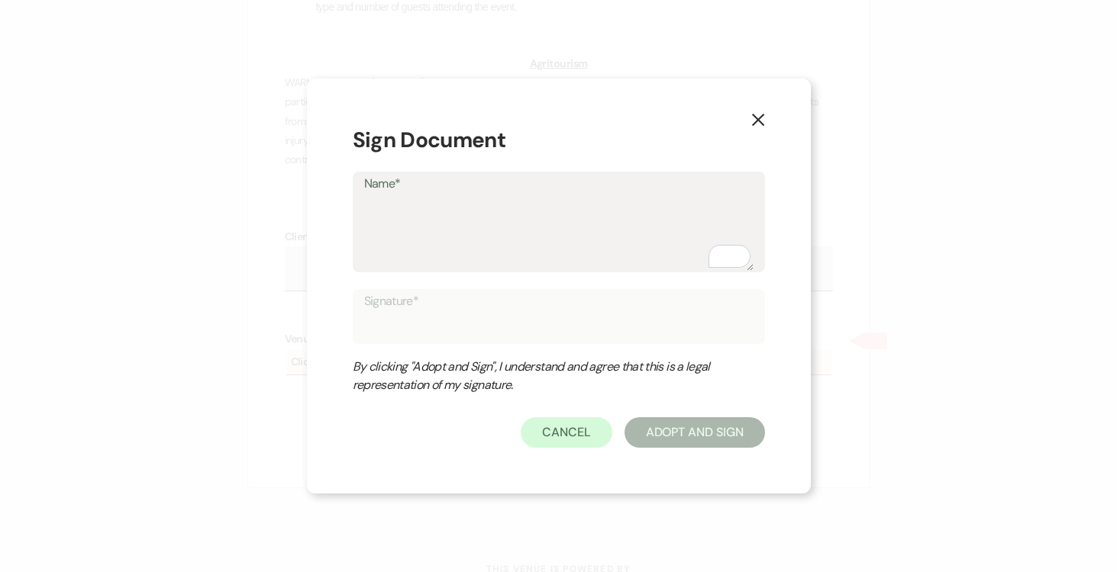
type textarea "J"
type input "J"
type textarea "Jo"
type input "Jo"
type textarea "Jos"
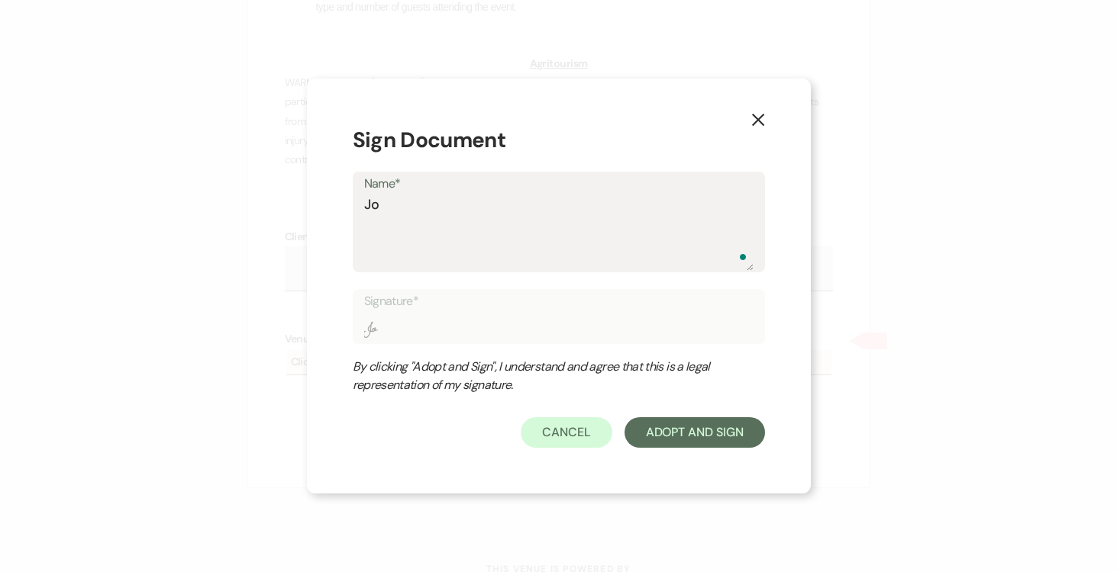
type input "Jos"
type textarea "Jose"
type input "Jose"
type textarea "Josep"
type input "Josep"
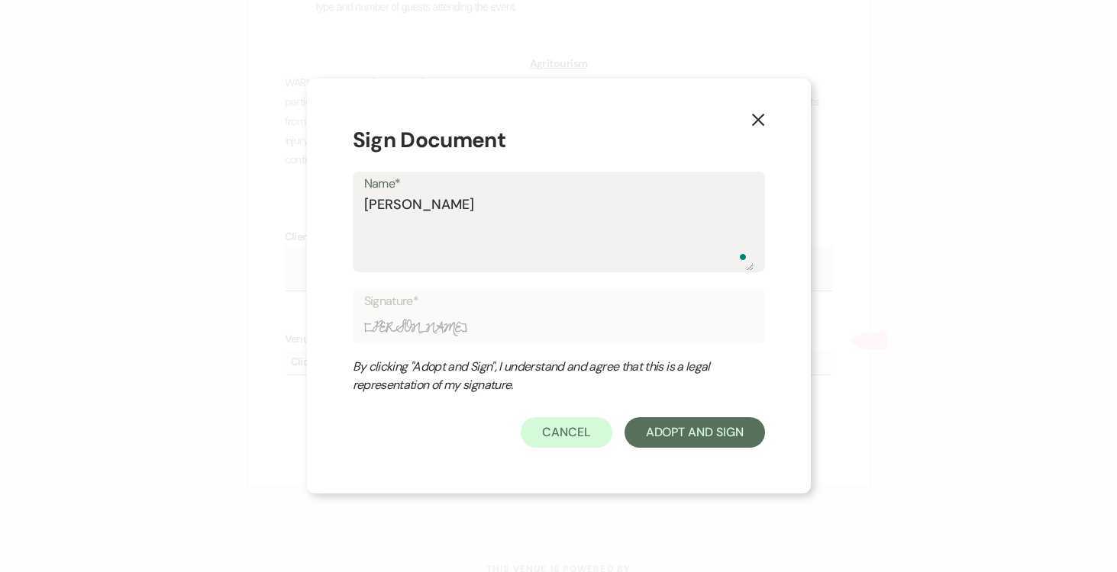
type textarea "Joseph"
type input "Joseph"
type textarea "Joseph"
type input "Joseph"
type textarea "Joseph D"
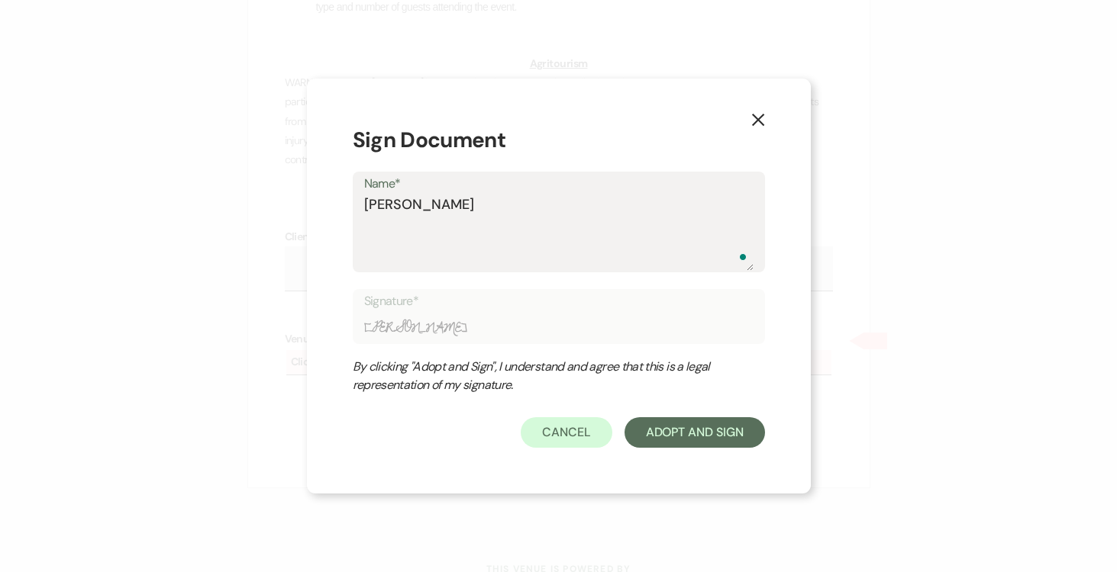
type input "Joseph D"
type textarea "Joseph Do"
type input "Joseph Do"
type textarea "Joseph Doy"
type input "Joseph Doy"
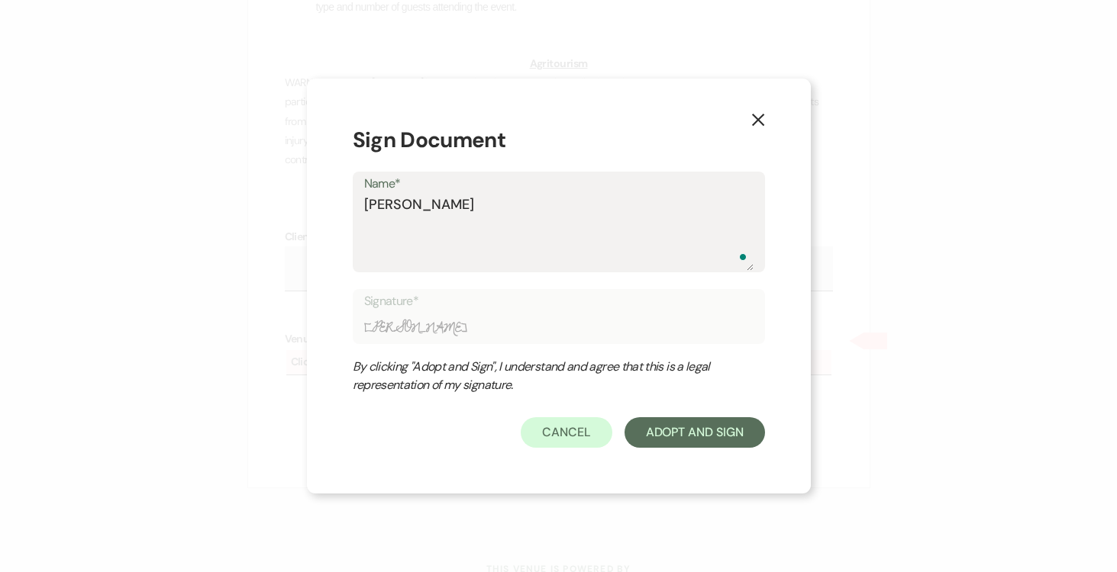
type textarea "Joseph Doyl"
type input "Joseph Doyl"
type textarea "Joseph Doyle"
type input "Joseph Doyle"
type textarea "Joseph Doyle"
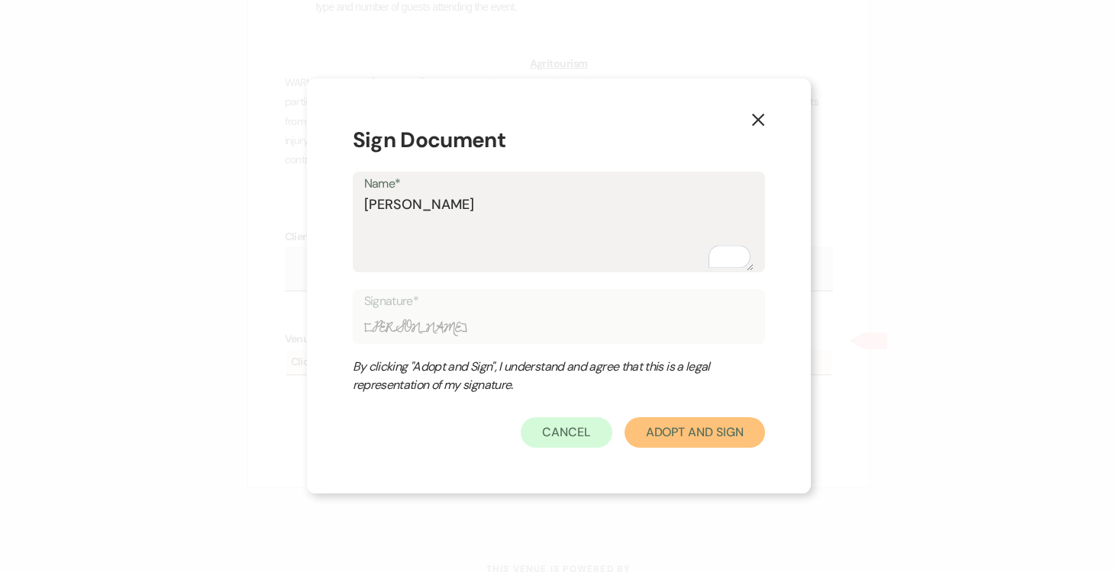
click at [685, 425] on button "Adopt And Sign" at bounding box center [694, 433] width 140 height 31
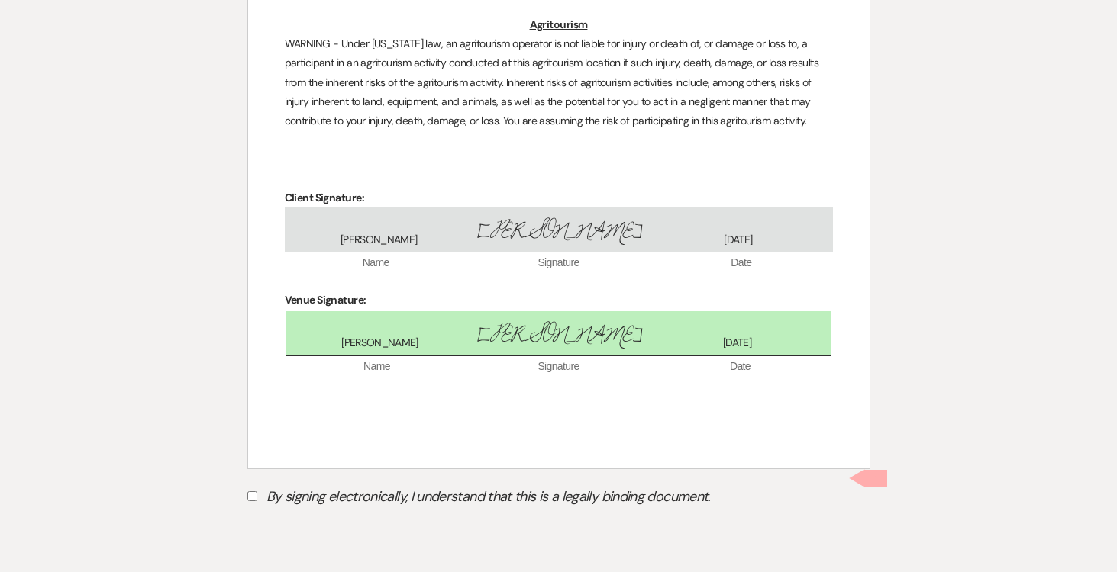
scroll to position [4308, 0]
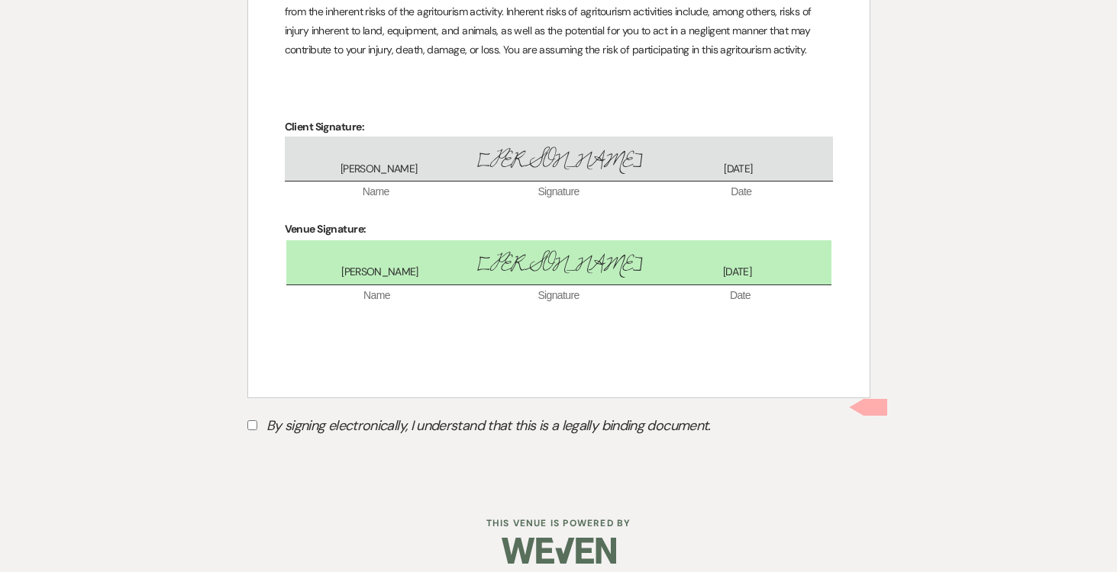
drag, startPoint x: 256, startPoint y: 411, endPoint x: 282, endPoint y: 408, distance: 26.1
click at [255, 421] on input "By signing electronically, I understand that this is a legally binding document." at bounding box center [252, 426] width 10 height 10
checkbox input "true"
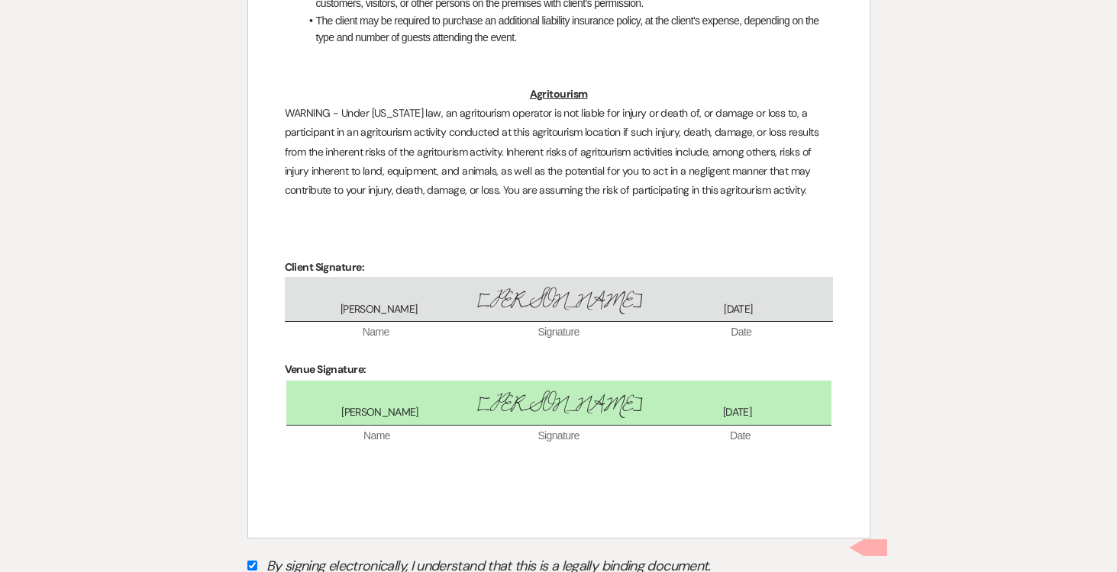
scroll to position [4343, 0]
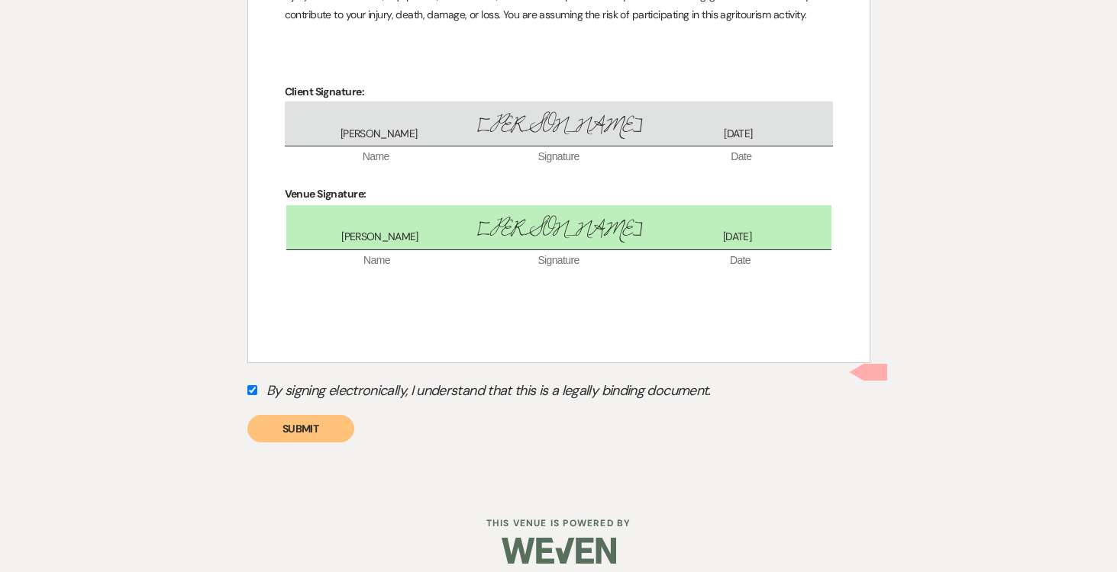
click at [303, 415] on button "Submit" at bounding box center [300, 428] width 107 height 27
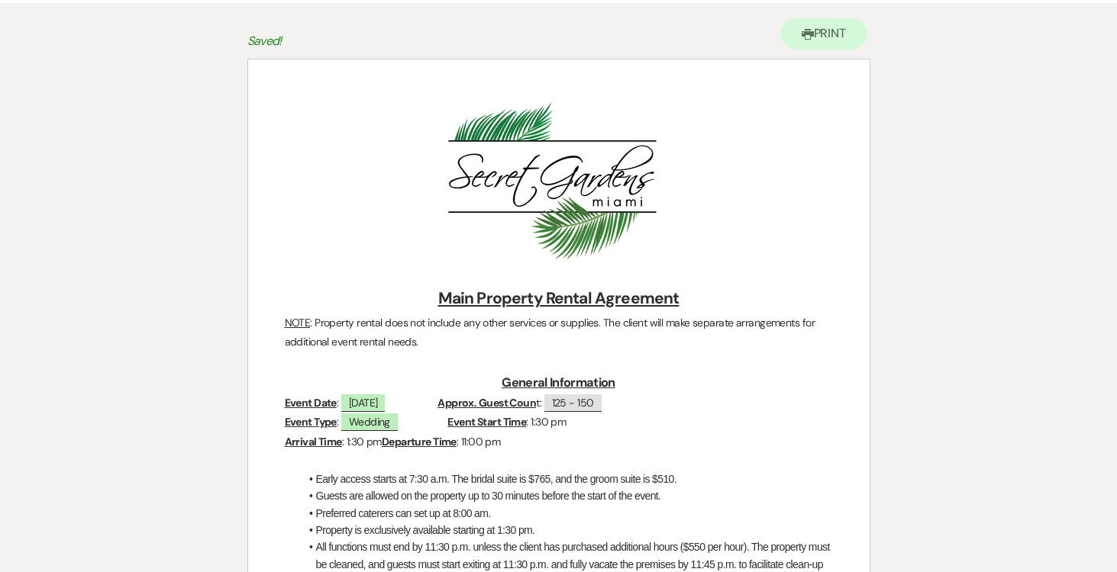
scroll to position [0, 0]
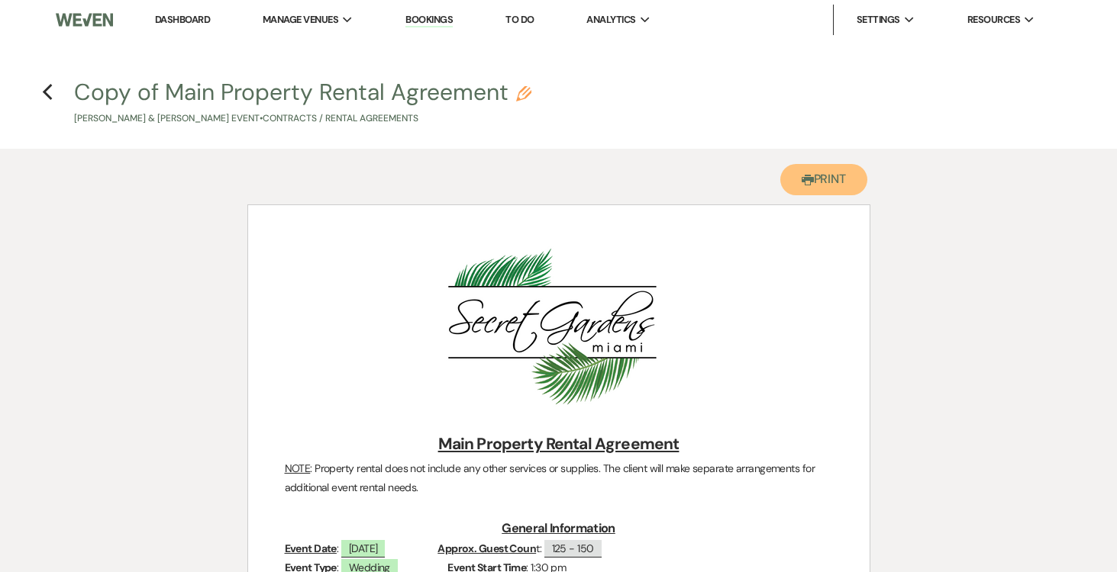
drag, startPoint x: 856, startPoint y: 179, endPoint x: 811, endPoint y: 395, distance: 221.3
click at [855, 179] on button "Printer Print" at bounding box center [824, 179] width 88 height 31
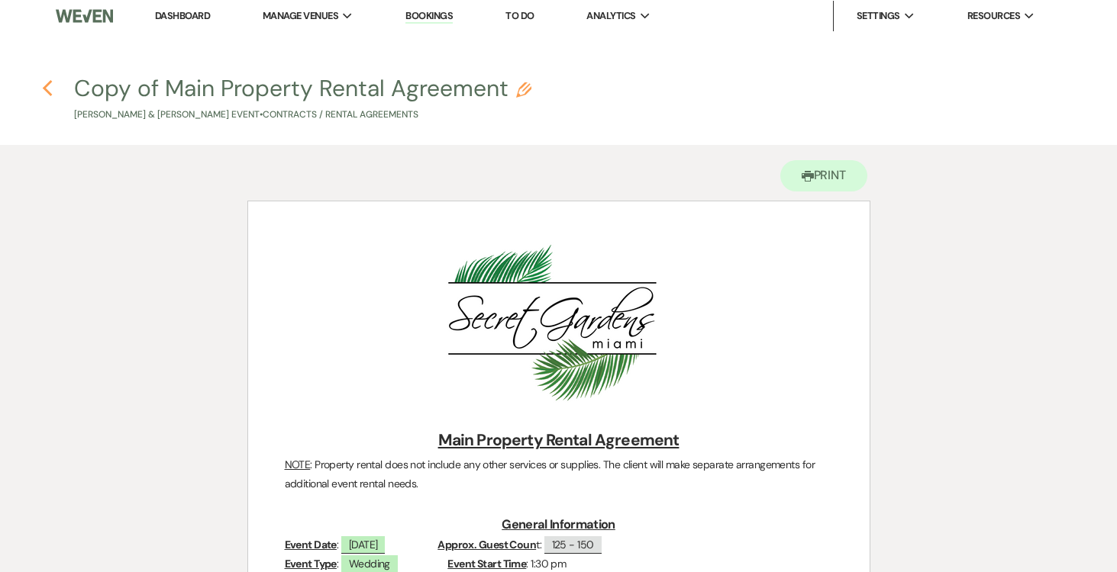
click at [47, 91] on icon "Previous" at bounding box center [47, 88] width 11 height 18
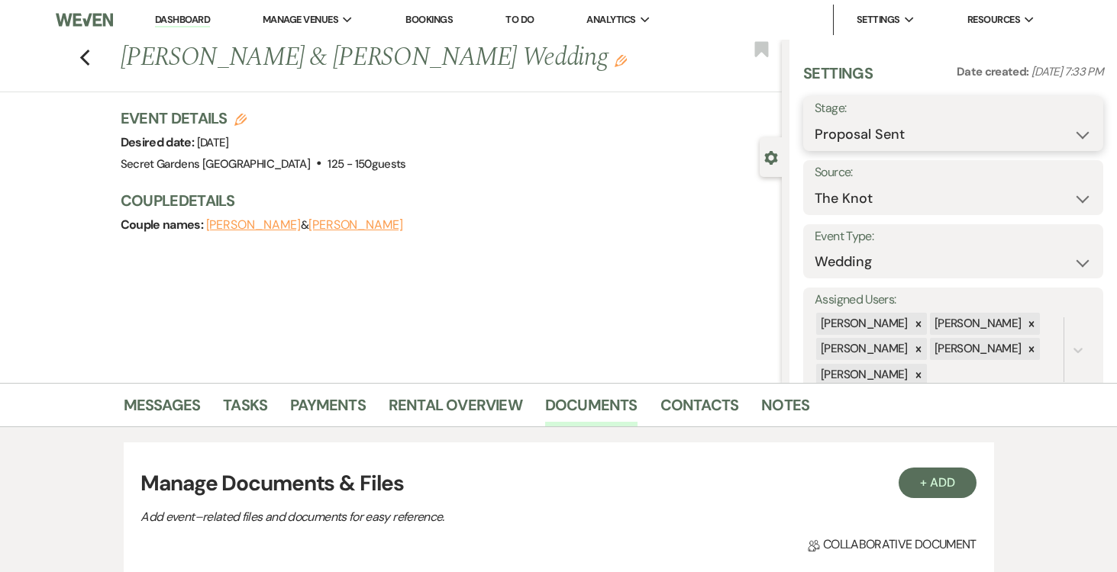
click at [1082, 131] on select "Inquiry Follow Up Tour Requested Tour Confirmed Toured Proposal Sent Booked Lost" at bounding box center [952, 135] width 277 height 30
select select "7"
click at [814, 120] on select "Inquiry Follow Up Tour Requested Tour Confirmed Toured Proposal Sent Booked Lost" at bounding box center [952, 135] width 277 height 30
click at [1068, 124] on button "Save" at bounding box center [1072, 123] width 62 height 31
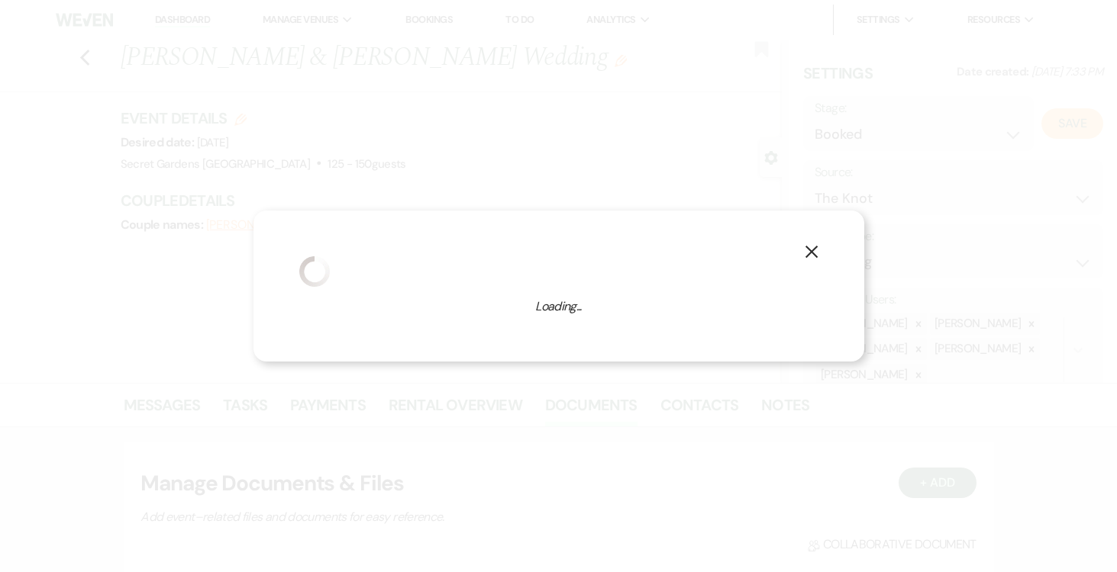
select select "1"
select select "834"
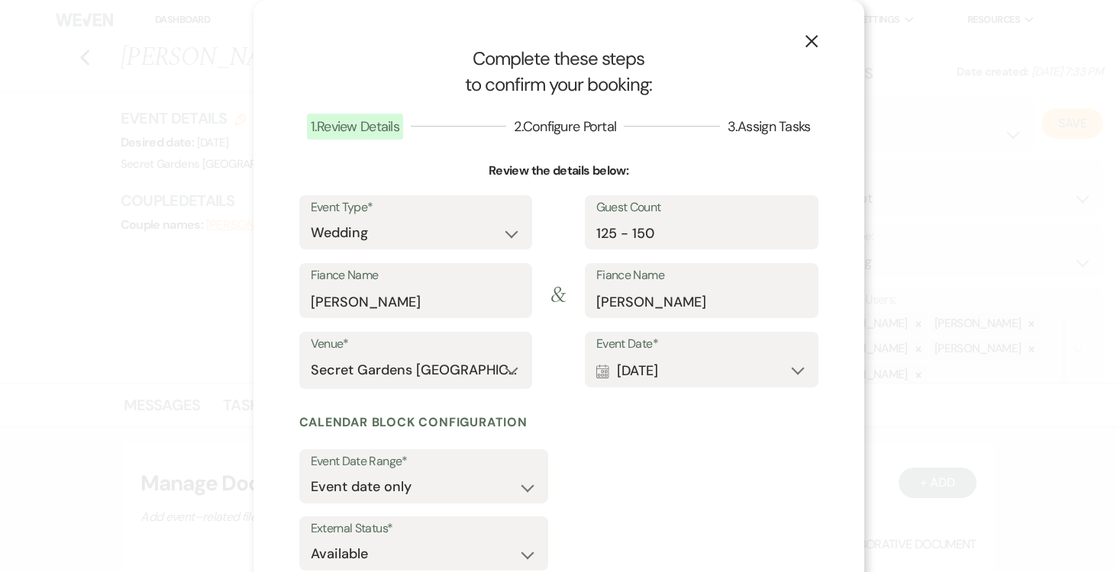
scroll to position [101, 0]
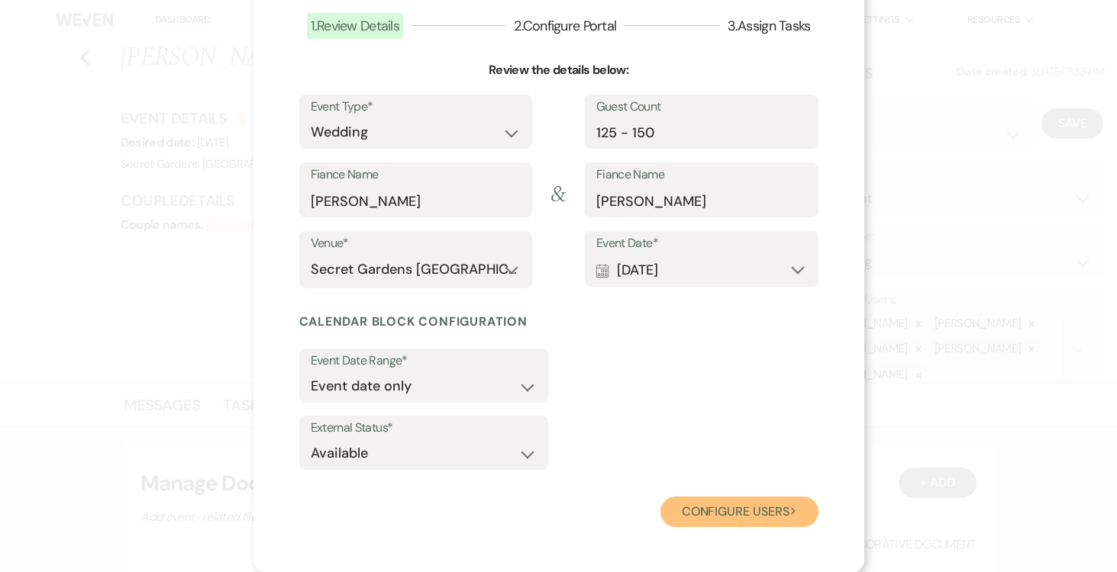
click at [748, 508] on button "Configure users Next" at bounding box center [739, 512] width 158 height 31
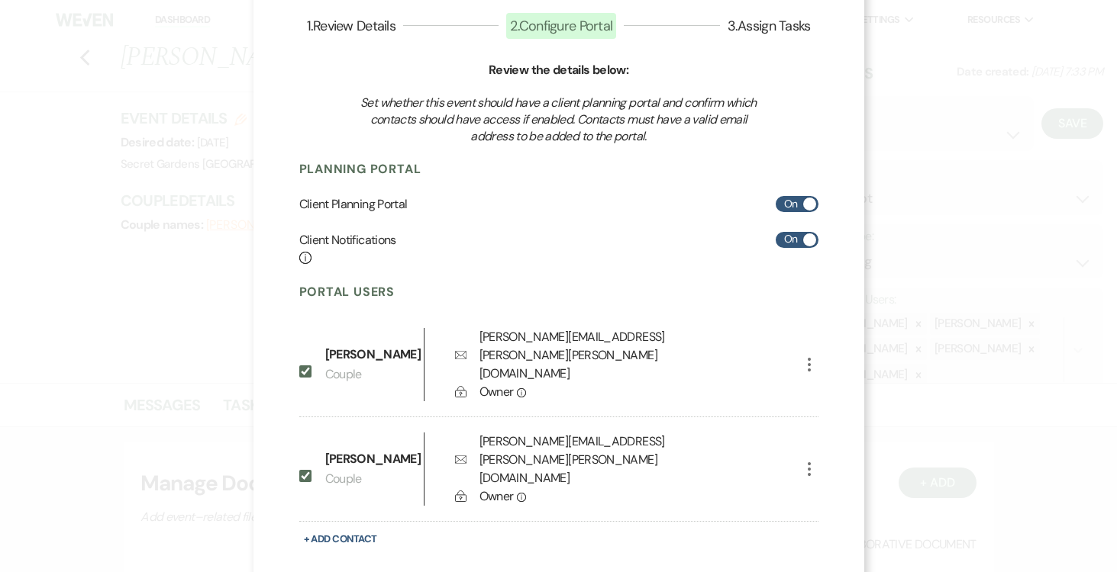
scroll to position [152, 0]
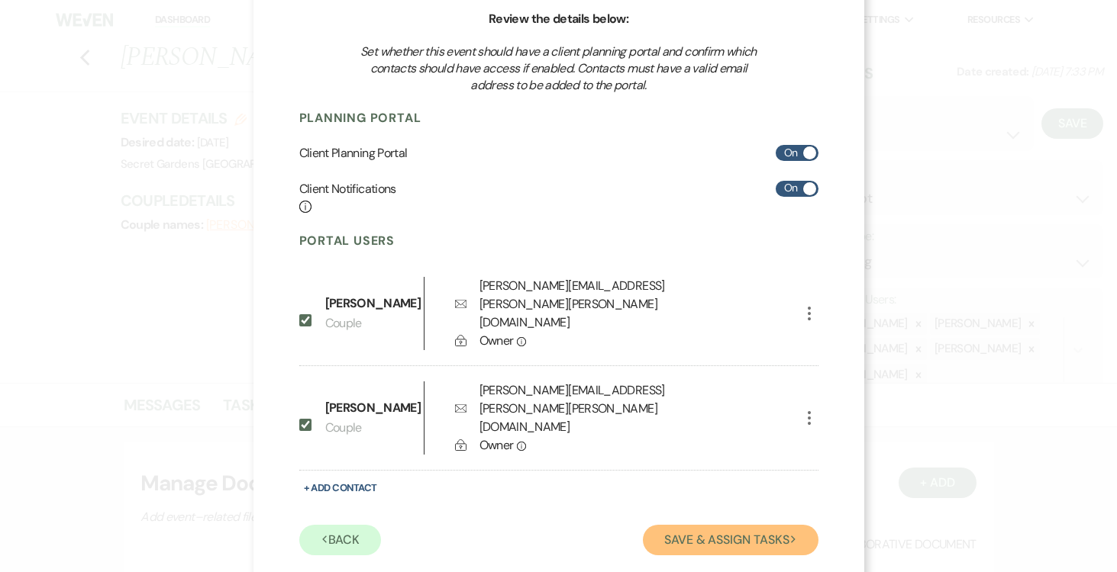
click at [753, 525] on button "Save & Assign Tasks Next" at bounding box center [730, 540] width 175 height 31
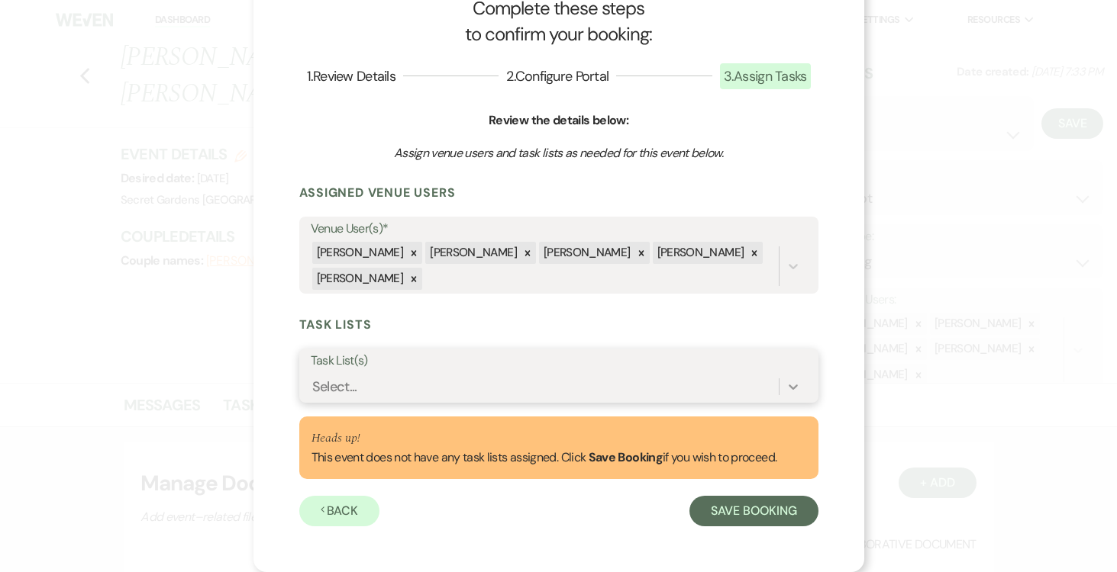
click at [790, 379] on div at bounding box center [792, 386] width 27 height 27
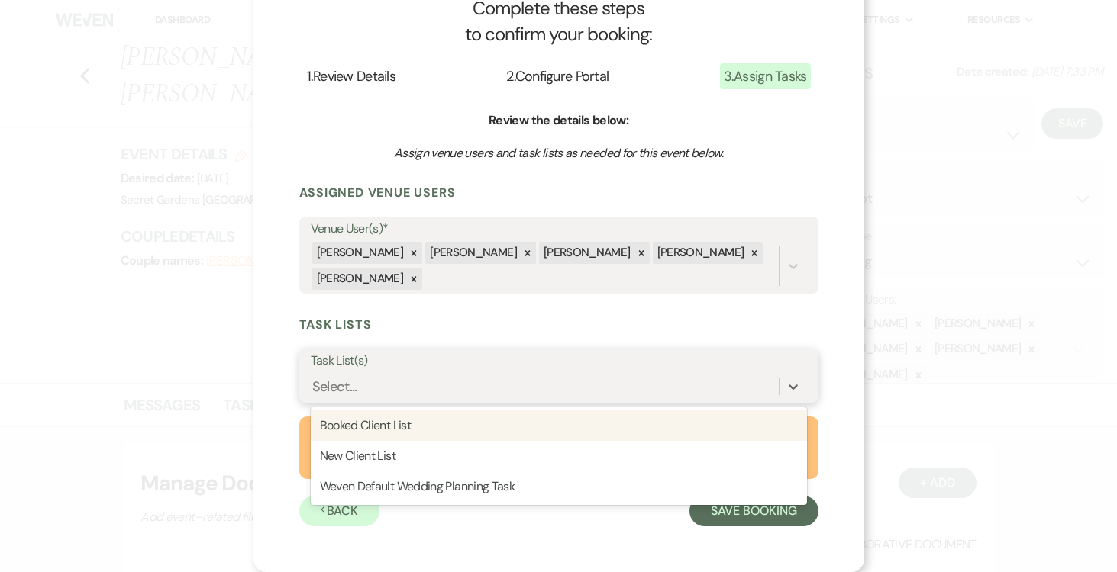
click at [735, 422] on div "Booked Client List" at bounding box center [559, 426] width 496 height 31
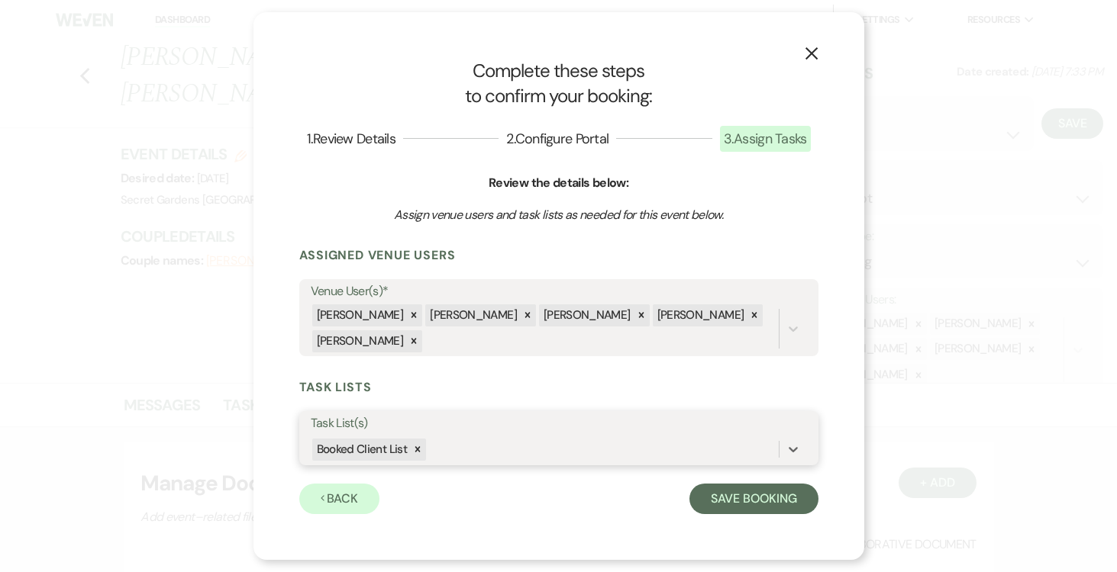
scroll to position [0, 0]
click at [755, 503] on button "Save Booking" at bounding box center [753, 499] width 128 height 31
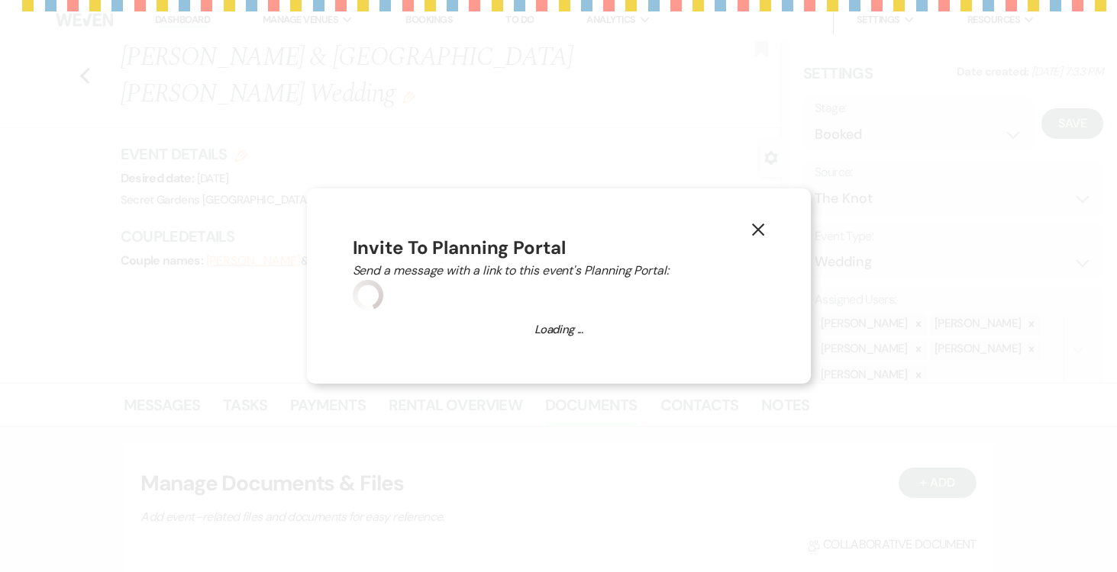
select select "14"
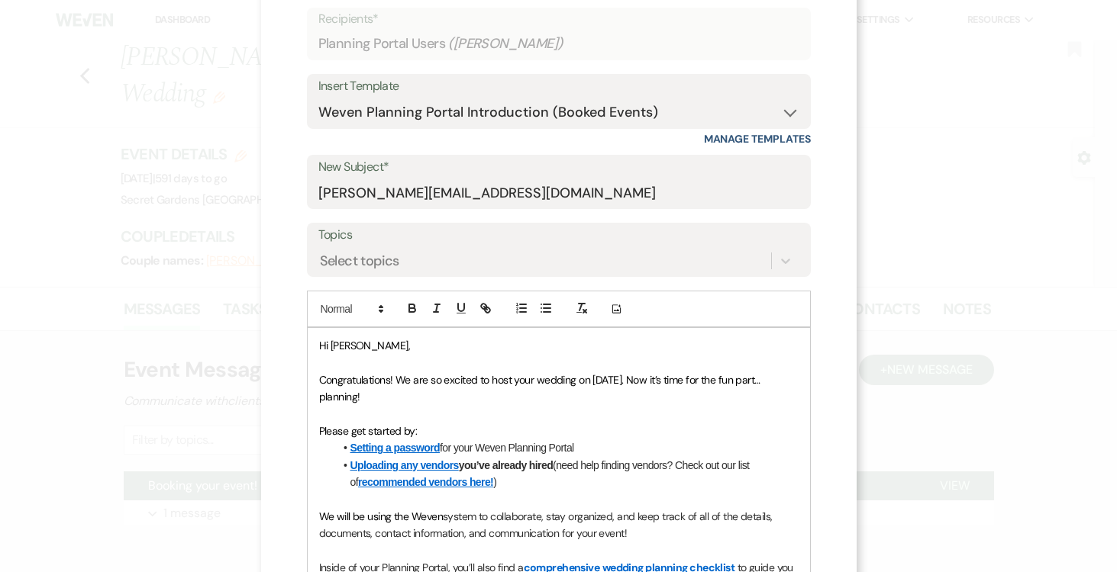
scroll to position [91, 0]
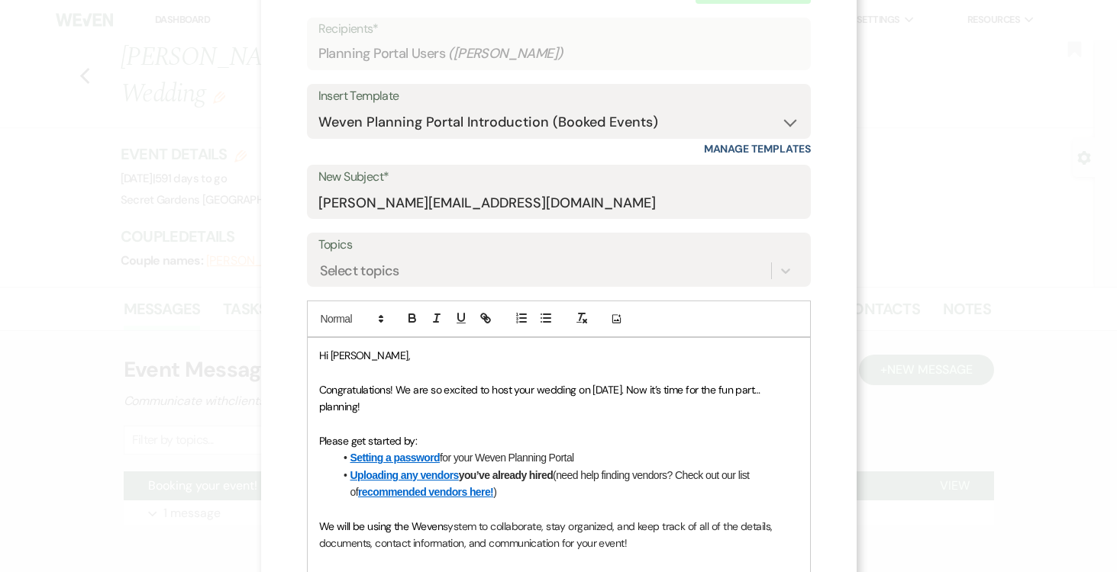
click at [331, 355] on span "Hi [PERSON_NAME]," at bounding box center [364, 356] width 91 height 14
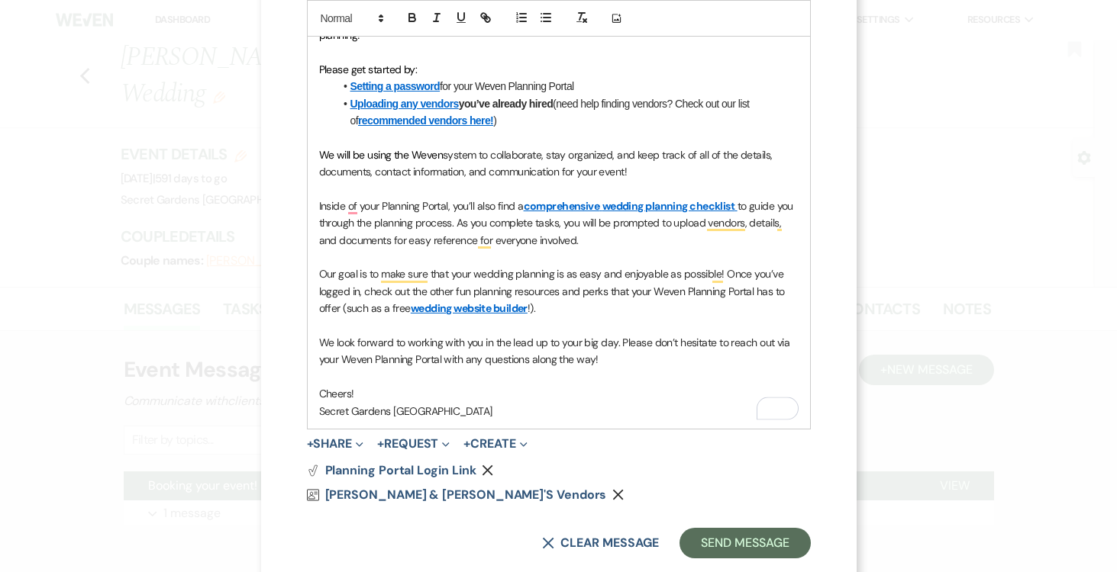
scroll to position [494, 0]
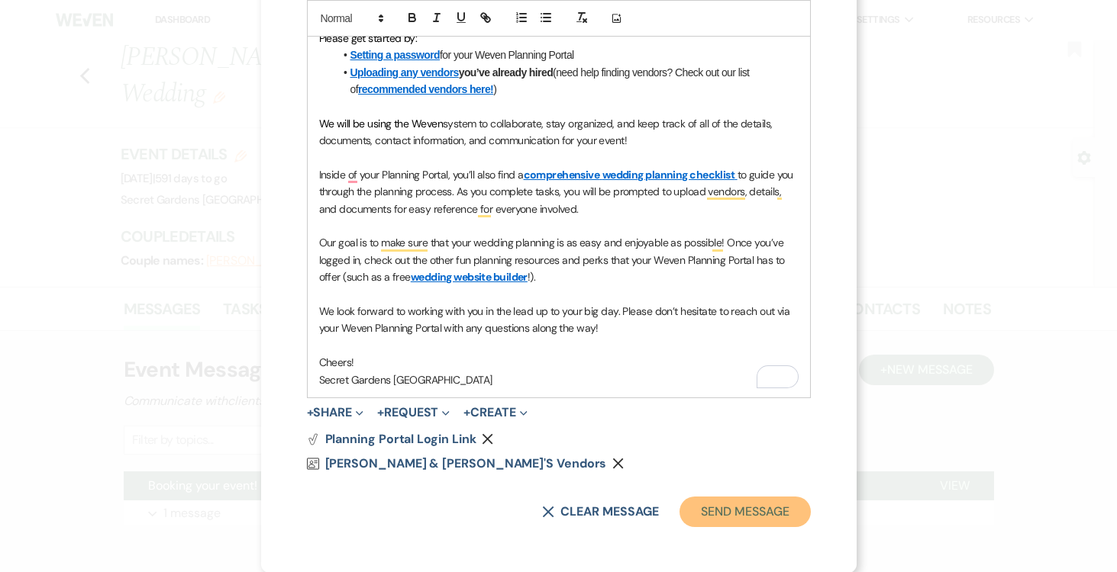
click at [766, 514] on button "Send Message" at bounding box center [744, 512] width 131 height 31
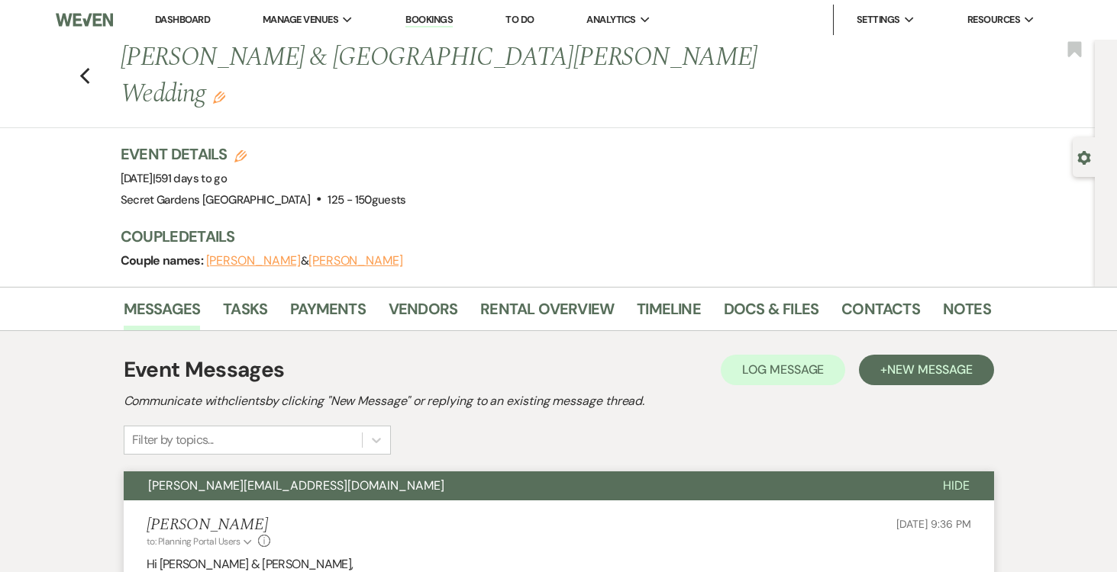
scroll to position [5, 0]
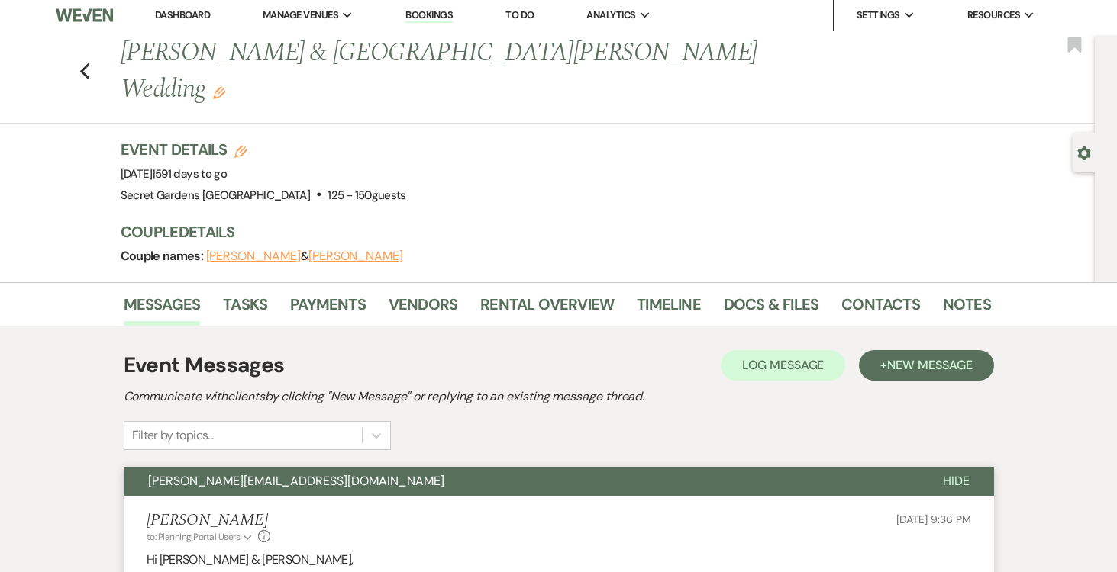
click at [1084, 153] on icon "Gear" at bounding box center [1084, 154] width 14 height 14
select select "2"
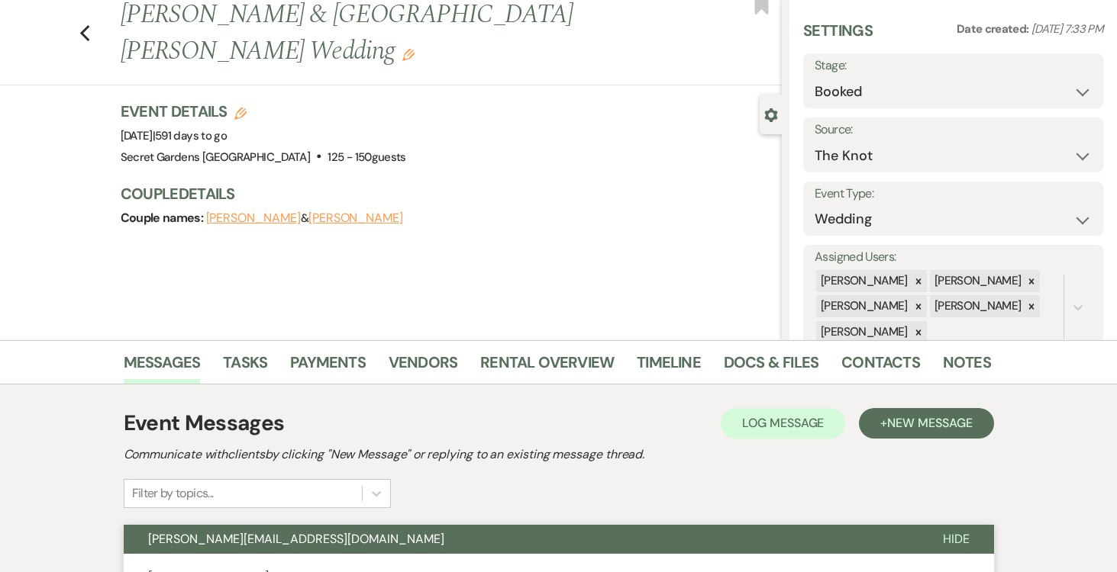
scroll to position [50, 0]
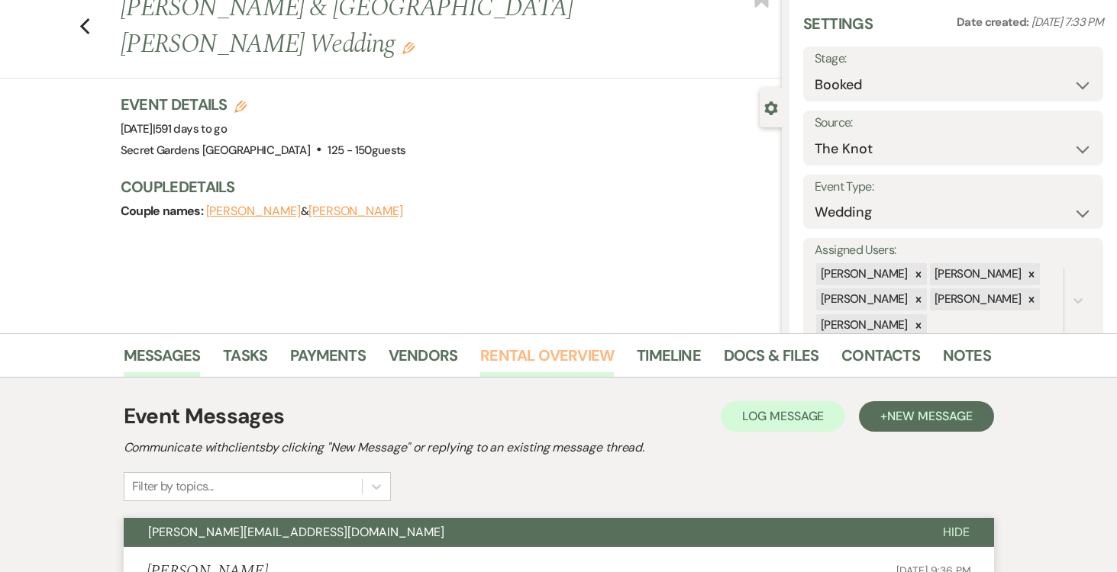
click at [556, 353] on link "Rental Overview" at bounding box center [547, 360] width 134 height 34
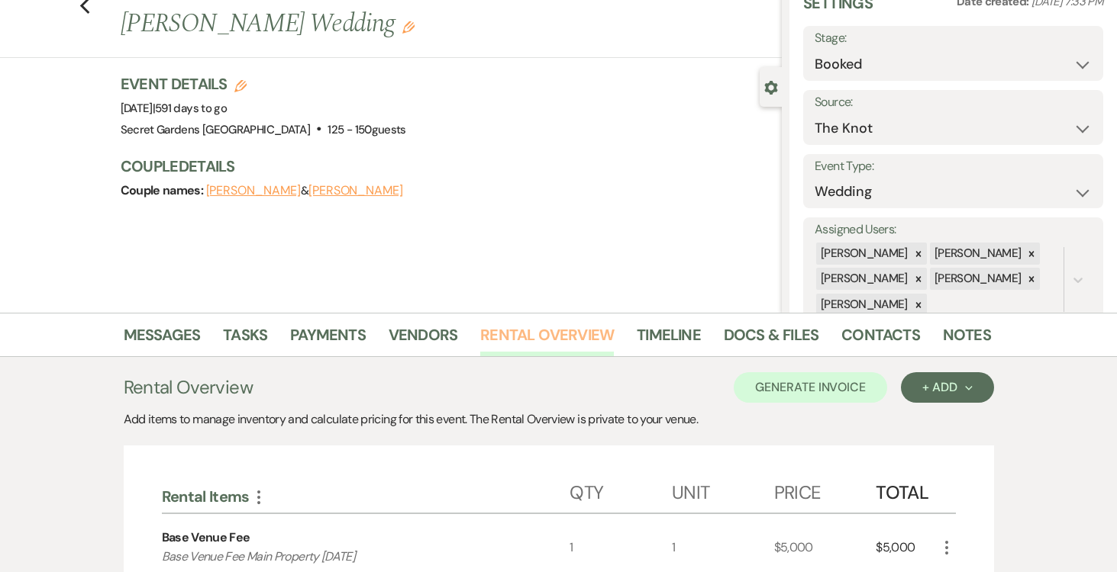
scroll to position [105, 0]
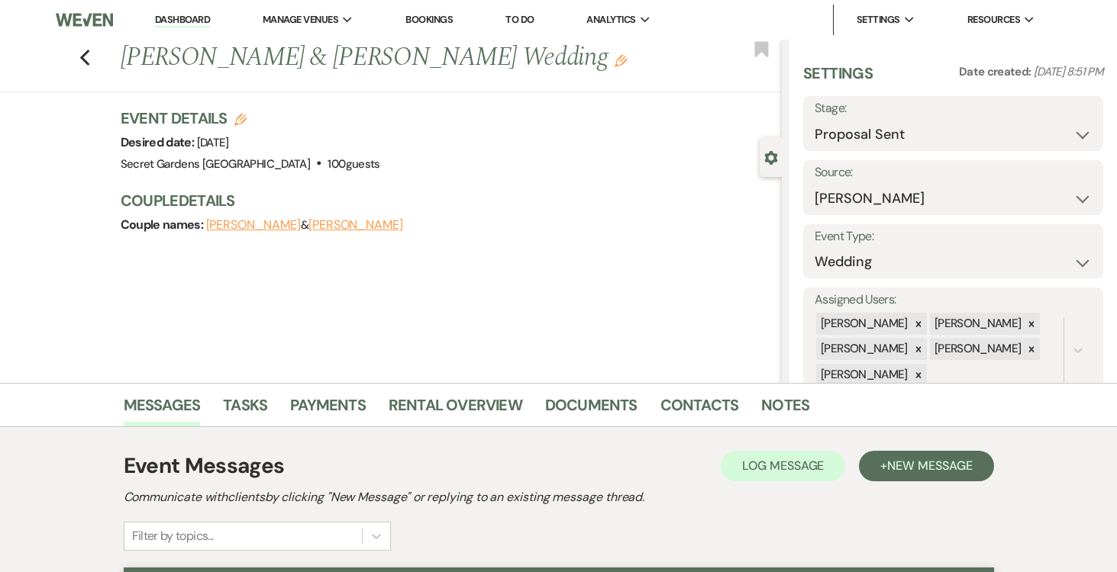
select select "6"
select select "17"
click at [183, 12] on li "Dashboard" at bounding box center [182, 20] width 70 height 31
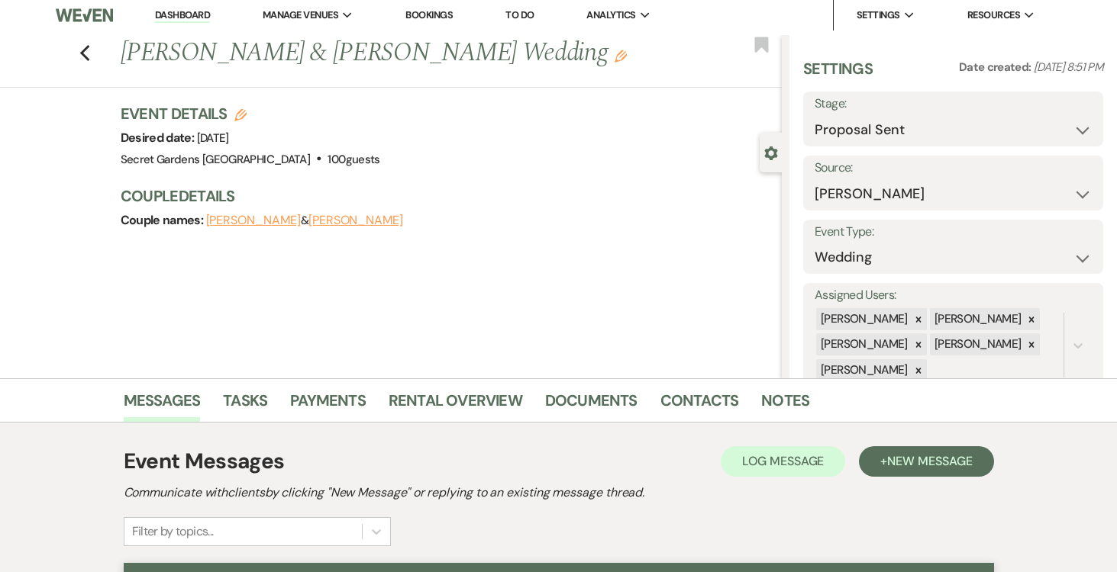
click at [185, 12] on link "Dashboard" at bounding box center [182, 15] width 55 height 15
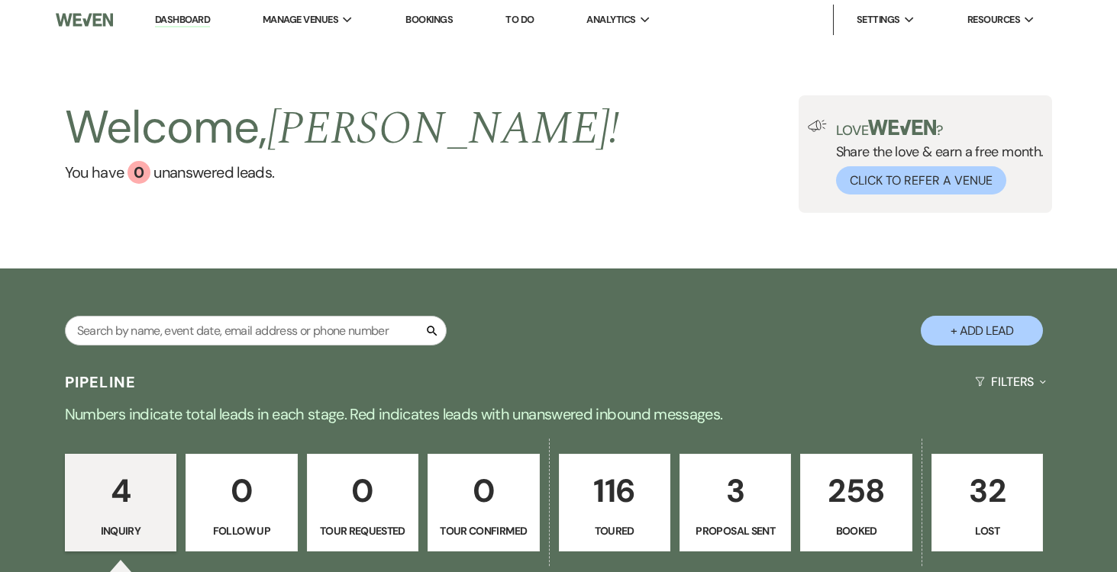
click at [739, 482] on p "3" at bounding box center [735, 491] width 92 height 51
select select "6"
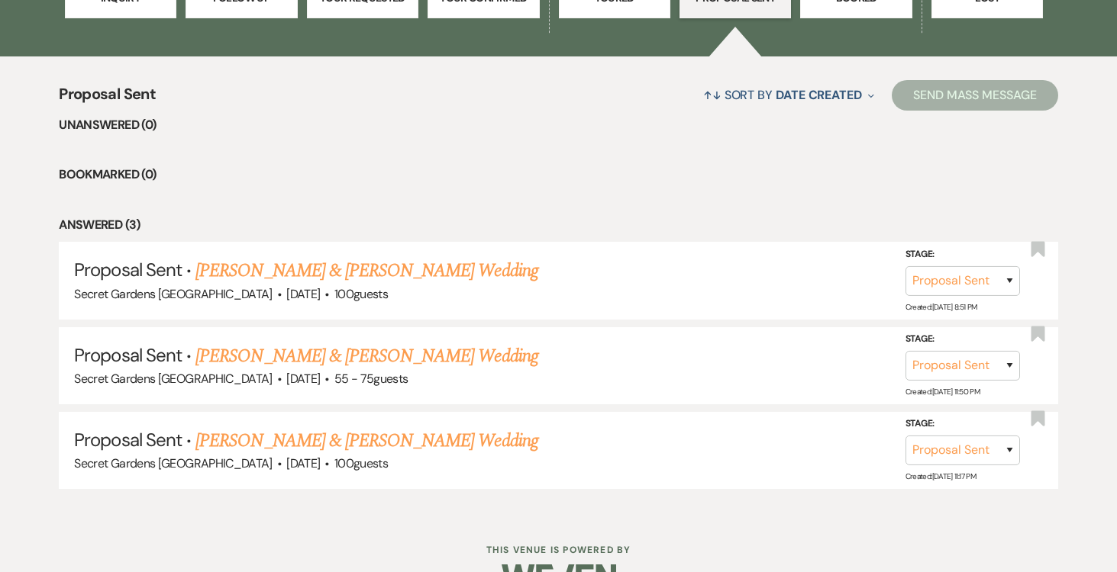
scroll to position [572, 0]
